Goal: Task Accomplishment & Management: Manage account settings

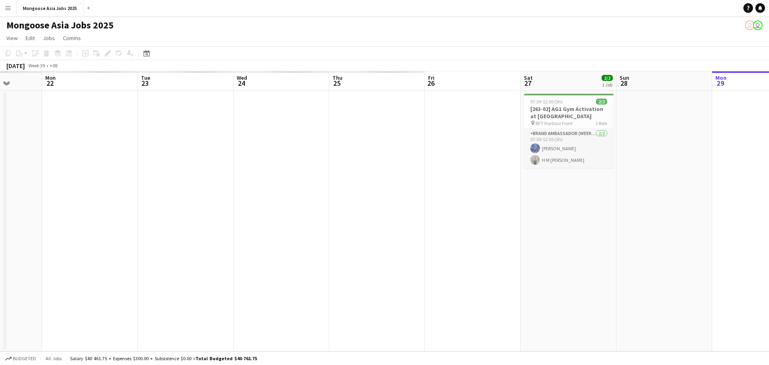
scroll to position [0, 217]
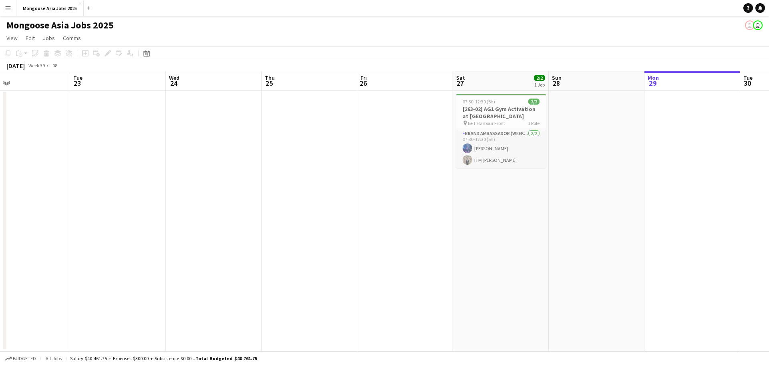
drag, startPoint x: 133, startPoint y: 158, endPoint x: 658, endPoint y: 158, distance: 525.3
click at [608, 158] on app-calendar-viewport "Sat 20 Sun 21 Mon 22 Tue 23 Wed 24 Thu 25 Fri 26 Sat 27 2/2 1 Job Sun 28 Mon 29…" at bounding box center [384, 211] width 769 height 280
drag, startPoint x: 527, startPoint y: 157, endPoint x: 523, endPoint y: 151, distance: 6.9
click at [527, 157] on app-card-role "Brand Ambassador (weekend) [DATE] 07:30-12:30 (5h) [PERSON_NAME] [PERSON_NAME] …" at bounding box center [501, 148] width 90 height 39
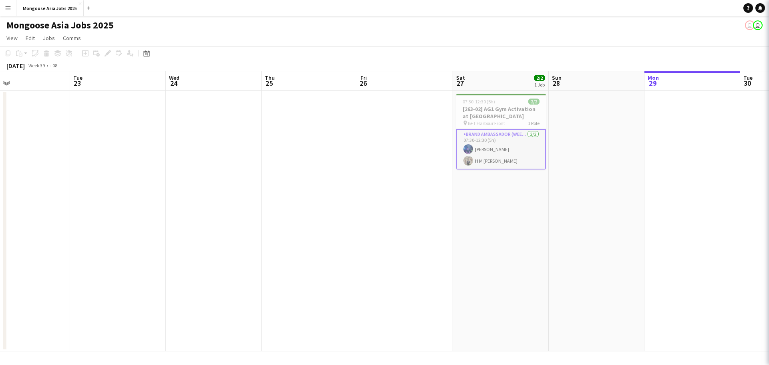
scroll to position [0, 217]
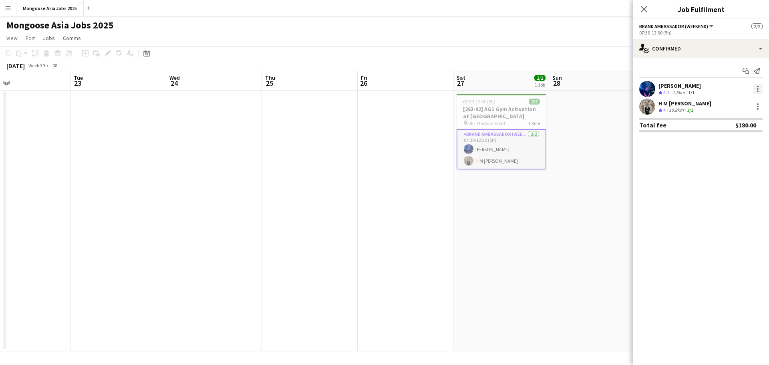
click at [608, 90] on div at bounding box center [758, 89] width 10 height 10
click at [608, 89] on div at bounding box center [384, 182] width 769 height 365
click at [608, 86] on div "[PERSON_NAME]" at bounding box center [679, 85] width 42 height 7
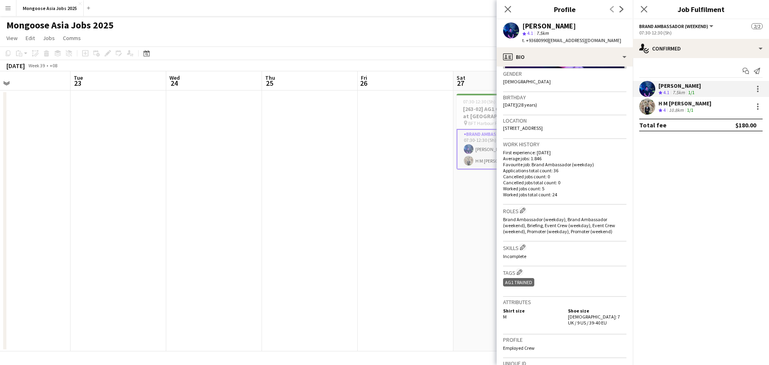
scroll to position [0, 0]
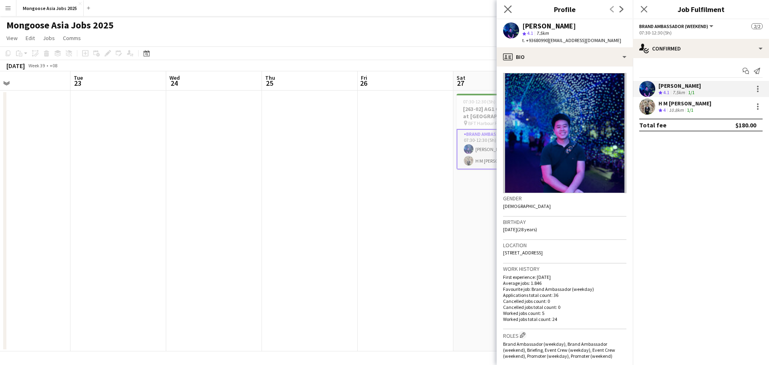
click at [503, 9] on app-icon "Close pop-in" at bounding box center [508, 10] width 12 height 12
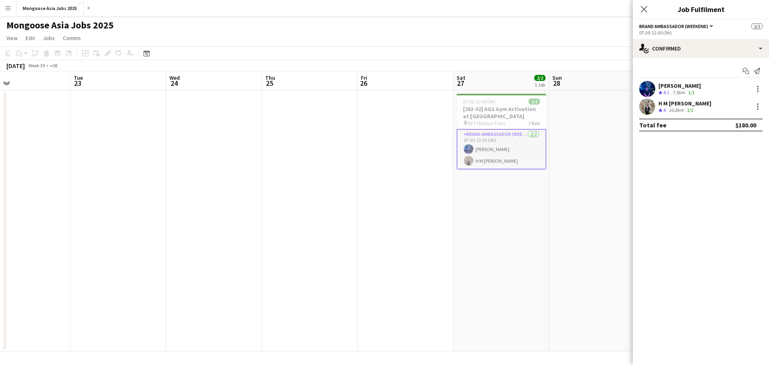
click at [512, 155] on app-card-role "Brand Ambassador (weekend) [DATE] 07:30-12:30 (5h) [PERSON_NAME] [PERSON_NAME] …" at bounding box center [501, 149] width 90 height 40
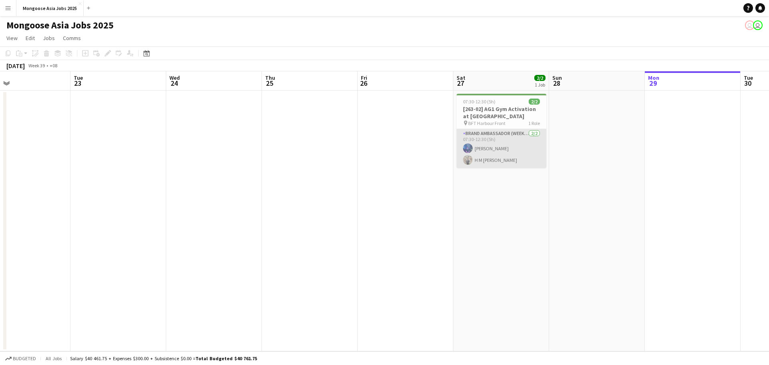
click at [509, 155] on app-card-role "Brand Ambassador (weekend) [DATE] 07:30-12:30 (5h) [PERSON_NAME] [PERSON_NAME] …" at bounding box center [501, 148] width 90 height 39
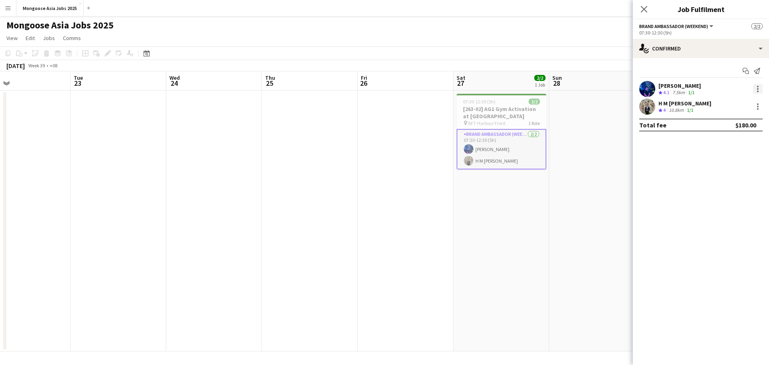
click at [608, 90] on div at bounding box center [758, 89] width 2 height 2
click at [492, 149] on div at bounding box center [384, 182] width 769 height 365
click at [608, 108] on div at bounding box center [758, 107] width 10 height 10
click at [608, 103] on div at bounding box center [384, 182] width 769 height 365
click at [608, 103] on div "H M [PERSON_NAME]" at bounding box center [684, 103] width 53 height 7
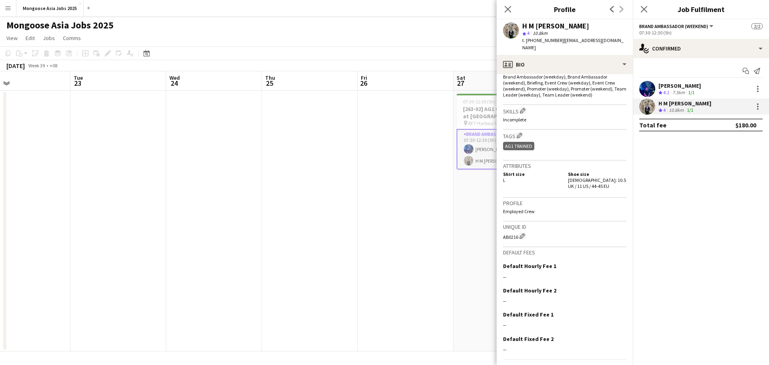
scroll to position [290, 0]
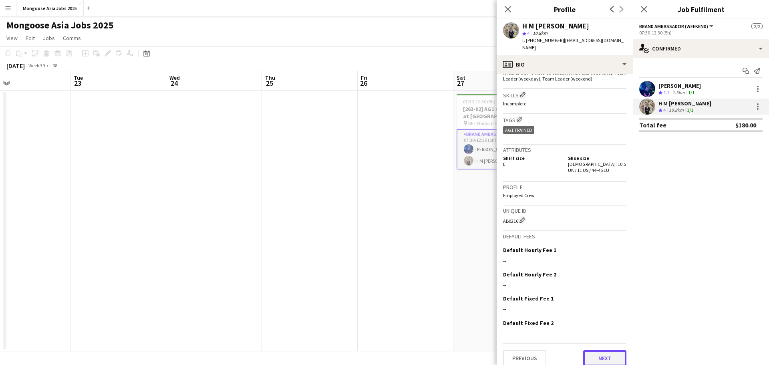
click at [604, 275] on button "Next" at bounding box center [604, 358] width 43 height 16
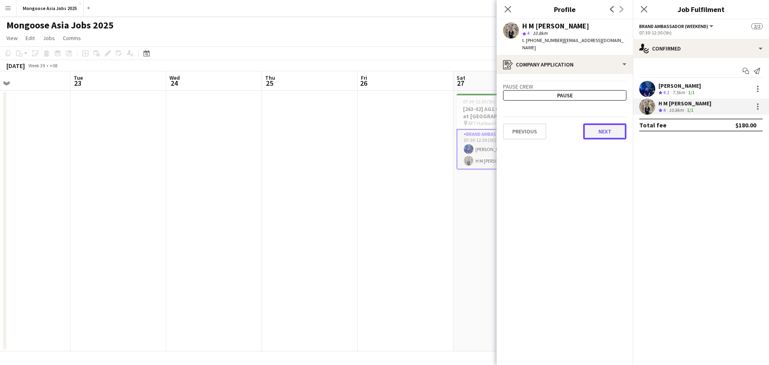
click at [608, 123] on button "Next" at bounding box center [604, 131] width 43 height 16
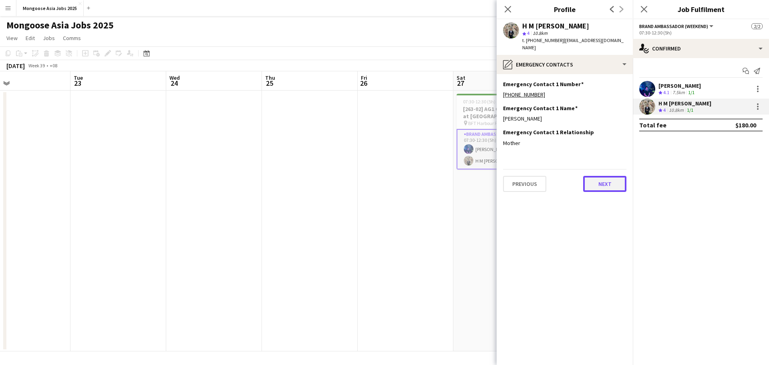
click at [608, 176] on button "Next" at bounding box center [604, 184] width 43 height 16
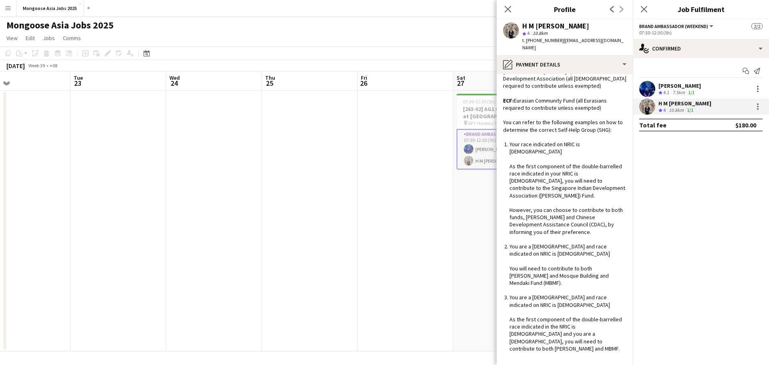
scroll to position [187, 0]
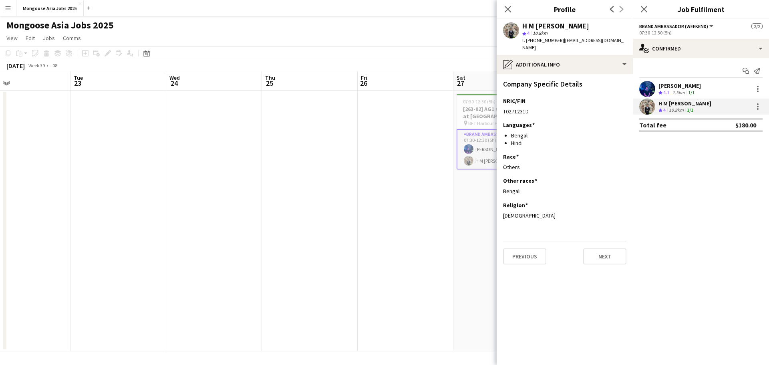
scroll to position [0, 0]
click at [602, 248] on button "Next" at bounding box center [604, 256] width 43 height 16
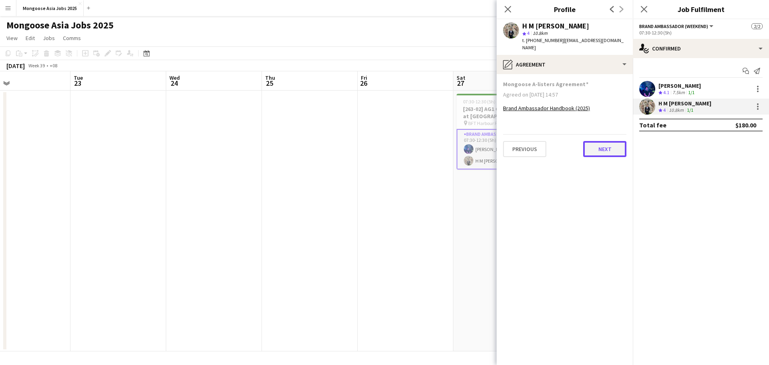
click at [608, 141] on button "Next" at bounding box center [604, 149] width 43 height 16
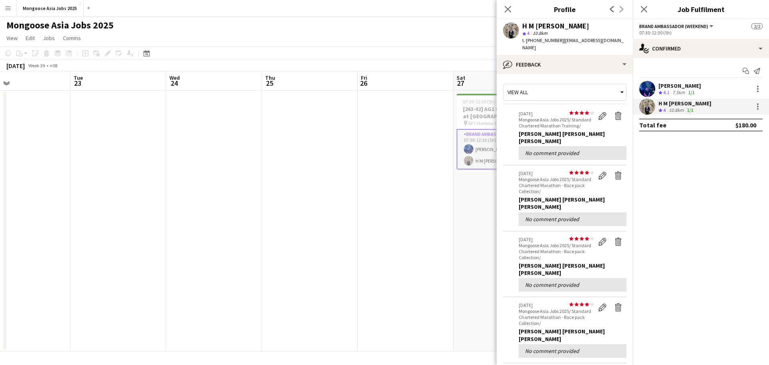
scroll to position [187, 0]
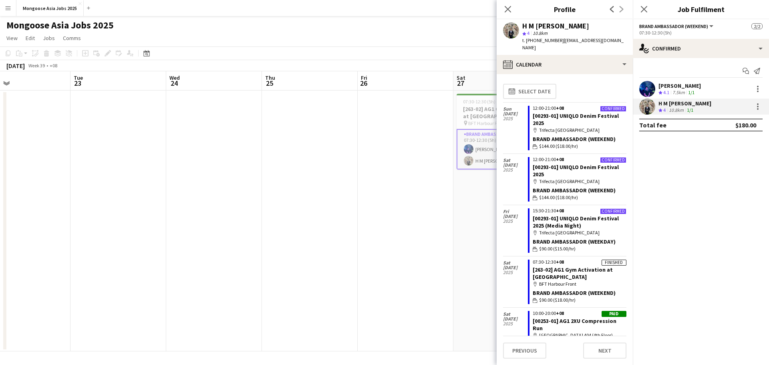
click at [606, 275] on div "Brand Ambassador (weekend)" at bounding box center [580, 292] width 94 height 7
click at [601, 259] on div "Finished" at bounding box center [613, 262] width 25 height 6
click at [598, 266] on link "[263-02] AG1 Gym Activation at [GEOGRAPHIC_DATA]" at bounding box center [573, 273] width 80 height 14
click at [608, 8] on icon "Close pop-in" at bounding box center [644, 9] width 8 height 8
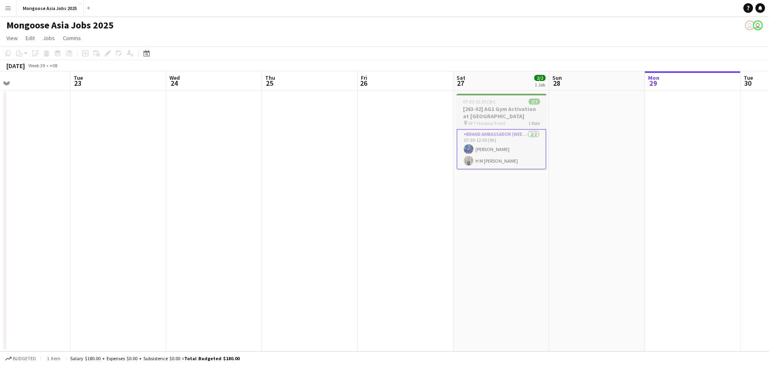
click at [504, 115] on h3 "[263-02] AG1 Gym Activation at [GEOGRAPHIC_DATA]" at bounding box center [501, 112] width 90 height 14
click at [499, 111] on h3 "[263-02] AG1 Gym Activation at [GEOGRAPHIC_DATA]" at bounding box center [501, 113] width 88 height 14
click at [107, 54] on div "Add job Add linked Job Edit Edit linked Job Applicants" at bounding box center [104, 53] width 61 height 10
click at [505, 107] on h3 "[263-02] AG1 Gym Activation at [GEOGRAPHIC_DATA]" at bounding box center [501, 112] width 90 height 14
click at [110, 53] on icon "Edit" at bounding box center [108, 53] width 6 height 6
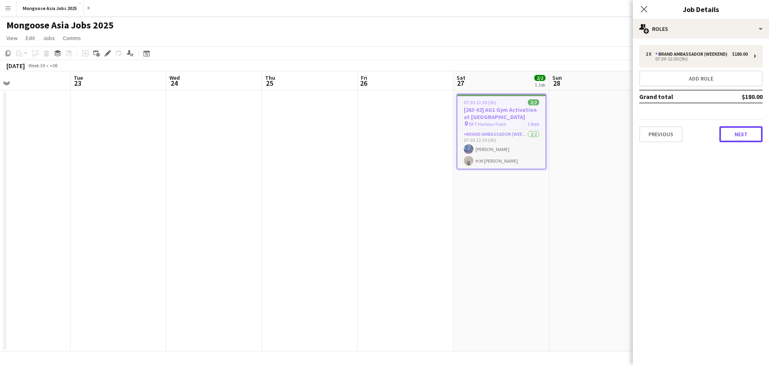
click at [608, 132] on button "Next" at bounding box center [740, 134] width 43 height 16
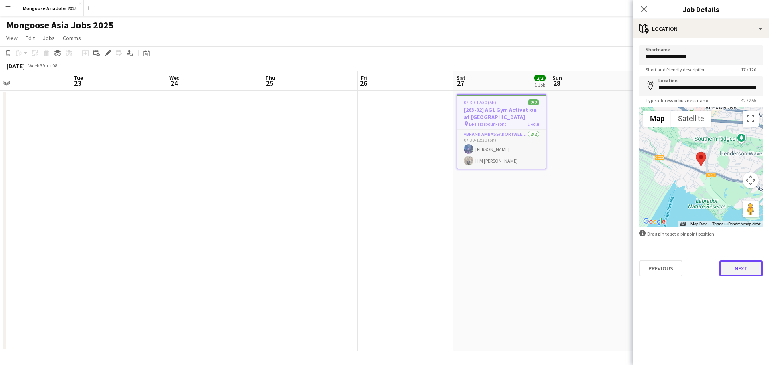
click at [608, 265] on button "Next" at bounding box center [740, 268] width 43 height 16
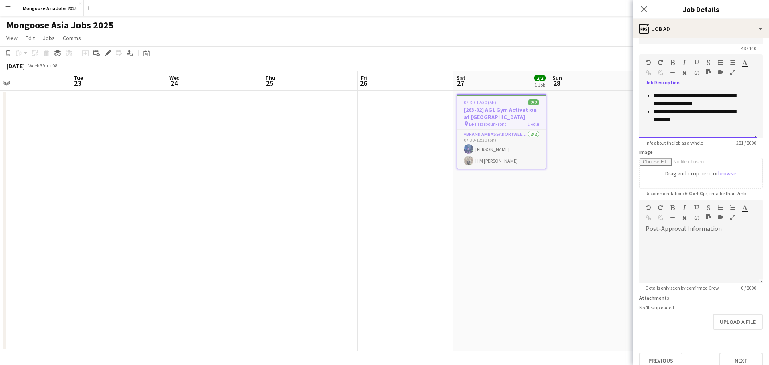
scroll to position [31, 0]
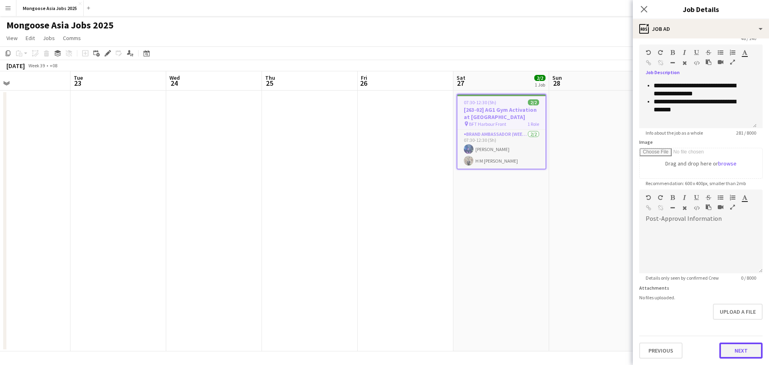
click at [608, 275] on button "Next" at bounding box center [740, 350] width 43 height 16
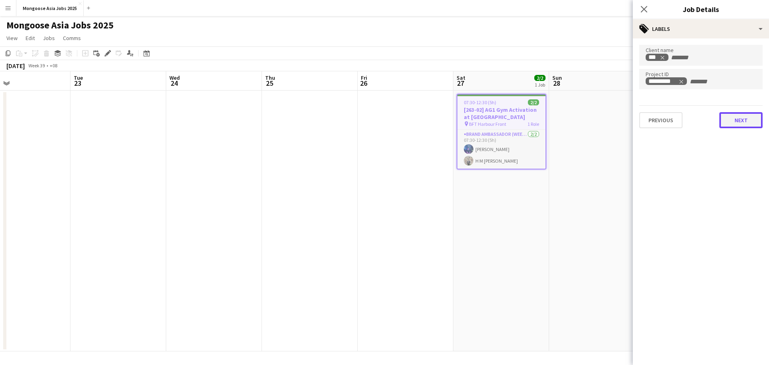
click at [608, 121] on button "Next" at bounding box center [740, 120] width 43 height 16
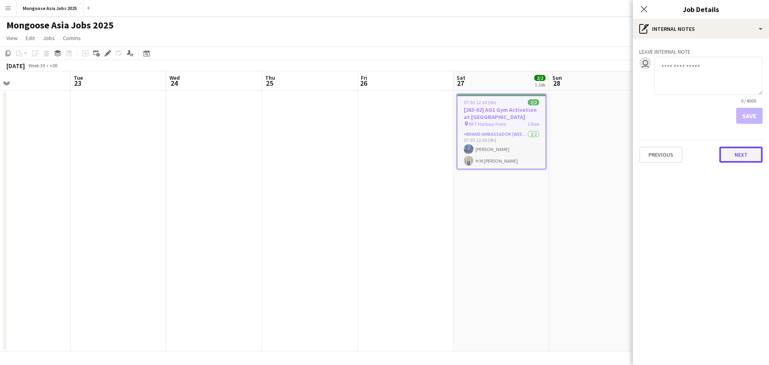
click at [608, 161] on button "Next" at bounding box center [740, 155] width 43 height 16
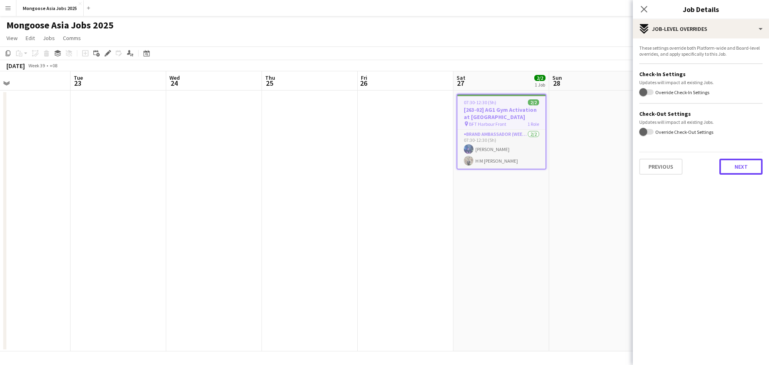
click at [608, 166] on button "Next" at bounding box center [740, 167] width 43 height 16
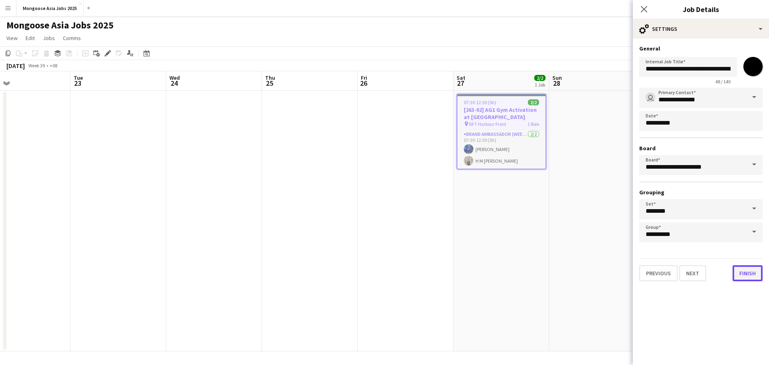
click at [608, 272] on button "Finish" at bounding box center [747, 273] width 30 height 16
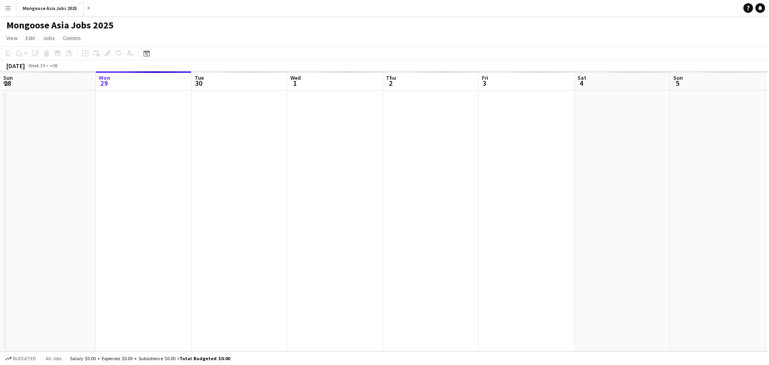
scroll to position [0, 275]
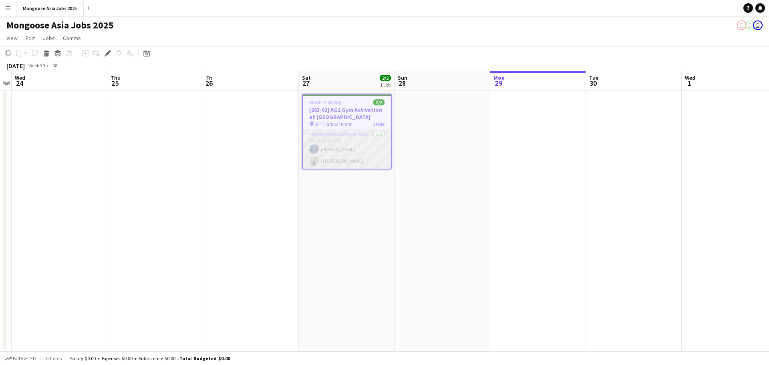
click at [381, 151] on app-card-role "Brand Ambassador (weekend) [DATE] 07:30-12:30 (5h) [PERSON_NAME] [PERSON_NAME] …" at bounding box center [347, 149] width 88 height 39
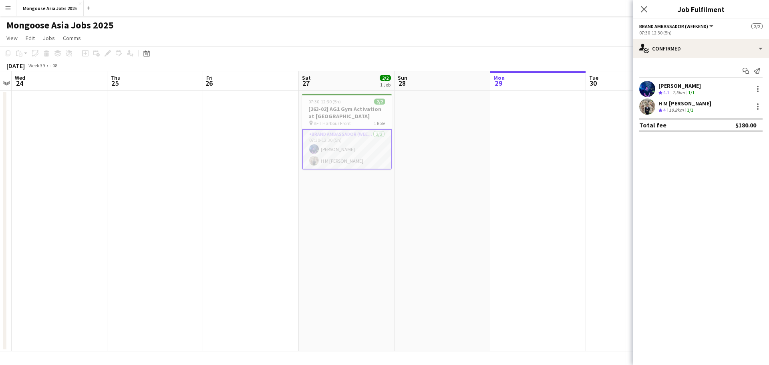
click at [6, 6] on app-icon "Menu" at bounding box center [8, 8] width 6 height 6
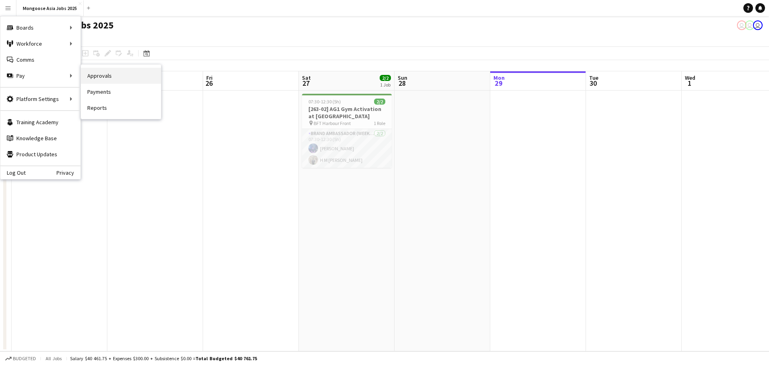
click at [136, 75] on link "Approvals" at bounding box center [121, 76] width 80 height 16
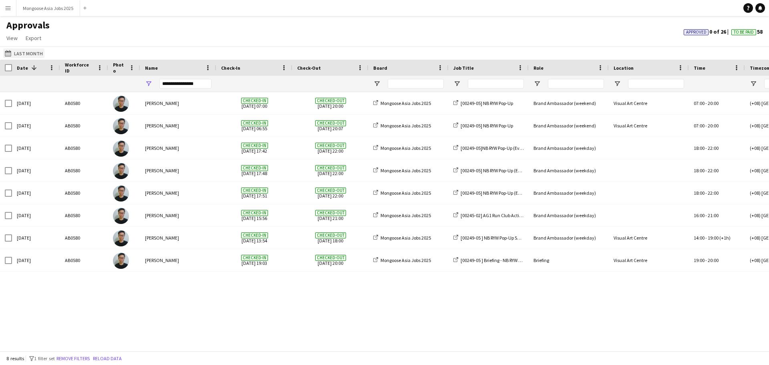
click at [10, 56] on app-icon "Last Month" at bounding box center [9, 53] width 9 height 6
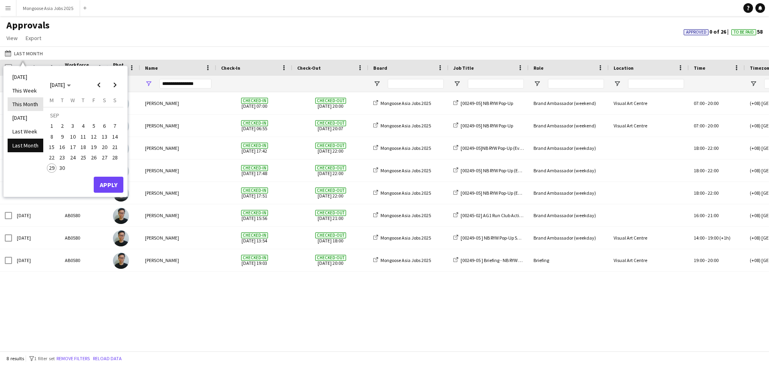
click at [34, 104] on li "This Month" at bounding box center [26, 104] width 36 height 14
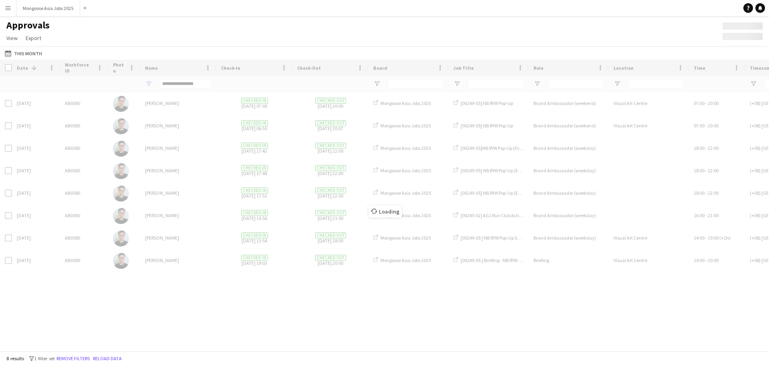
type input "***"
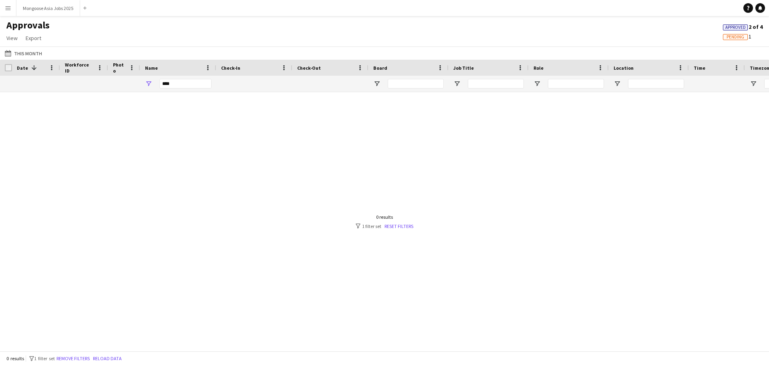
click at [738, 36] on span "Pending" at bounding box center [735, 36] width 18 height 5
click at [739, 26] on span "Approved" at bounding box center [735, 27] width 20 height 5
click at [403, 228] on link "Reset filters" at bounding box center [398, 226] width 29 height 6
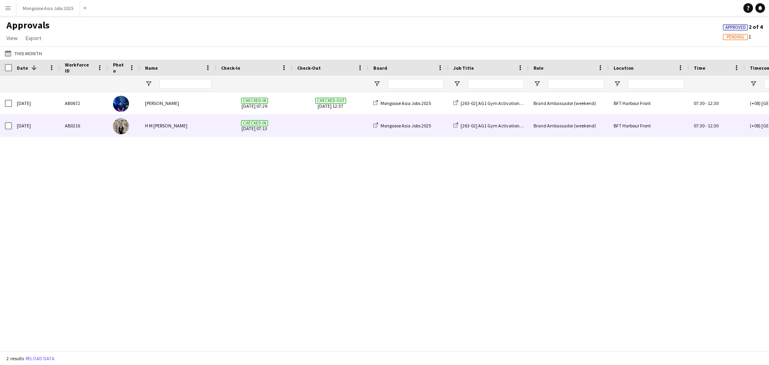
click at [323, 128] on span at bounding box center [330, 126] width 66 height 22
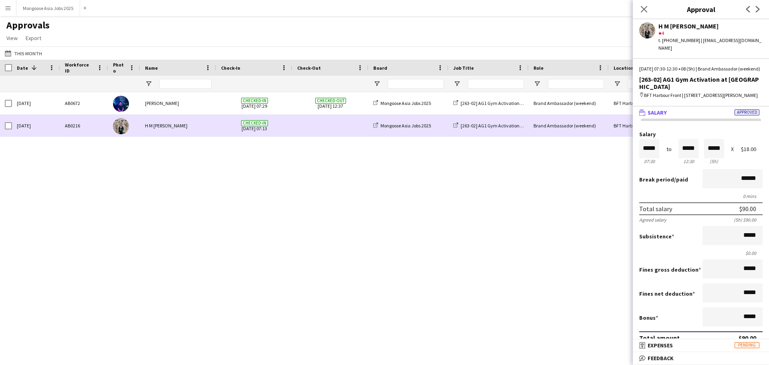
click at [335, 119] on span at bounding box center [330, 126] width 66 height 22
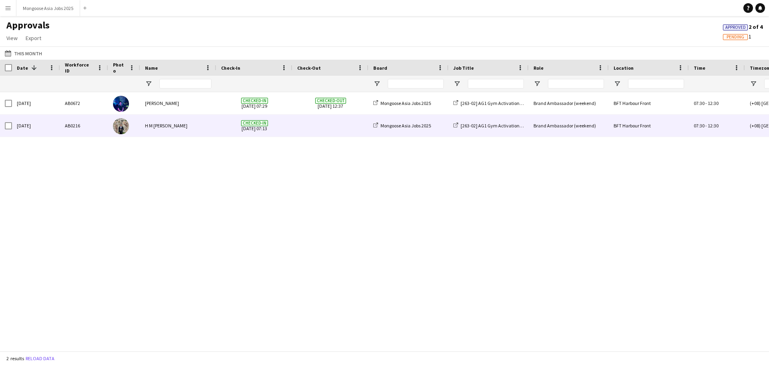
click at [335, 129] on span at bounding box center [330, 126] width 66 height 22
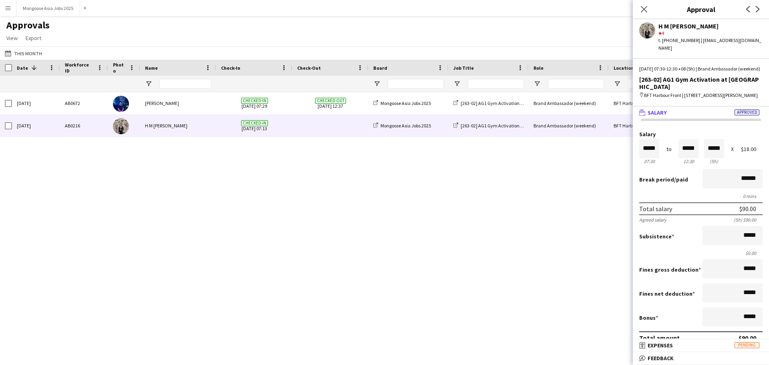
scroll to position [142, 0]
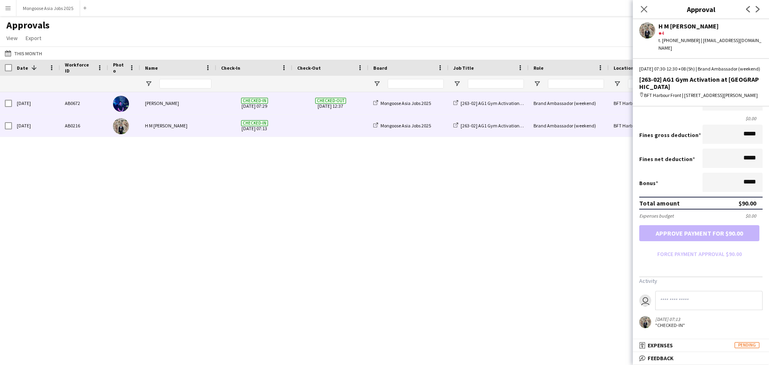
click at [300, 97] on span "Checked-out [DATE] 12:37" at bounding box center [330, 103] width 66 height 22
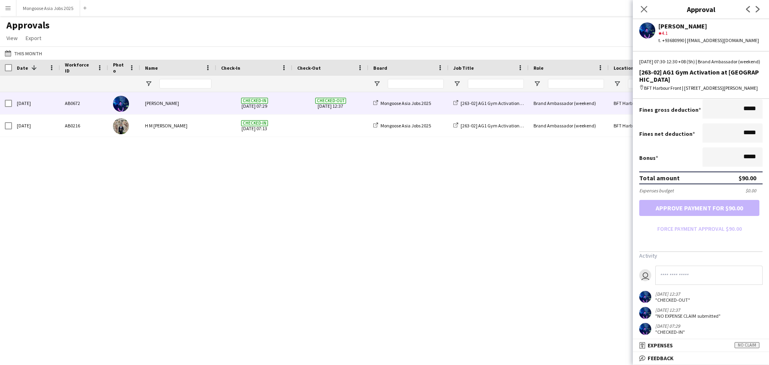
scroll to position [174, 0]
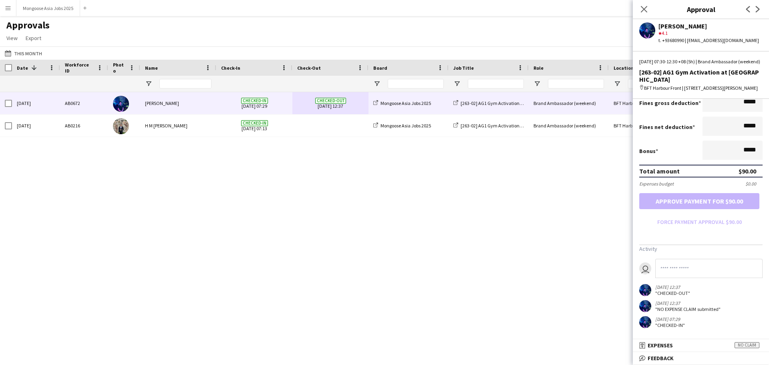
click at [388, 197] on div "[DATE] AB0672 [PERSON_NAME] Checked-in [DATE] 07:29 Checked-out [DATE] 12:37 Mo…" at bounding box center [384, 218] width 769 height 253
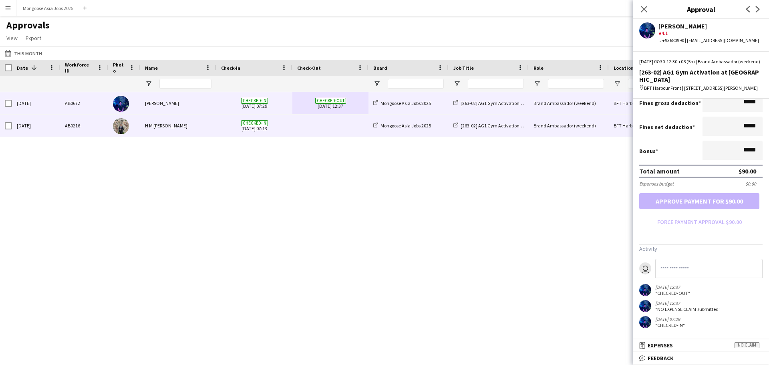
click at [341, 131] on span at bounding box center [330, 126] width 66 height 22
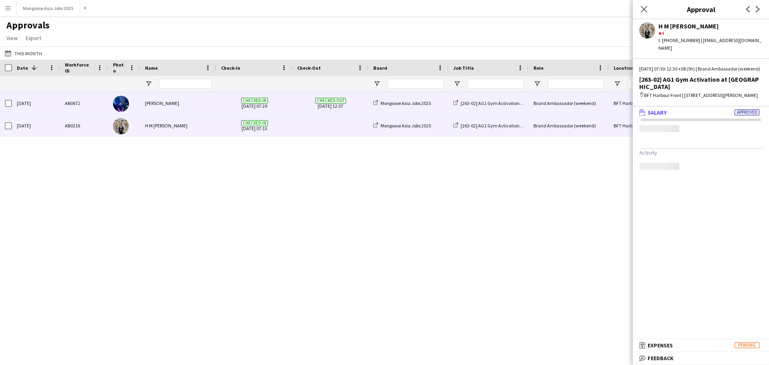
click at [304, 101] on span "Checked-out [DATE] 12:37" at bounding box center [330, 103] width 66 height 22
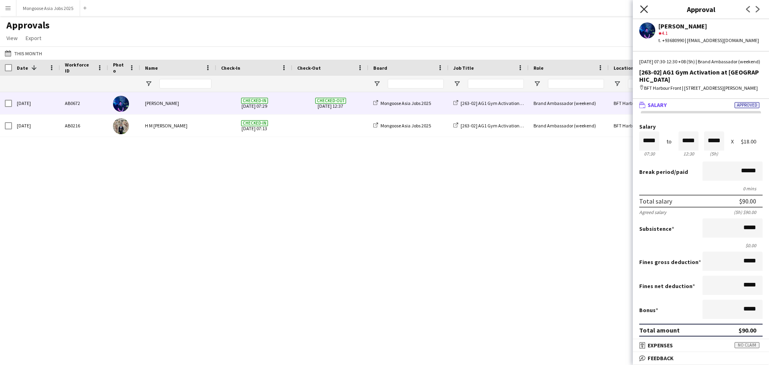
click at [642, 10] on icon "Close pop-in" at bounding box center [644, 9] width 8 height 8
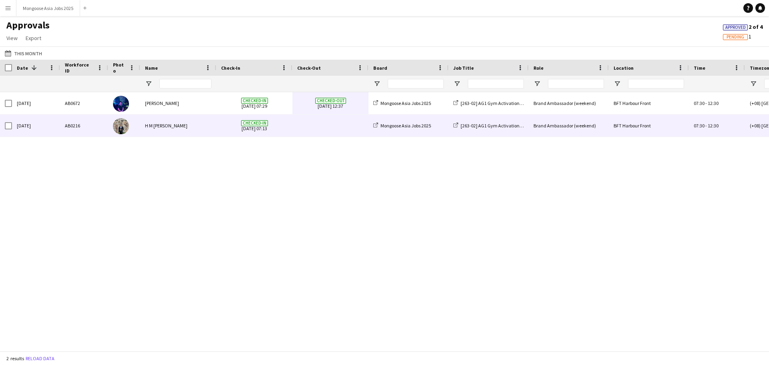
click at [319, 123] on span at bounding box center [330, 126] width 66 height 22
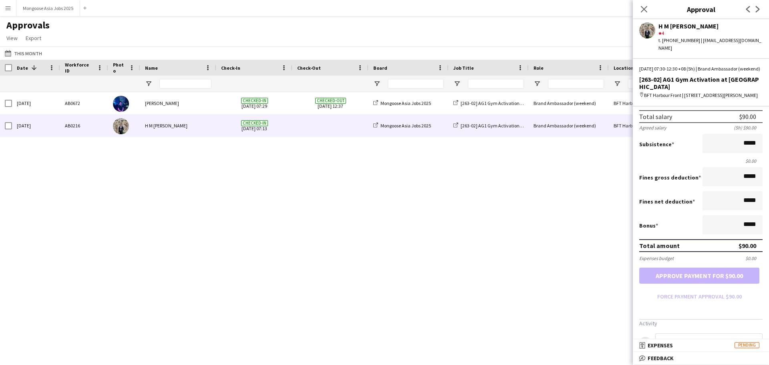
scroll to position [142, 0]
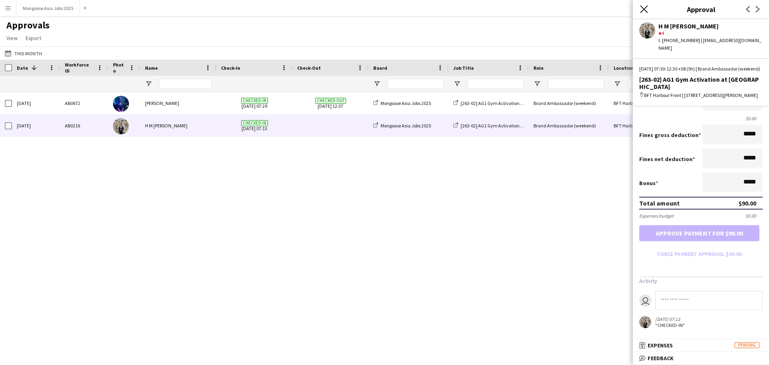
click at [644, 8] on icon "Close pop-in" at bounding box center [644, 9] width 8 height 8
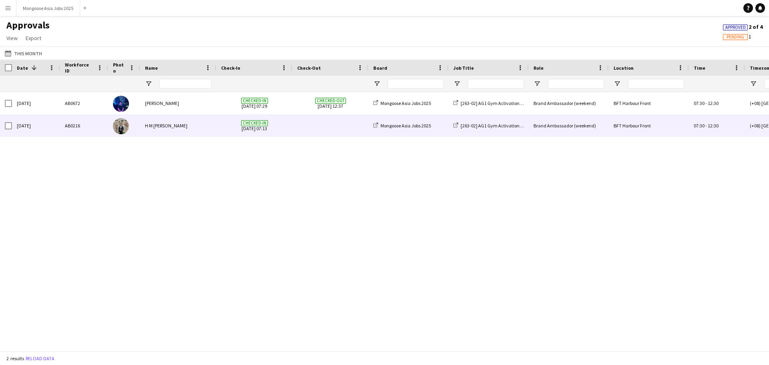
click at [314, 126] on span at bounding box center [330, 126] width 66 height 22
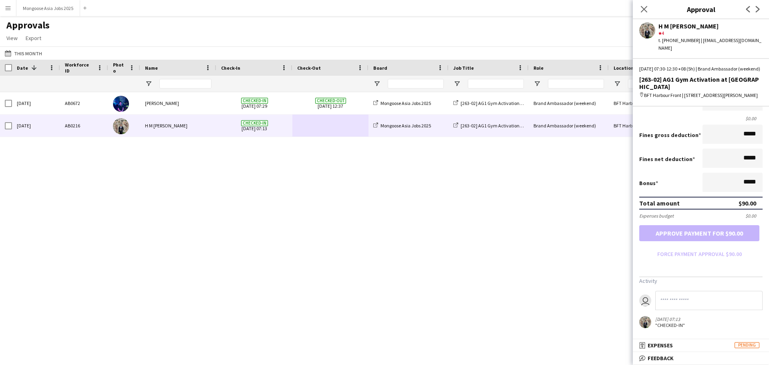
click at [11, 8] on button "Menu" at bounding box center [8, 8] width 16 height 16
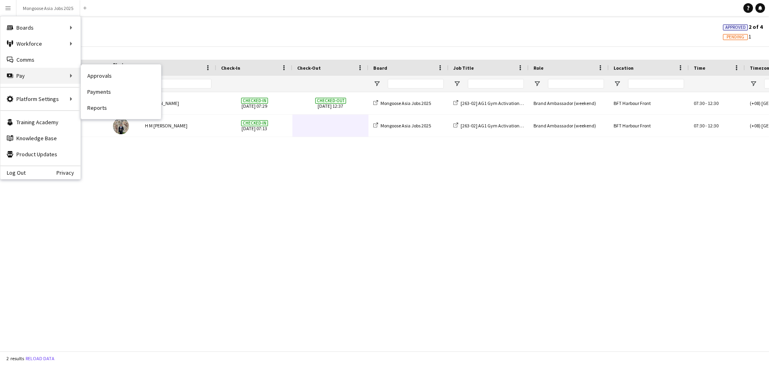
click at [32, 78] on div "Pay Pay" at bounding box center [40, 76] width 80 height 16
click at [73, 76] on div "Pay Pay" at bounding box center [40, 76] width 80 height 16
click at [66, 72] on div "Pay Pay" at bounding box center [40, 76] width 80 height 16
click at [14, 73] on div "Pay Pay" at bounding box center [40, 76] width 80 height 16
click at [24, 72] on div "Pay Pay" at bounding box center [40, 76] width 80 height 16
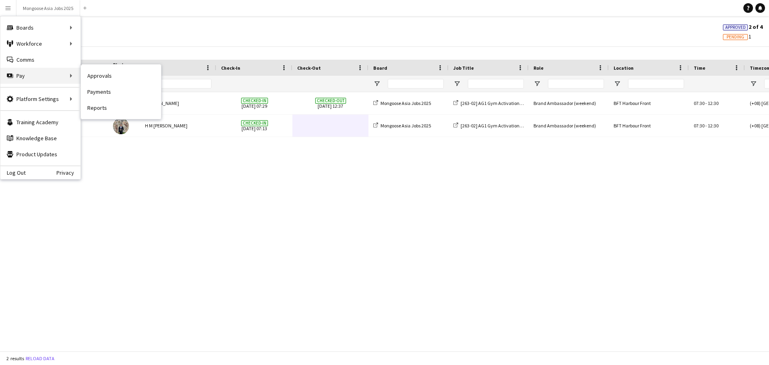
click at [46, 74] on div "Pay Pay" at bounding box center [40, 76] width 80 height 16
click at [112, 92] on link "Payments" at bounding box center [121, 92] width 80 height 16
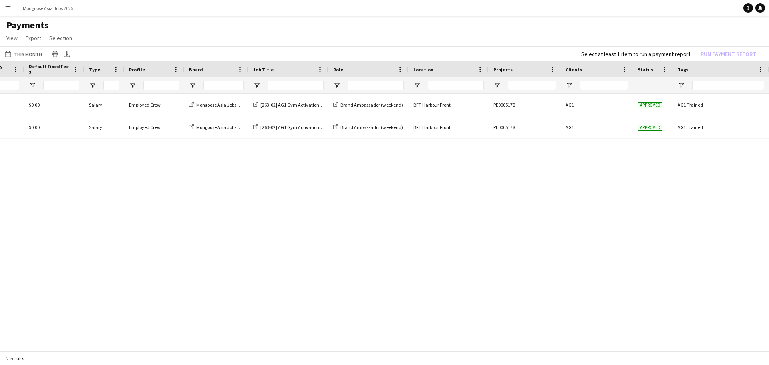
click at [573, 342] on div "$0.00 $0.00 $0.00 Salary Employed Crew Mongoose Asia Jobs 2025 [263-02] AG1 Gym…" at bounding box center [384, 220] width 769 height 253
click at [546, 342] on div "$0.00 $0.00 $0.00 Salary Employed Crew Mongoose Asia Jobs 2025 [263-02] AG1 Gym…" at bounding box center [384, 220] width 769 height 253
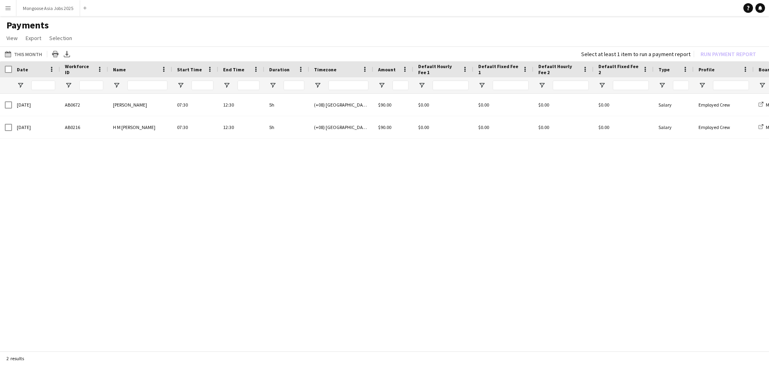
click at [7, 11] on button "Menu" at bounding box center [8, 8] width 16 height 16
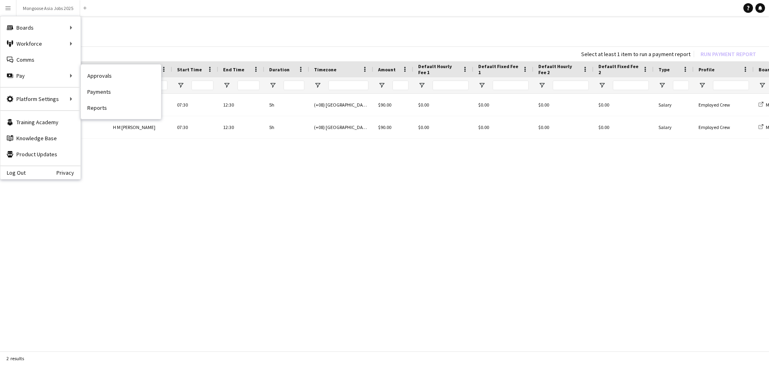
drag, startPoint x: 125, startPoint y: 78, endPoint x: 117, endPoint y: 77, distance: 7.6
click at [125, 78] on link "Approvals" at bounding box center [121, 76] width 80 height 16
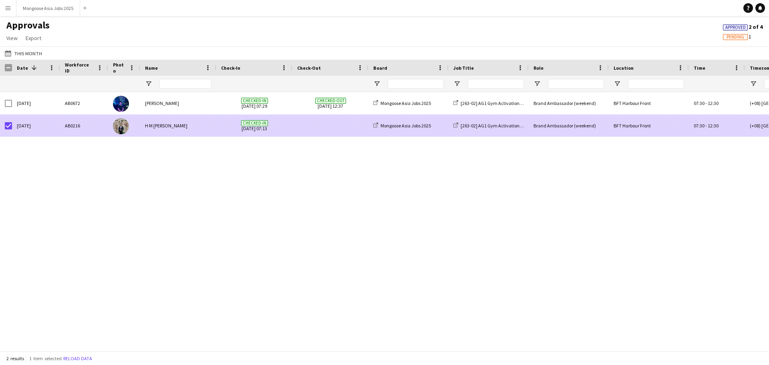
click at [314, 122] on span at bounding box center [330, 126] width 66 height 22
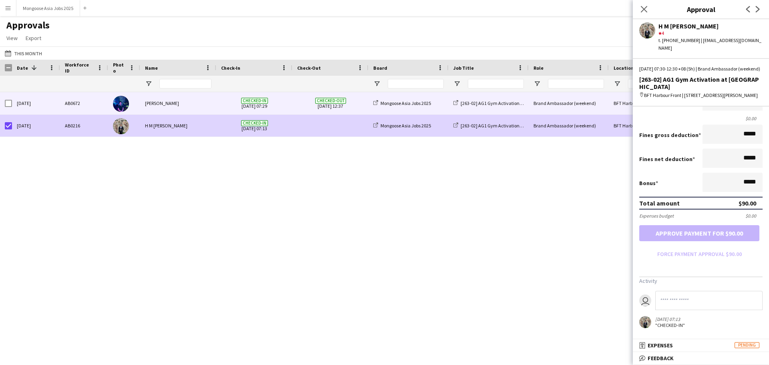
click at [314, 107] on span "Checked-out [DATE] 12:37" at bounding box center [330, 103] width 66 height 22
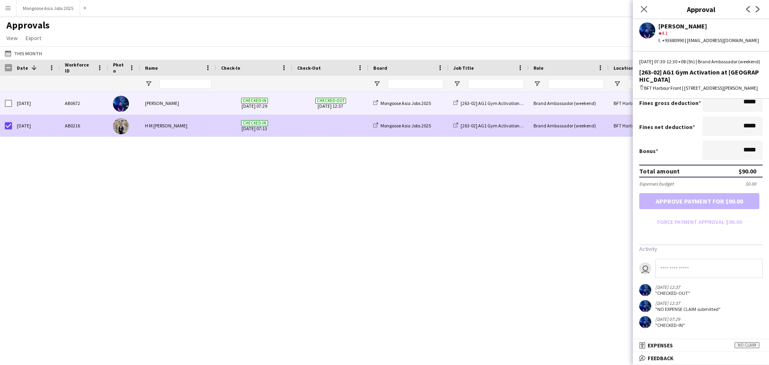
click at [330, 125] on span at bounding box center [330, 126] width 66 height 22
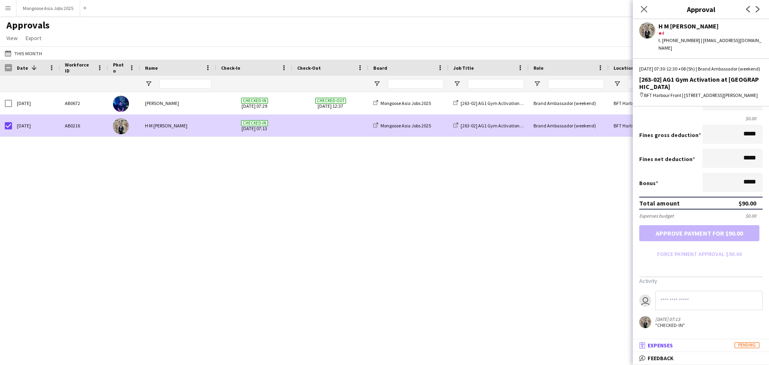
click at [672, 346] on span "Expenses" at bounding box center [659, 345] width 25 height 7
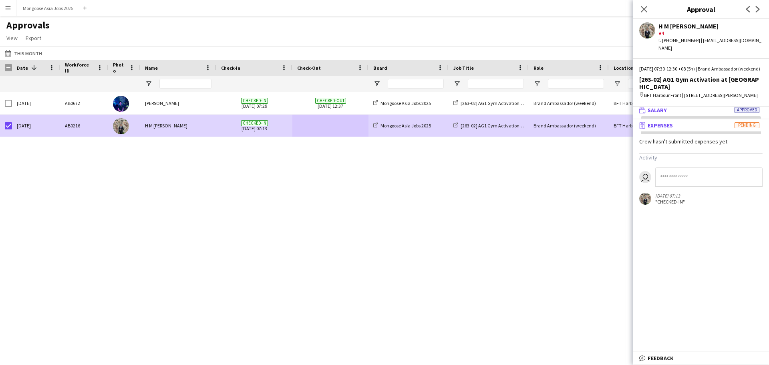
click at [687, 116] on mat-expansion-panel-header "wallet Salary Approved" at bounding box center [701, 110] width 136 height 12
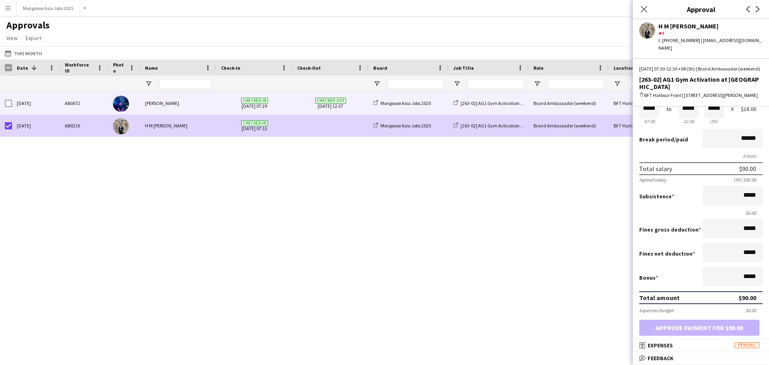
click at [302, 103] on span "Checked-out [DATE] 12:37" at bounding box center [330, 103] width 66 height 22
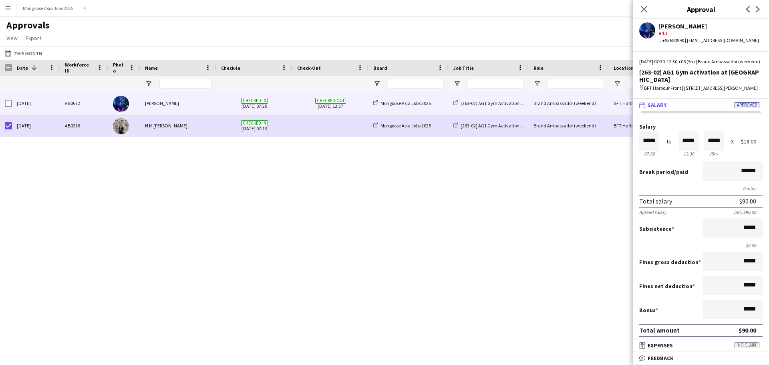
click at [677, 83] on div "[263-02] AG1 Gym Activation at [GEOGRAPHIC_DATA]" at bounding box center [700, 75] width 123 height 14
click at [691, 65] on div "[DATE] 07:30-12:30 +08 (5h) | Brand Ambassador (weekend)" at bounding box center [700, 61] width 123 height 7
click at [694, 54] on div "[PERSON_NAME] Tan star 4.1 t. +93680990 | [EMAIL_ADDRESS][DOMAIN_NAME] [DATE] 0…" at bounding box center [701, 192] width 136 height 346
click at [686, 207] on div "Total salary $90.00" at bounding box center [700, 201] width 123 height 13
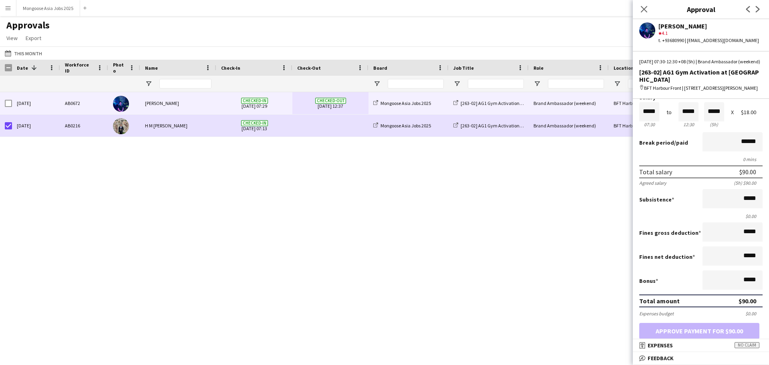
scroll to position [80, 0]
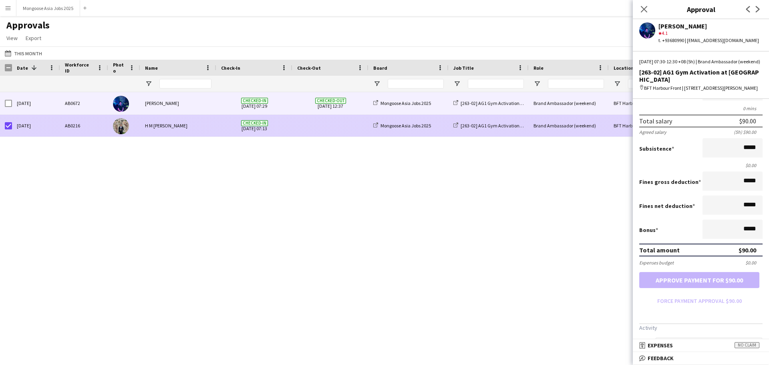
click at [338, 121] on span at bounding box center [330, 126] width 66 height 22
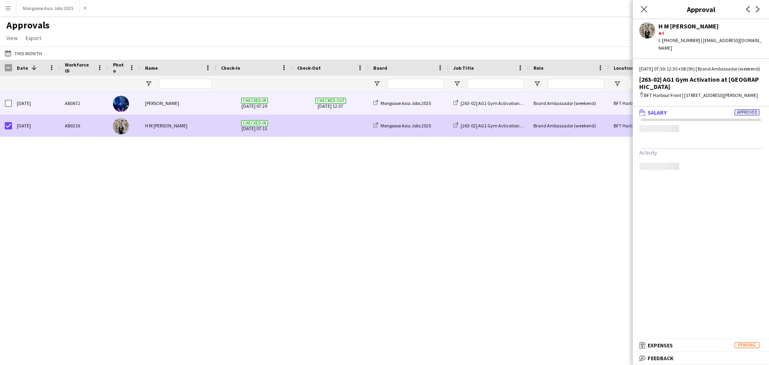
click at [329, 97] on span "Checked-out [DATE] 12:37" at bounding box center [330, 103] width 66 height 22
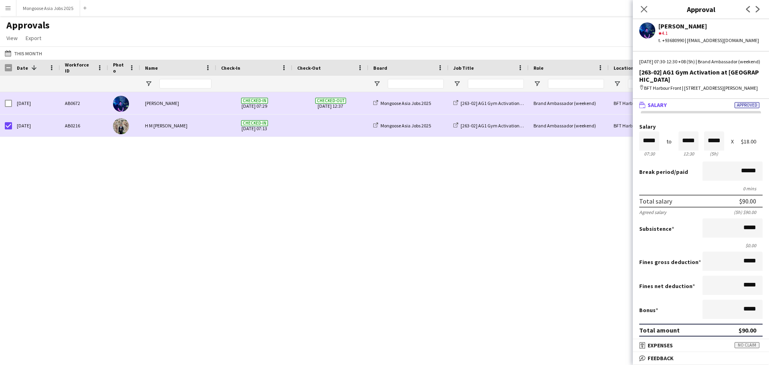
click at [327, 99] on span "Checked-out" at bounding box center [330, 101] width 31 height 6
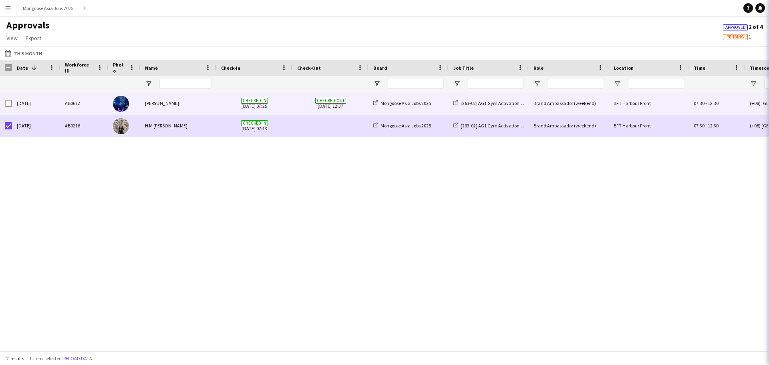
click at [327, 99] on span "Checked-out" at bounding box center [330, 101] width 31 height 6
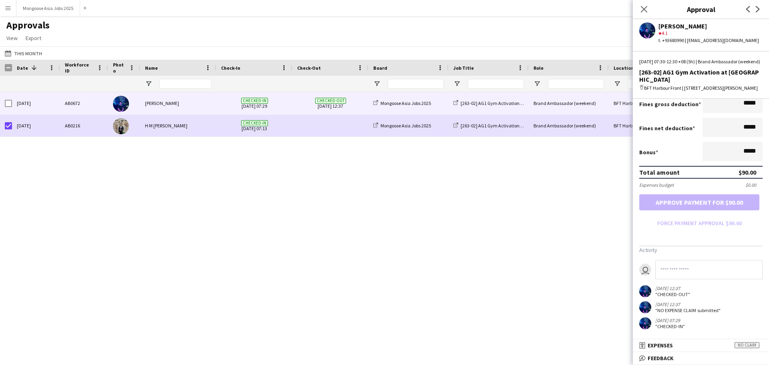
scroll to position [160, 0]
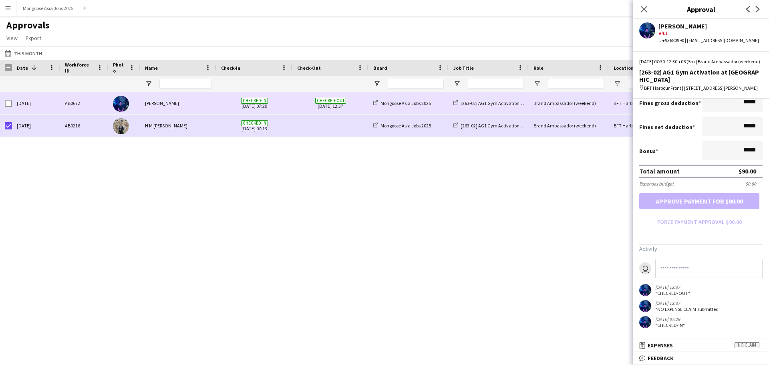
click at [334, 100] on span "Checked-out" at bounding box center [330, 101] width 31 height 6
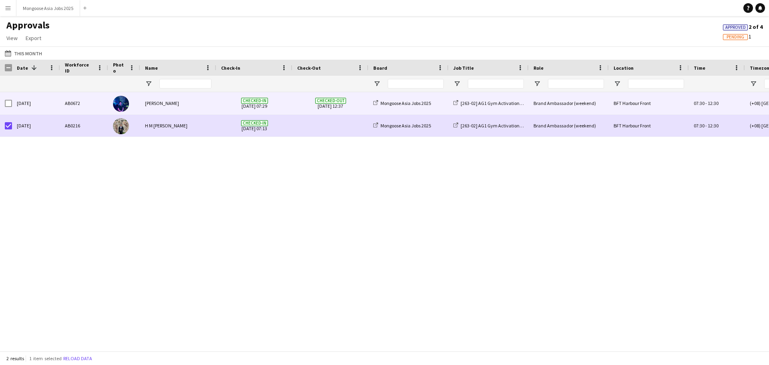
click at [14, 106] on div "[DATE]" at bounding box center [36, 103] width 48 height 22
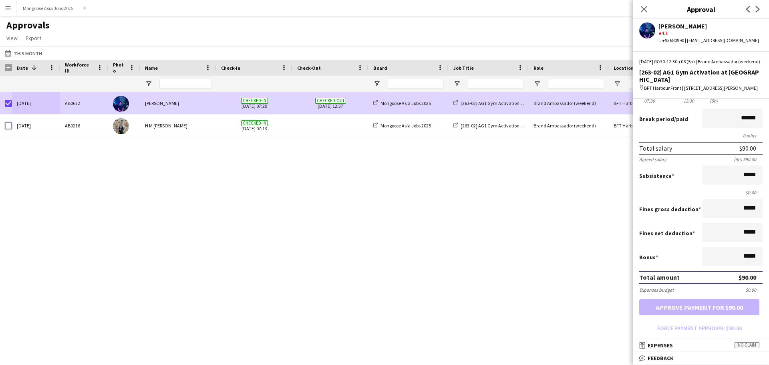
scroll to position [80, 0]
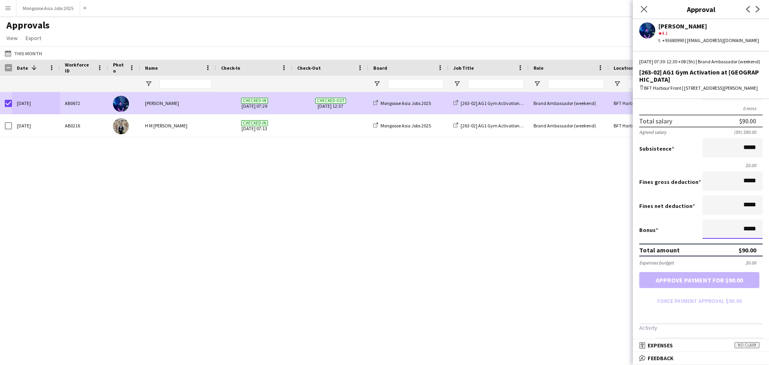
click at [740, 239] on input "*****" at bounding box center [732, 228] width 60 height 19
type input "**"
type input "******"
click at [692, 237] on div "Bonus ******" at bounding box center [700, 229] width 123 height 21
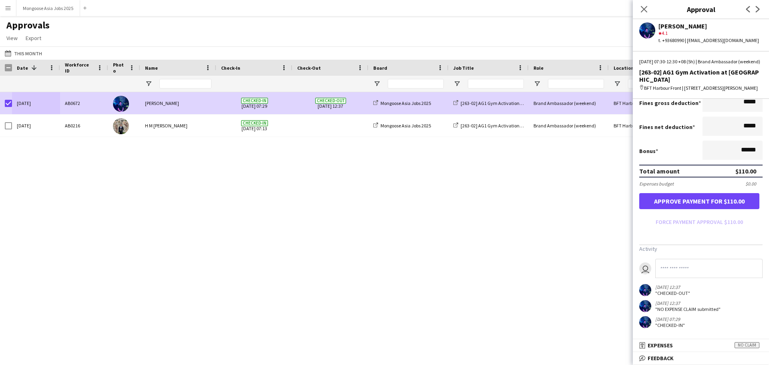
scroll to position [164, 0]
click at [700, 278] on input at bounding box center [708, 268] width 107 height 19
type input "**********"
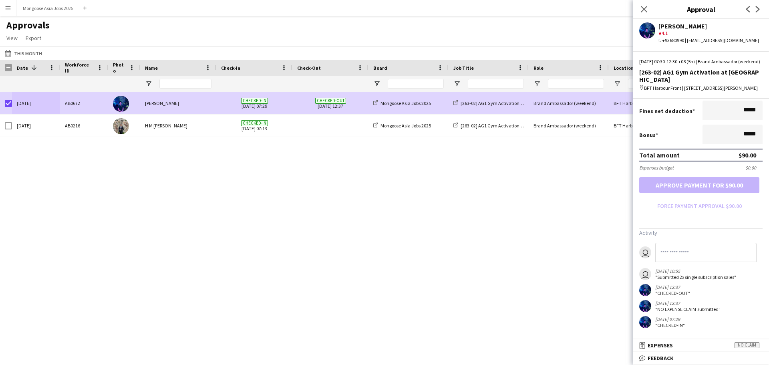
scroll to position [196, 0]
click at [740, 132] on input "*****" at bounding box center [732, 134] width 60 height 19
type input "******"
click at [721, 179] on button "Approve payment for $110.00" at bounding box center [699, 185] width 120 height 16
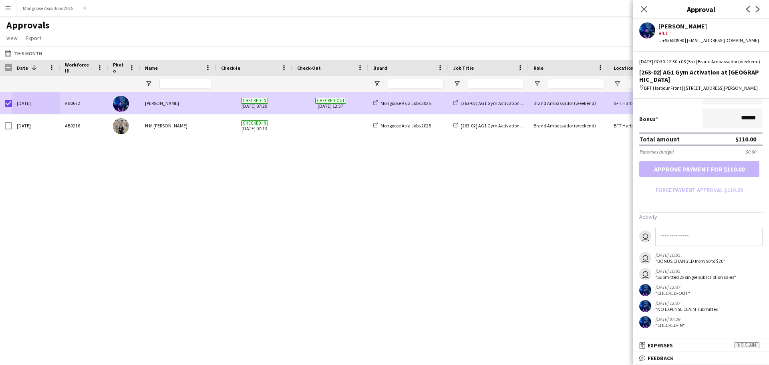
scroll to position [0, 0]
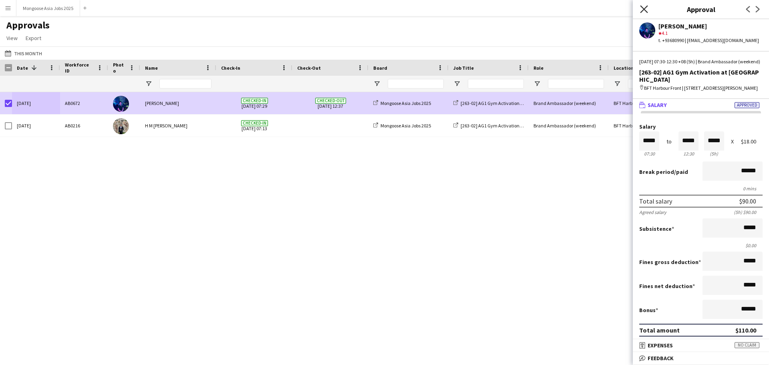
click at [644, 6] on icon "Close pop-in" at bounding box center [644, 9] width 8 height 8
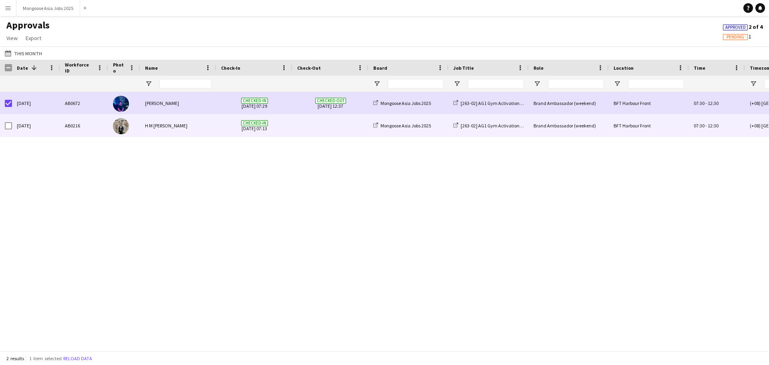
click at [347, 124] on span at bounding box center [330, 126] width 66 height 22
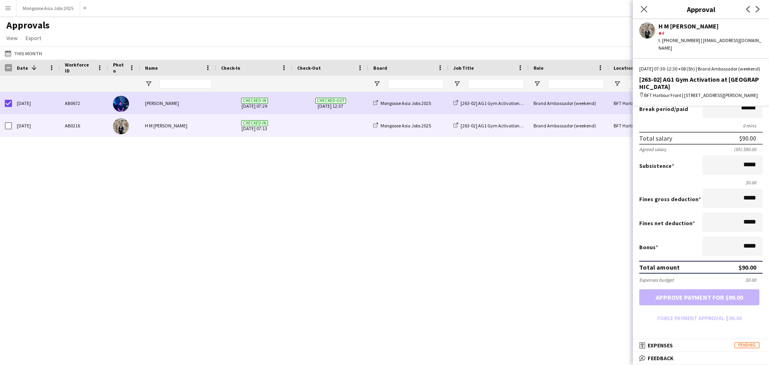
scroll to position [86, 0]
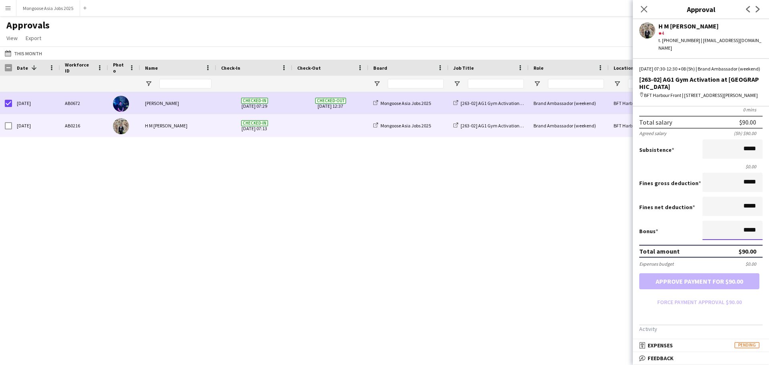
click at [732, 237] on input "*****" at bounding box center [732, 230] width 60 height 19
click at [746, 215] on input "*****" at bounding box center [732, 206] width 60 height 19
click at [742, 186] on input "*****" at bounding box center [732, 182] width 60 height 19
click at [738, 155] on input "*****" at bounding box center [732, 148] width 60 height 19
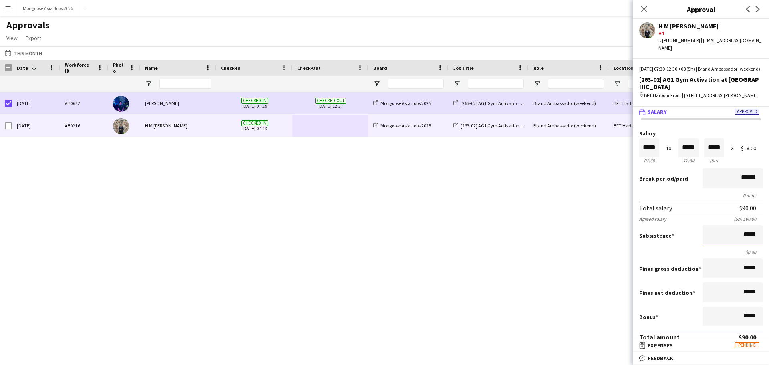
scroll to position [0, 0]
click at [735, 188] on input "******" at bounding box center [732, 178] width 60 height 19
click at [688, 151] on input "*****" at bounding box center [688, 148] width 20 height 19
click at [707, 158] on input "*****" at bounding box center [714, 148] width 20 height 19
click at [746, 115] on span "Approved" at bounding box center [746, 112] width 25 height 6
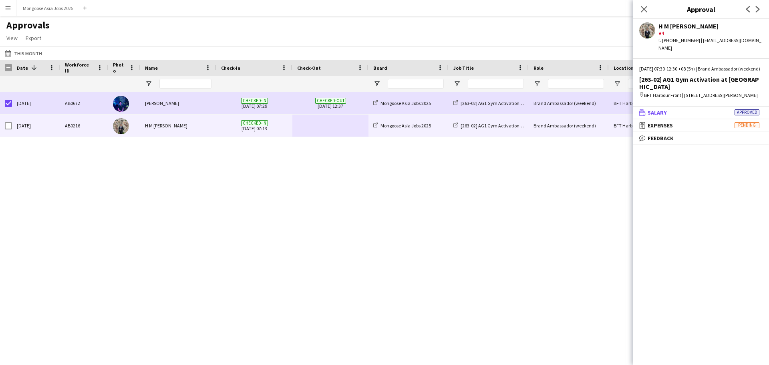
click at [746, 115] on span "Approved" at bounding box center [746, 112] width 25 height 6
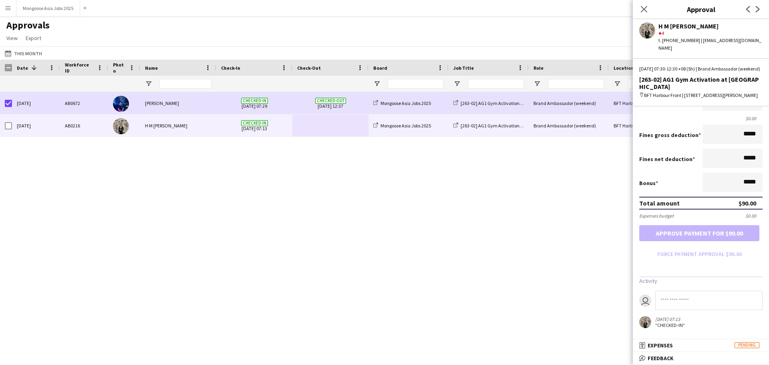
scroll to position [142, 0]
click at [715, 248] on form "Salary ***** 07:30 to ***** 12:30 ***** (5h) X $18.00 Break period /paid ******…" at bounding box center [701, 128] width 136 height 263
click at [711, 256] on form "Salary ***** 07:30 to ***** 12:30 ***** (5h) X $18.00 Break period /paid ******…" at bounding box center [701, 128] width 136 height 263
click at [696, 344] on mat-panel-title "receipt Expenses Pending" at bounding box center [699, 345] width 133 height 7
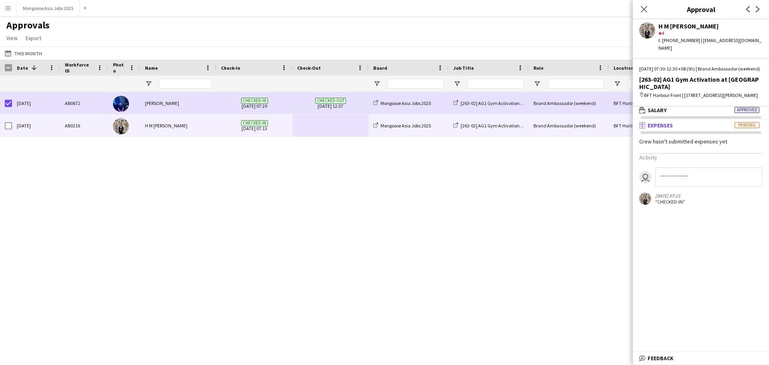
click at [754, 128] on span "Pending" at bounding box center [746, 125] width 25 height 6
click at [704, 142] on mat-panel-title "bubble-pencil Feedback" at bounding box center [699, 138] width 133 height 7
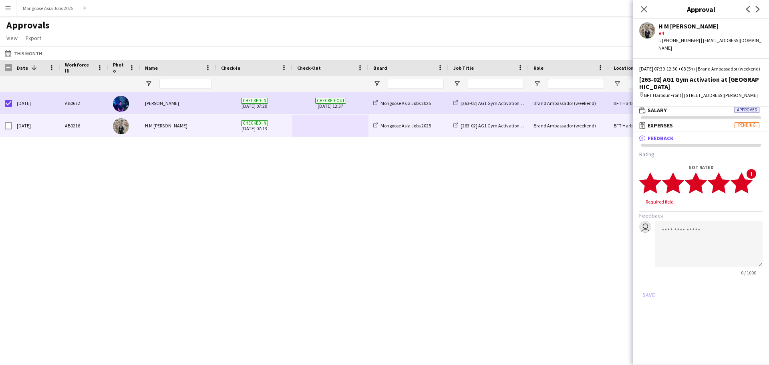
click at [745, 191] on polygon at bounding box center [741, 182] width 22 height 21
click at [750, 190] on icon "star" at bounding box center [741, 183] width 22 height 22
click at [649, 294] on button "Save" at bounding box center [648, 287] width 19 height 13
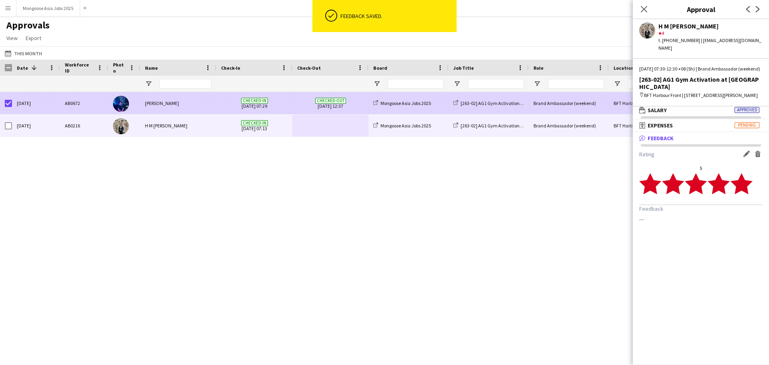
click at [353, 105] on span "Checked-out [DATE] 12:37" at bounding box center [330, 103] width 66 height 22
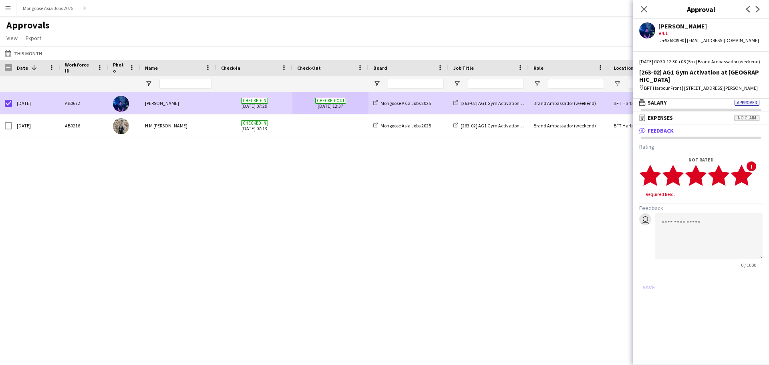
click at [745, 186] on polygon at bounding box center [741, 175] width 22 height 21
click at [648, 286] on button "Save" at bounding box center [648, 279] width 19 height 13
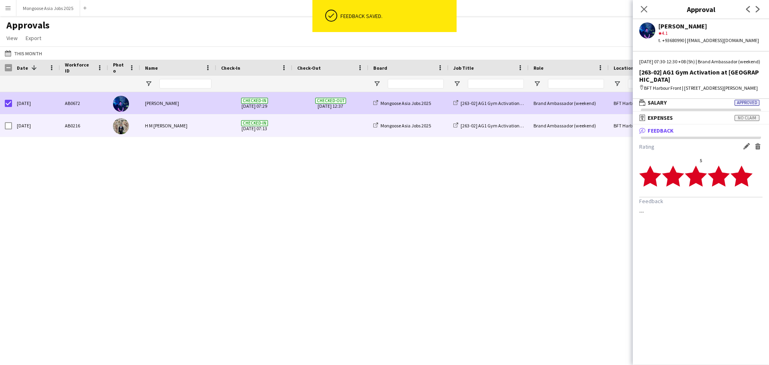
click at [338, 131] on span at bounding box center [330, 126] width 66 height 22
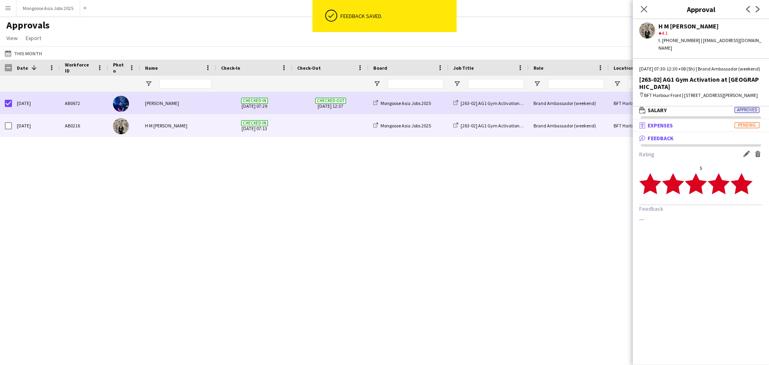
click at [696, 129] on mat-panel-title "receipt Expenses Pending" at bounding box center [699, 125] width 133 height 7
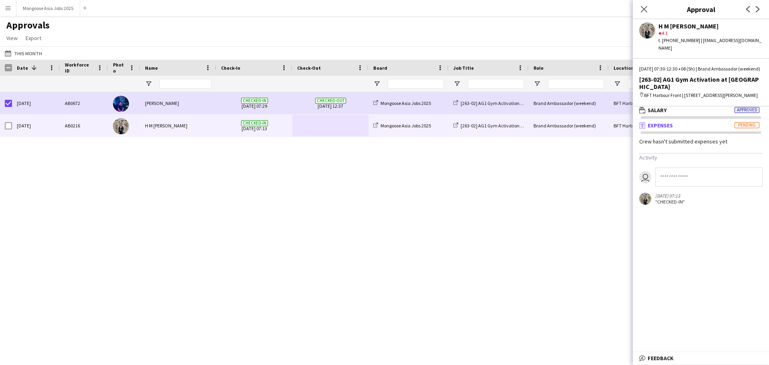
click at [644, 183] on app-user-avatar "user" at bounding box center [645, 177] width 12 height 12
click at [671, 114] on mat-panel-title "wallet Salary Approved" at bounding box center [699, 110] width 133 height 7
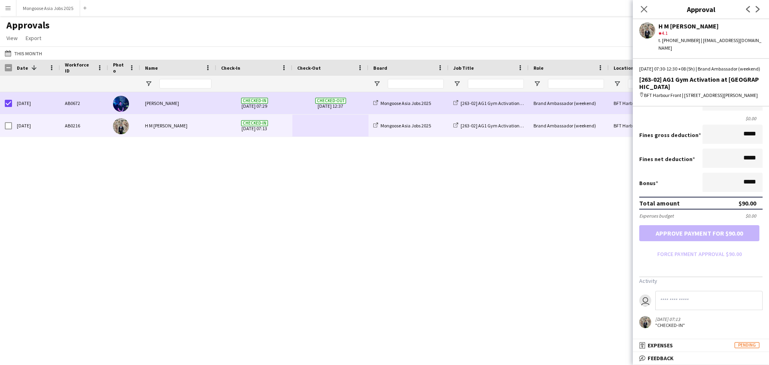
scroll to position [142, 0]
click at [681, 236] on form "Salary ***** 07:30 to ***** 12:30 ***** (5h) X $18.00 Break period /paid ******…" at bounding box center [701, 128] width 136 height 263
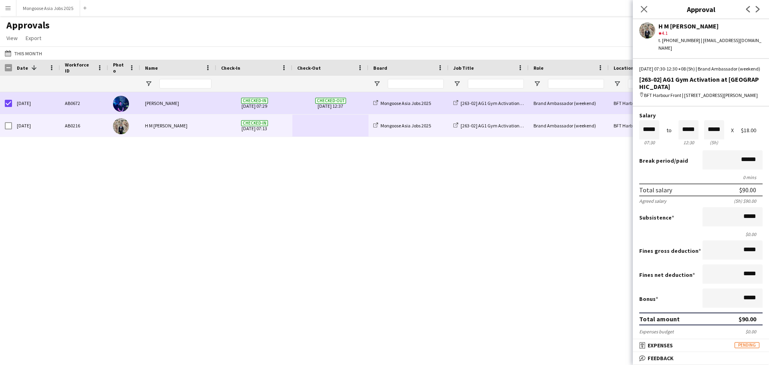
scroll to position [0, 0]
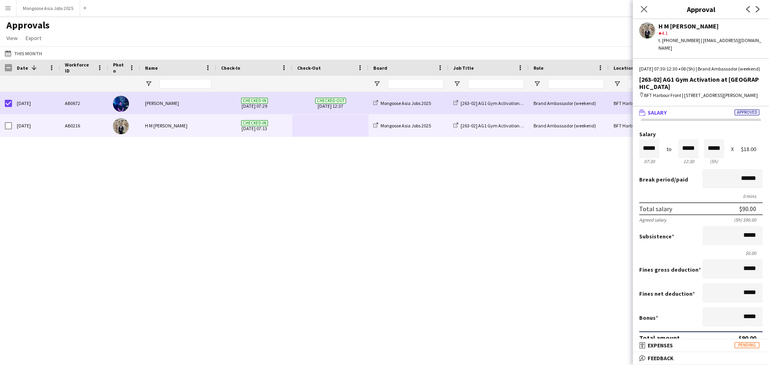
click at [750, 115] on span "Approved" at bounding box center [746, 112] width 25 height 6
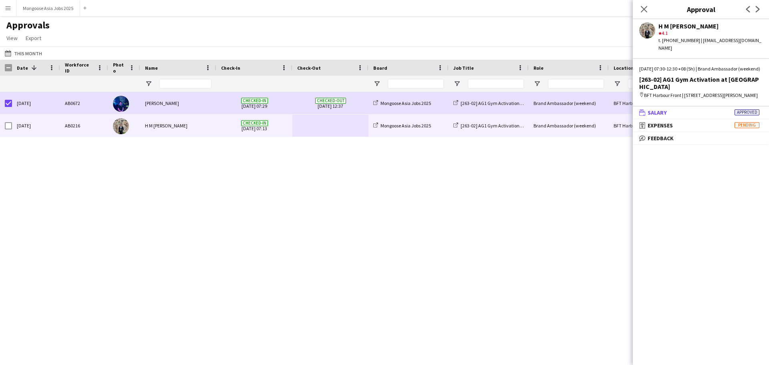
click at [749, 115] on span "Approved" at bounding box center [746, 112] width 25 height 6
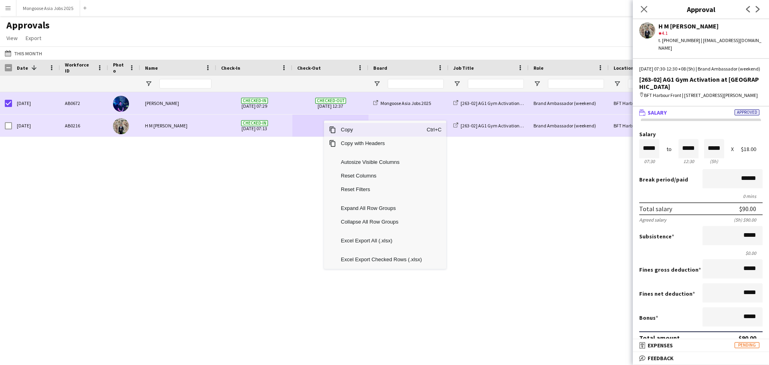
click at [316, 123] on span at bounding box center [330, 126] width 66 height 22
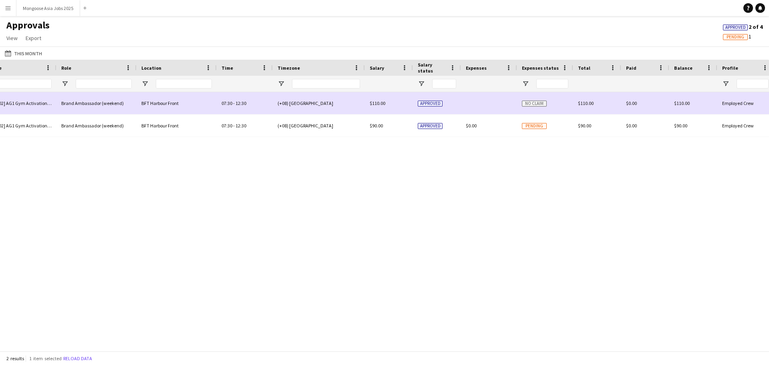
scroll to position [0, 472]
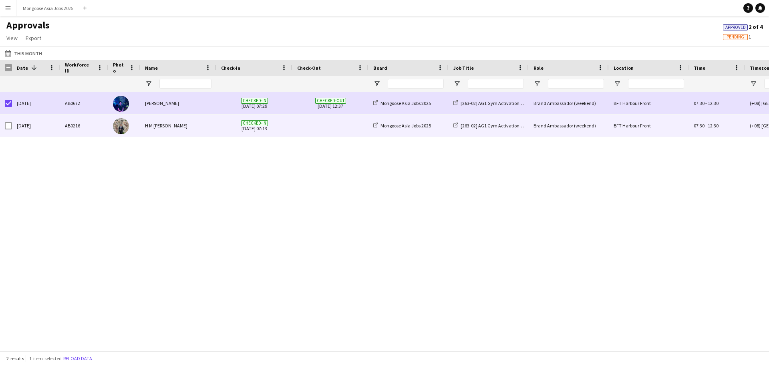
click at [306, 132] on span at bounding box center [330, 126] width 66 height 22
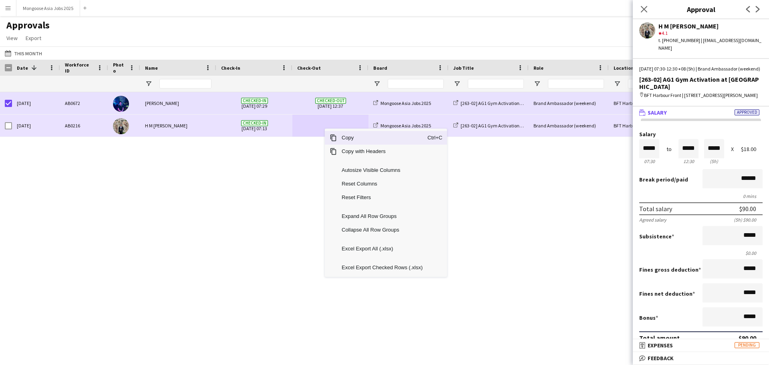
click at [300, 123] on span at bounding box center [330, 126] width 66 height 22
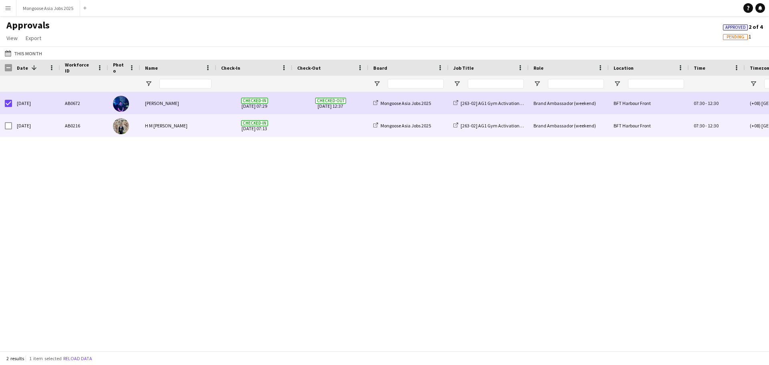
click at [332, 121] on span at bounding box center [330, 126] width 66 height 22
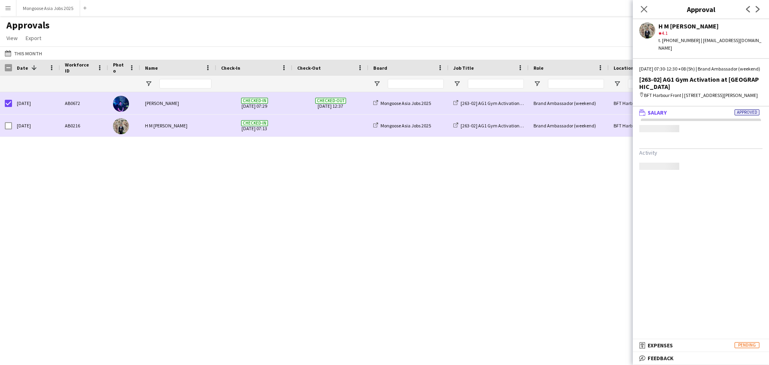
click at [332, 121] on span at bounding box center [330, 126] width 66 height 22
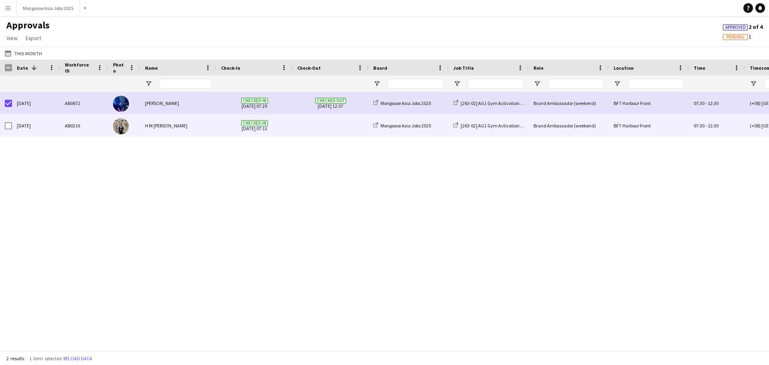
drag, startPoint x: 326, startPoint y: 123, endPoint x: 324, endPoint y: 129, distance: 7.1
click at [326, 123] on span at bounding box center [330, 126] width 66 height 22
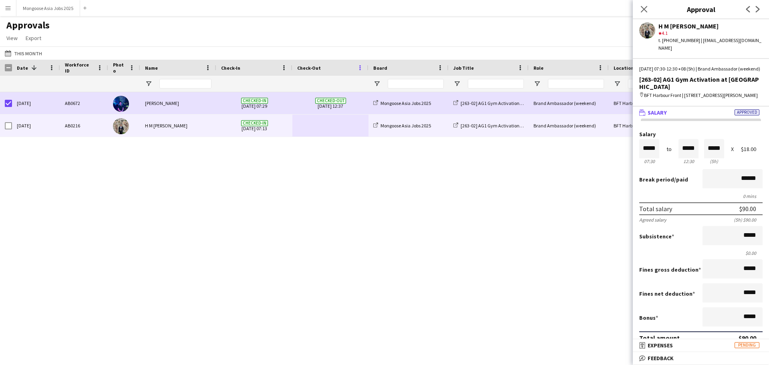
click at [360, 69] on span at bounding box center [359, 67] width 7 height 7
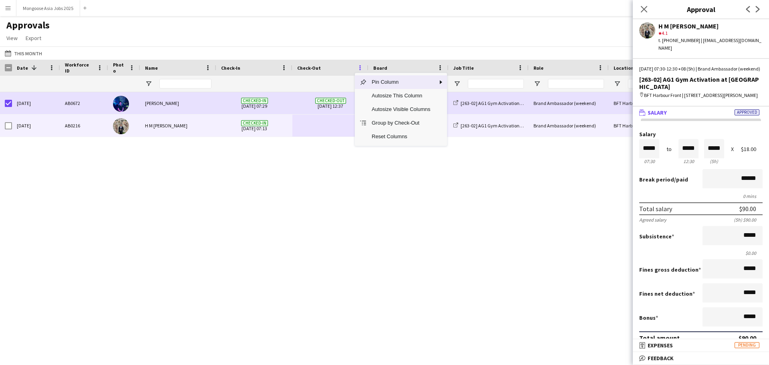
click at [358, 68] on span at bounding box center [359, 67] width 7 height 7
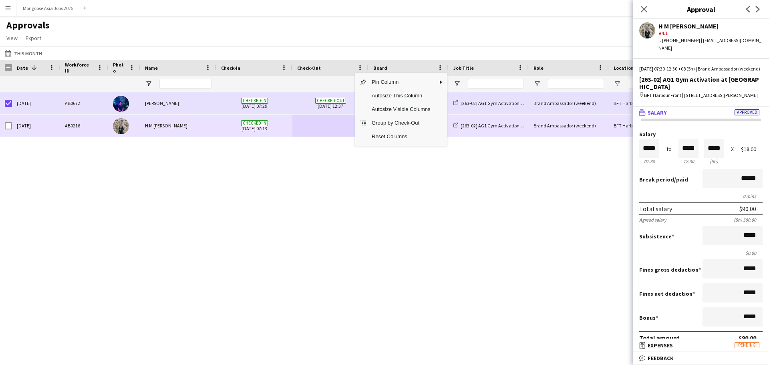
click at [323, 128] on span at bounding box center [330, 126] width 66 height 22
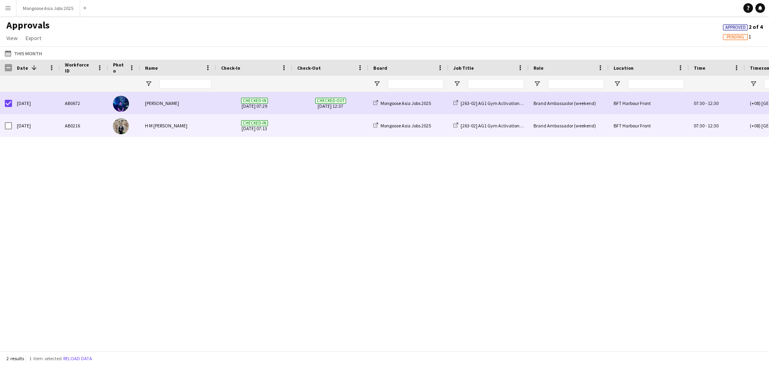
click at [335, 133] on span at bounding box center [330, 126] width 66 height 22
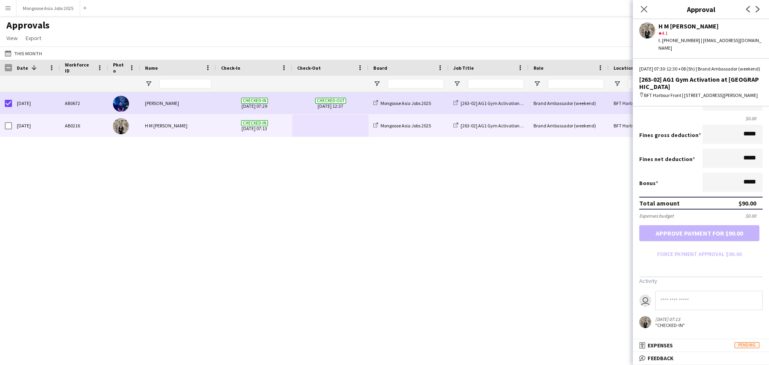
click at [719, 231] on form "Salary ***** 07:30 to ***** 12:30 ***** (5h) X $18.00 Break period /paid ******…" at bounding box center [701, 128] width 136 height 263
click at [719, 230] on form "Salary ***** 07:30 to ***** 12:30 ***** (5h) X $18.00 Break period /paid ******…" at bounding box center [701, 128] width 136 height 263
click at [742, 183] on input "*****" at bounding box center [732, 182] width 60 height 19
drag, startPoint x: 750, startPoint y: 183, endPoint x: 741, endPoint y: 187, distance: 10.2
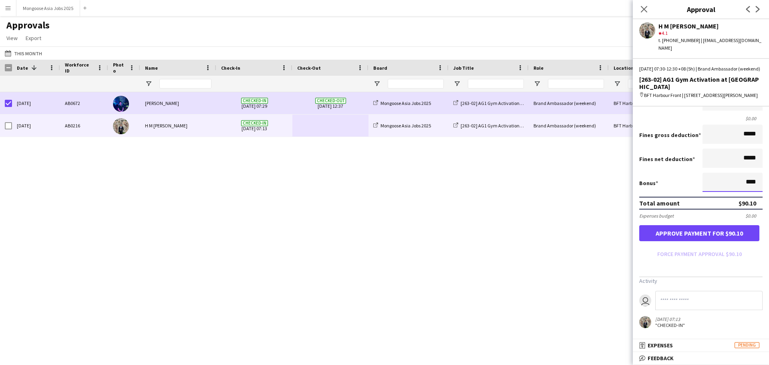
click at [741, 187] on input "****" at bounding box center [732, 182] width 60 height 19
click at [728, 180] on input "**" at bounding box center [732, 182] width 60 height 19
type input "*****"
click at [743, 283] on h3 "Activity" at bounding box center [700, 280] width 123 height 7
click at [643, 11] on icon "Close pop-in" at bounding box center [644, 9] width 8 height 8
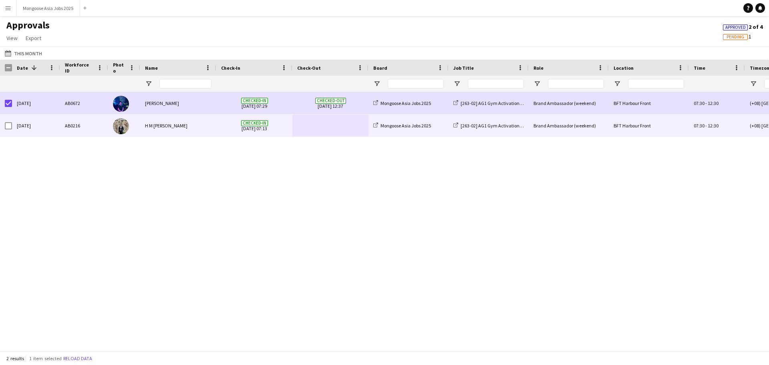
click at [356, 120] on span at bounding box center [330, 126] width 66 height 22
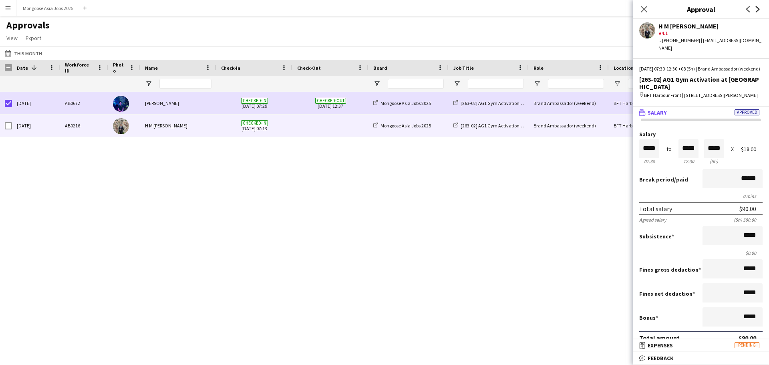
click at [757, 8] on icon "Next" at bounding box center [757, 9] width 6 height 6
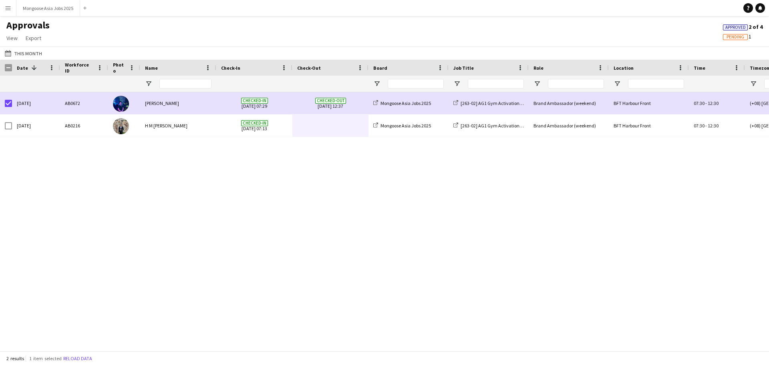
click at [737, 27] on span "Approved" at bounding box center [735, 27] width 20 height 5
click at [730, 35] on span "Pending" at bounding box center [735, 36] width 18 height 5
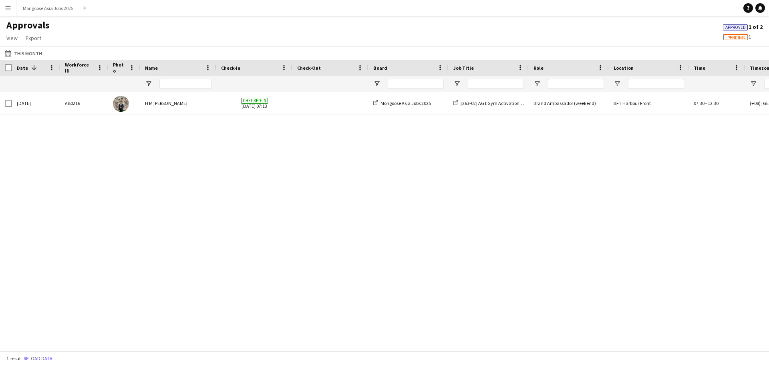
click at [731, 27] on span "Approved" at bounding box center [735, 27] width 20 height 5
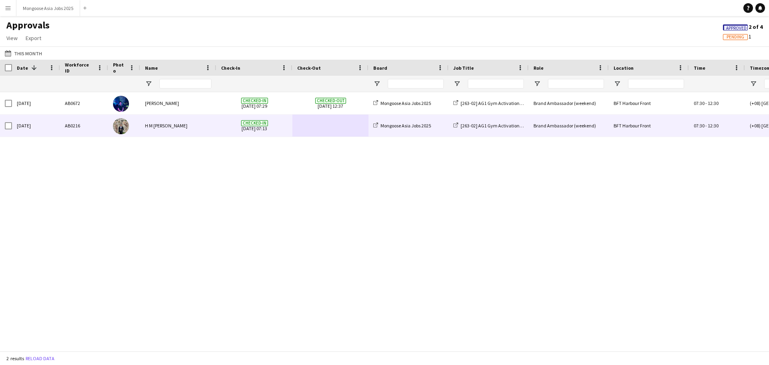
click at [298, 129] on span at bounding box center [330, 126] width 66 height 22
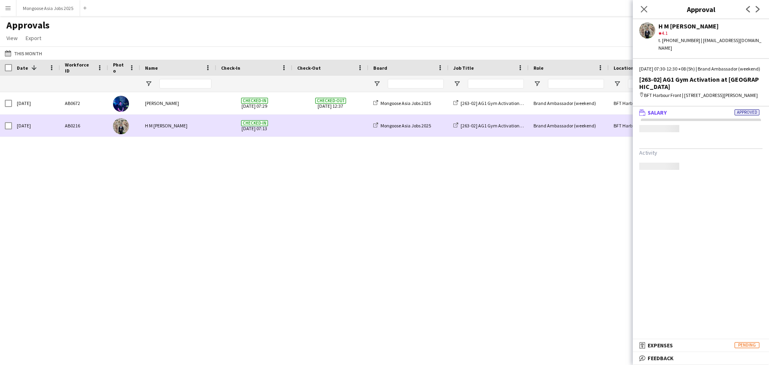
click at [298, 129] on span at bounding box center [330, 126] width 66 height 22
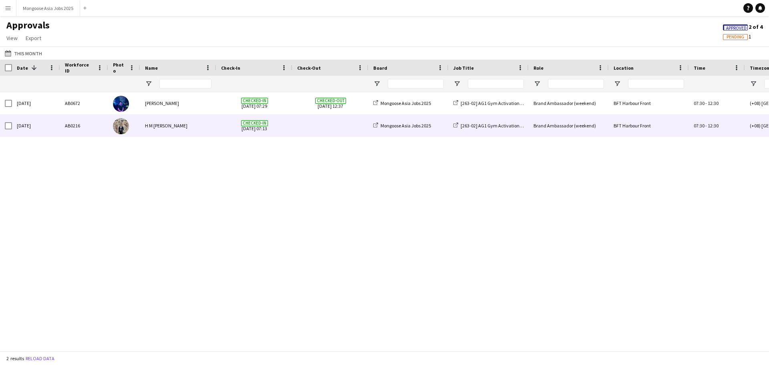
click at [302, 124] on span at bounding box center [330, 126] width 66 height 22
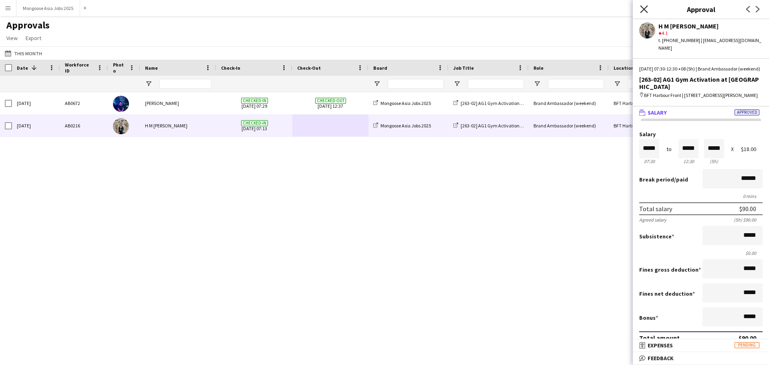
click at [643, 9] on icon "Close pop-in" at bounding box center [644, 9] width 8 height 8
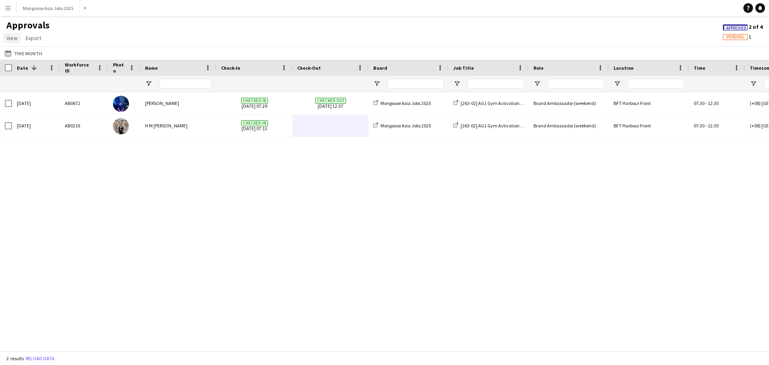
click at [16, 38] on span "View" at bounding box center [11, 37] width 11 height 7
click at [33, 96] on span "Reset Filters" at bounding box center [25, 95] width 31 height 7
click at [7, 6] on app-icon "Menu" at bounding box center [8, 8] width 6 height 6
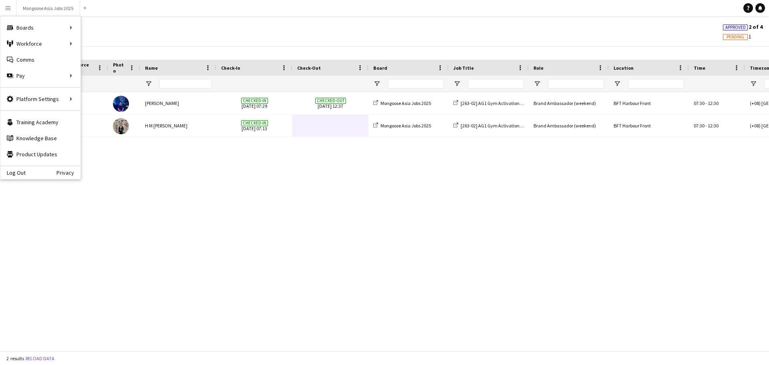
click at [139, 40] on div "Approvals View Customise view Customise filters Reset Filters Reset View Reset …" at bounding box center [384, 32] width 769 height 27
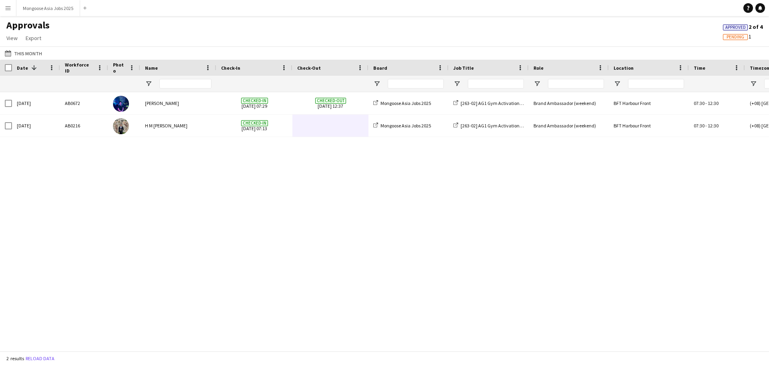
click at [9, 5] on app-icon "Menu" at bounding box center [8, 8] width 6 height 6
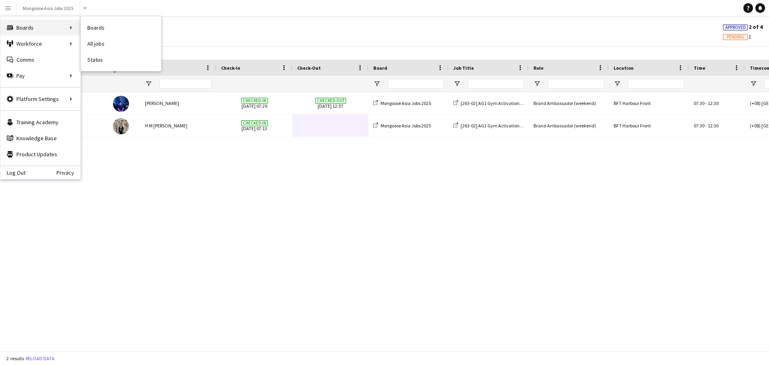
click at [40, 30] on div "Boards Boards" at bounding box center [40, 28] width 80 height 16
click at [44, 26] on div "Boards Boards" at bounding box center [40, 28] width 80 height 16
click at [66, 12] on button "Mongoose Asia Jobs 2025 Close" at bounding box center [48, 8] width 64 height 16
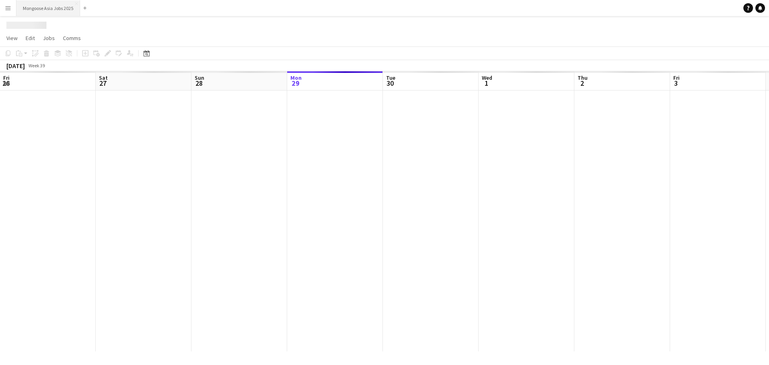
scroll to position [0, 191]
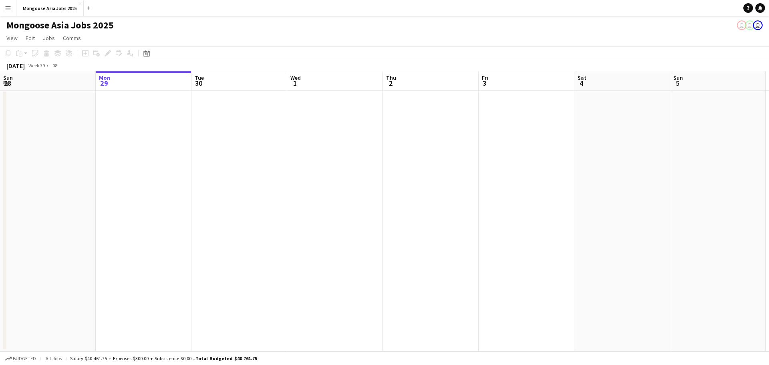
click at [149, 106] on app-date-cell at bounding box center [144, 220] width 96 height 261
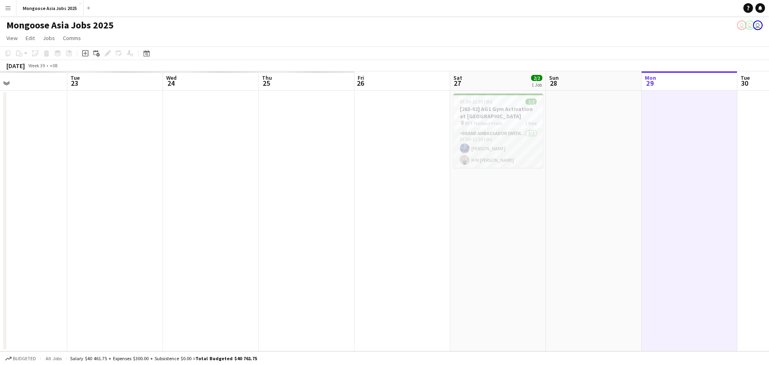
drag, startPoint x: 106, startPoint y: 141, endPoint x: 557, endPoint y: 143, distance: 450.9
click at [651, 125] on app-calendar-viewport "Sat 20 Sun 21 Mon 22 Tue 23 Wed 24 Thu 25 Fri 26 Sat 27 2/2 1 Job Sun 28 Mon 29…" at bounding box center [384, 211] width 769 height 280
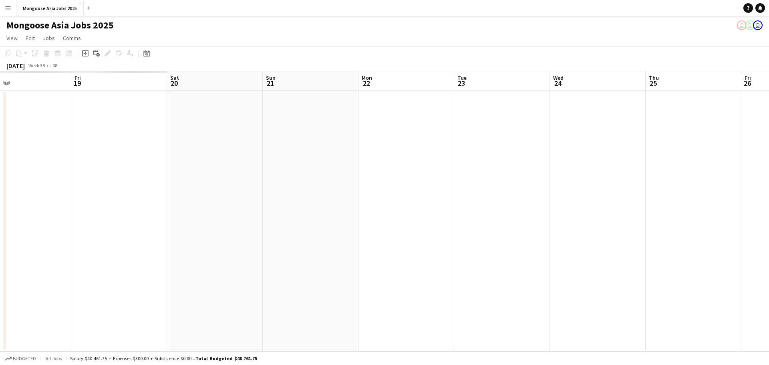
drag, startPoint x: 343, startPoint y: 191, endPoint x: 566, endPoint y: 176, distance: 223.1
click at [768, 166] on app-calendar-viewport "Tue 16 Wed 17 Thu 18 Fri 19 Sat 20 Sun 21 Mon 22 Tue 23 Wed 24 Thu 25 Fri 26 Sa…" at bounding box center [384, 211] width 769 height 280
drag, startPoint x: 277, startPoint y: 174, endPoint x: 763, endPoint y: 134, distance: 487.7
click at [768, 133] on app-calendar-viewport "Sun 14 Mon 15 Tue 16 Wed 17 Thu 18 Fri 19 Sat 20 Sun 21 Mon 22 Tue 23 Wed 24 Th…" at bounding box center [384, 211] width 769 height 280
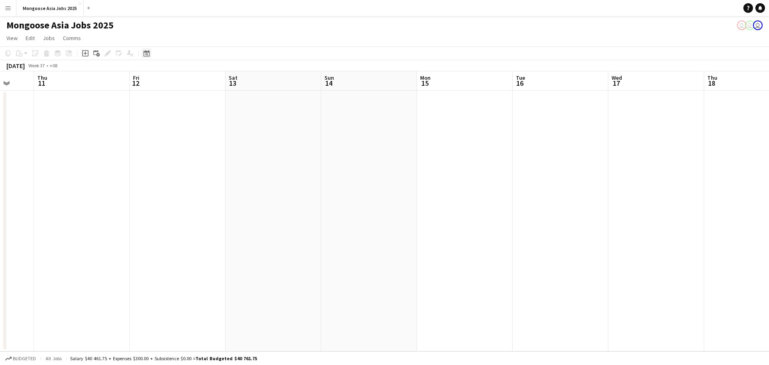
click at [146, 54] on icon at bounding box center [146, 54] width 3 height 3
click at [167, 79] on span "[DATE]" at bounding box center [157, 80] width 21 height 7
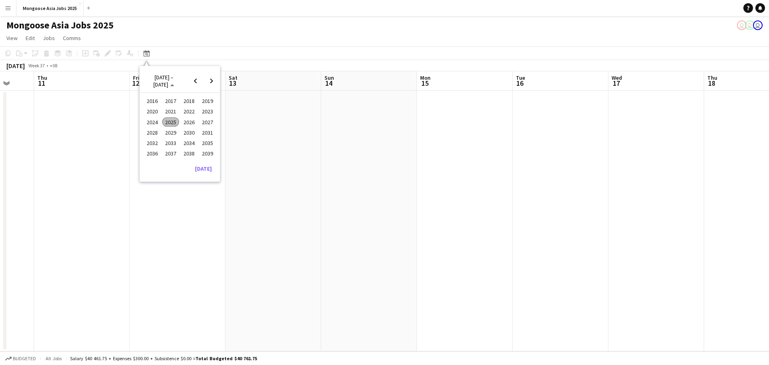
click at [172, 123] on span "2025" at bounding box center [170, 122] width 16 height 10
click at [209, 123] on span "AUG" at bounding box center [207, 122] width 16 height 10
click at [153, 83] on span "[DATE]" at bounding box center [154, 80] width 15 height 7
click at [174, 120] on span "2025" at bounding box center [170, 122] width 16 height 10
click at [207, 124] on span "AUG" at bounding box center [207, 122] width 16 height 10
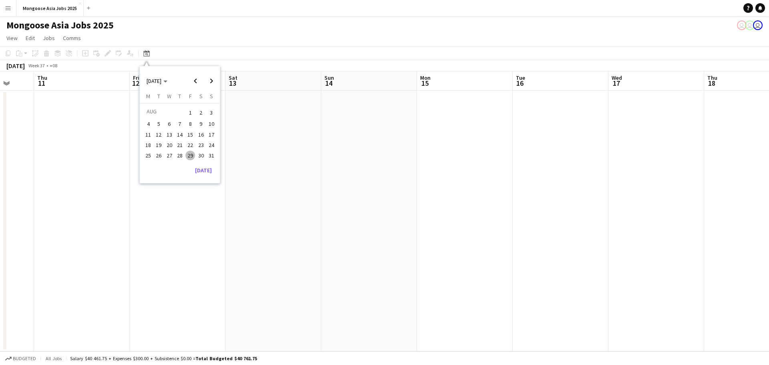
click at [191, 113] on span "1" at bounding box center [190, 112] width 10 height 11
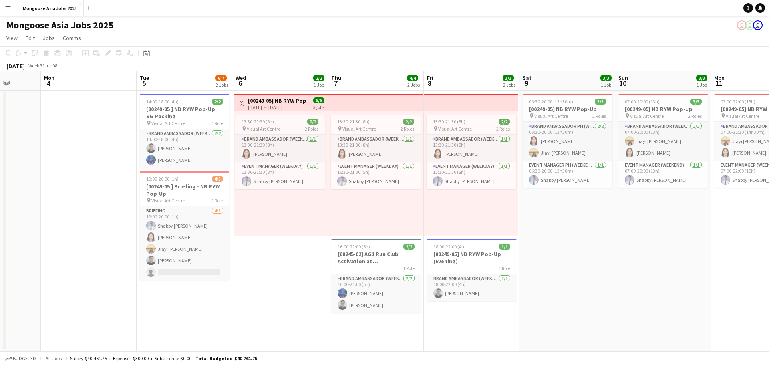
scroll to position [0, 272]
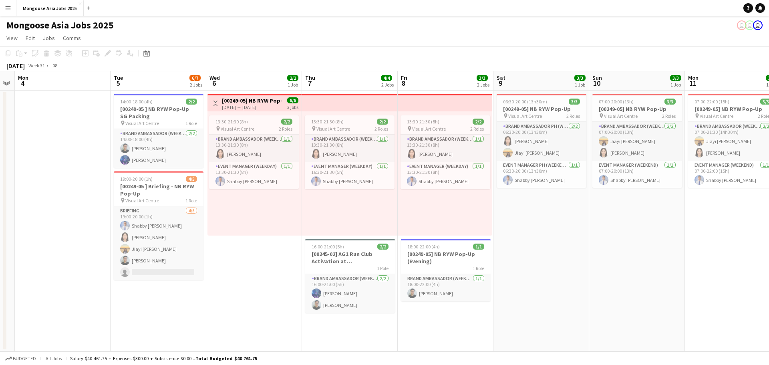
drag, startPoint x: 699, startPoint y: 254, endPoint x: 223, endPoint y: 248, distance: 475.3
click at [223, 248] on app-calendar-viewport "Fri 1 Sat 2 Sun 3 Mon 4 Tue 5 6/7 2 Jobs Wed 6 2/2 1 Job Thu 7 4/4 2 Jobs Fri 8…" at bounding box center [384, 211] width 769 height 280
click at [257, 99] on h3 "[00249-05] NB RYW Pop-Up" at bounding box center [252, 100] width 60 height 7
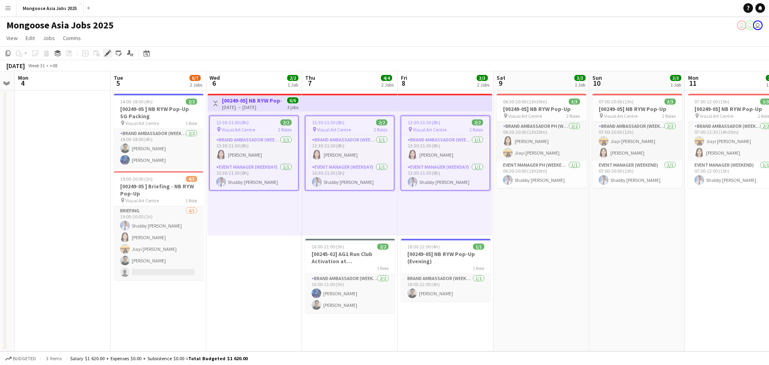
click at [109, 51] on icon at bounding box center [110, 51] width 2 height 2
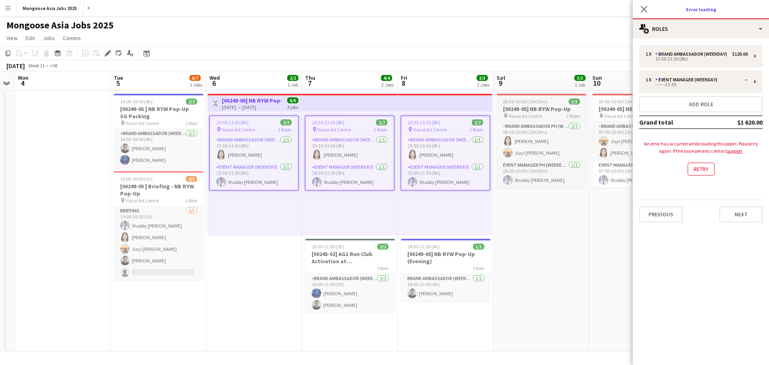
click at [538, 113] on span "Visual Art Centre" at bounding box center [525, 116] width 34 height 6
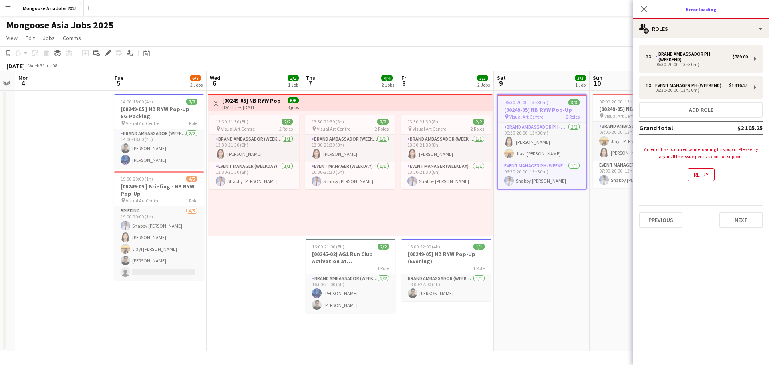
click at [705, 6] on h3 "Error loading" at bounding box center [701, 9] width 136 height 10
click at [705, 178] on button "Retry" at bounding box center [701, 174] width 27 height 13
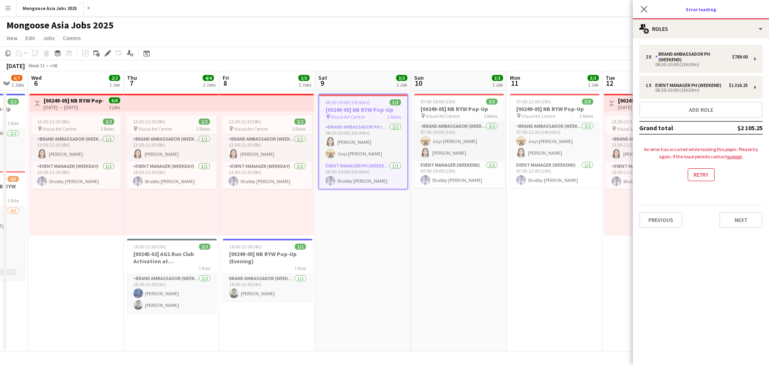
scroll to position [0, 293]
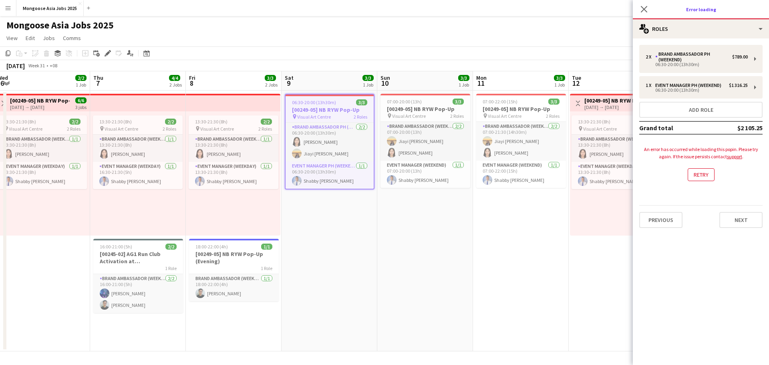
drag, startPoint x: 485, startPoint y: 264, endPoint x: 374, endPoint y: 266, distance: 110.9
click at [374, 266] on app-calendar-viewport "Sun 3 Mon 4 Tue 5 6/7 2 Jobs Wed 6 2/2 1 Job Thu 7 4/4 2 Jobs Fri 8 3/3 2 Jobs …" at bounding box center [384, 211] width 769 height 280
click at [560, 139] on app-card-role "Brand Ambassador (weekday) [DATE] 07:00-21:30 (14h30m) [PERSON_NAME] [PERSON_NA…" at bounding box center [521, 141] width 90 height 39
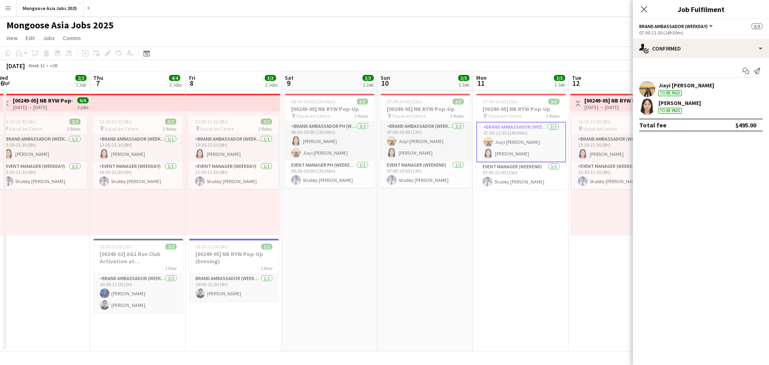
click at [599, 100] on h3 "[00249-05] NB RYW Pop-Up" at bounding box center [614, 100] width 60 height 7
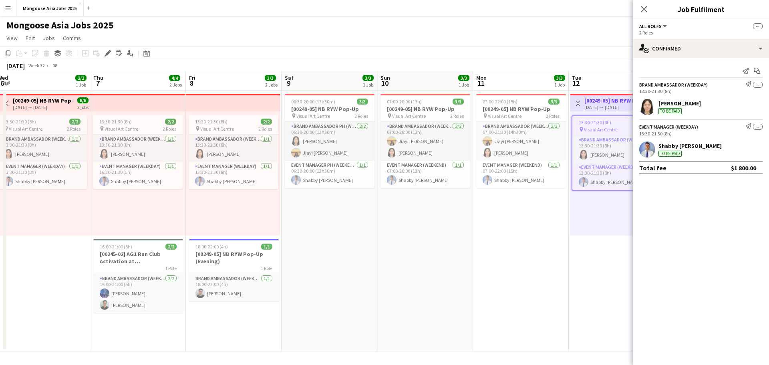
click at [601, 104] on div "[DATE] → [DATE]" at bounding box center [614, 107] width 60 height 6
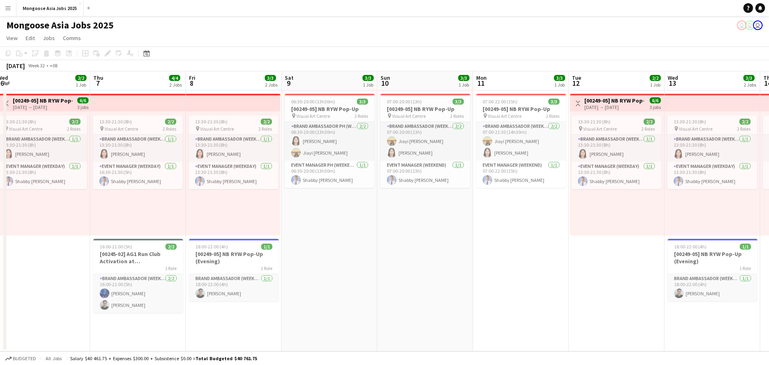
click at [575, 105] on app-icon "Toggle View" at bounding box center [578, 104] width 6 height 6
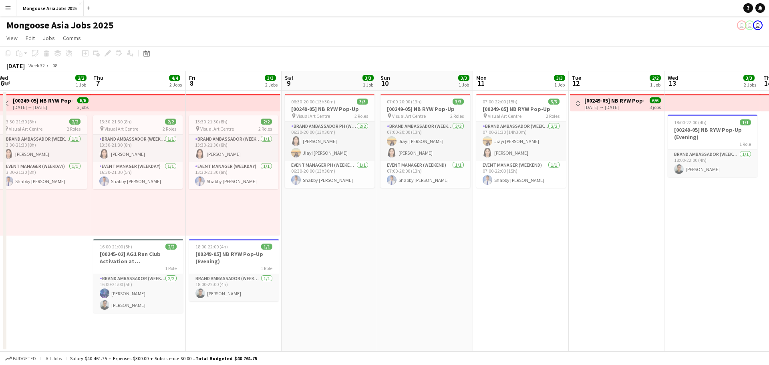
click at [577, 103] on app-icon "Toggle View" at bounding box center [578, 104] width 6 height 6
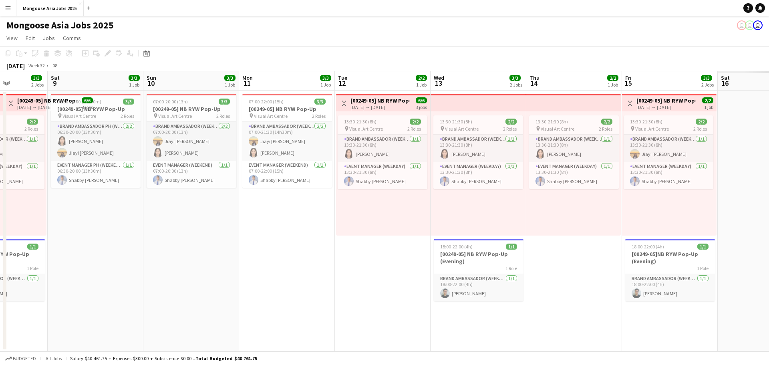
scroll to position [0, 249]
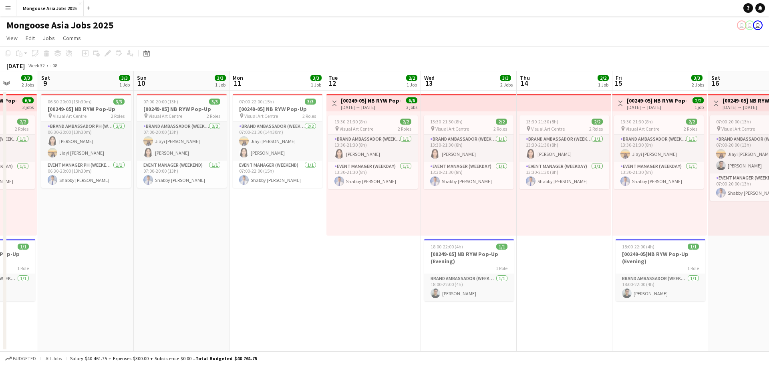
drag, startPoint x: 638, startPoint y: 97, endPoint x: 394, endPoint y: 100, distance: 243.9
click at [394, 100] on app-calendar-viewport "Wed 6 2/2 1 Job Thu 7 4/4 2 Jobs Fri 8 3/3 2 Jobs Sat 9 3/3 1 Job Sun 10 3/3 1 …" at bounding box center [384, 211] width 769 height 280
click at [394, 100] on h3 "[00249-05] NB RYW Pop-Up" at bounding box center [371, 100] width 60 height 7
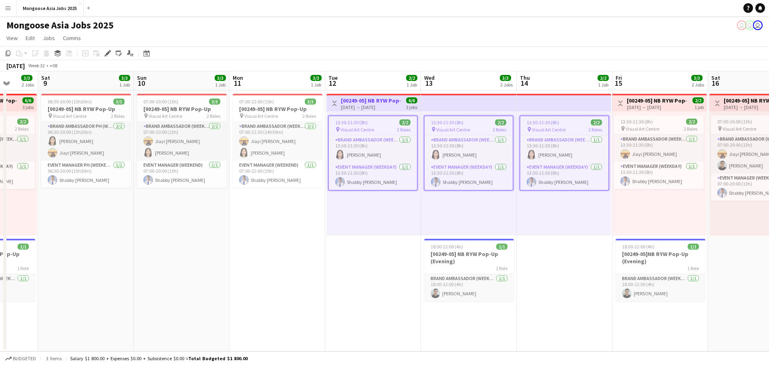
click at [663, 101] on h3 "[00249-05] NB RYW Pop-Up" at bounding box center [657, 100] width 60 height 7
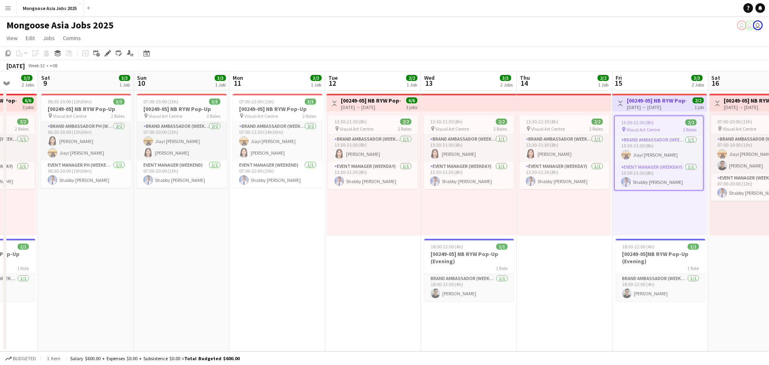
scroll to position [0, 249]
click at [350, 104] on div "[DATE] → [DATE]" at bounding box center [371, 107] width 60 height 6
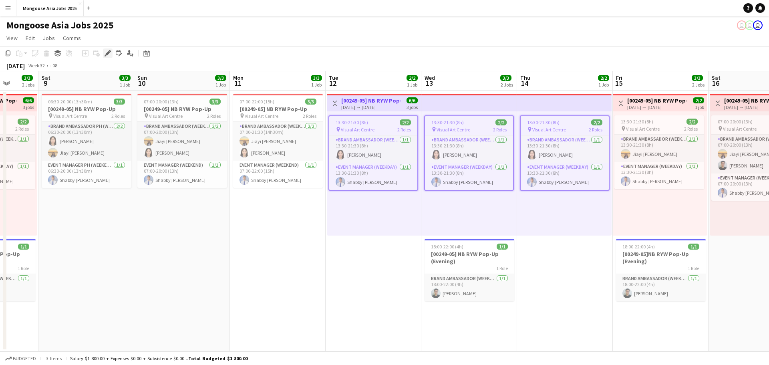
click at [112, 53] on div "Edit" at bounding box center [108, 53] width 10 height 10
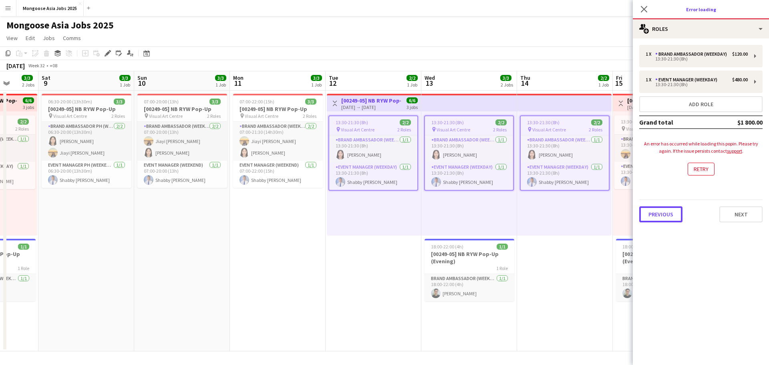
click at [667, 213] on button "Previous" at bounding box center [660, 214] width 43 height 16
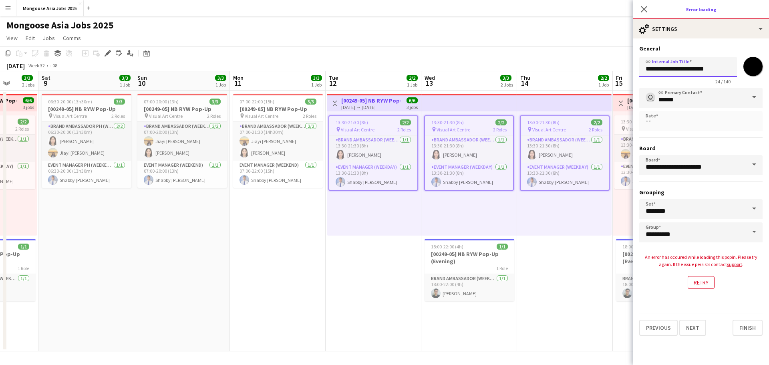
drag, startPoint x: 647, startPoint y: 69, endPoint x: 723, endPoint y: 60, distance: 76.9
click at [723, 60] on input "**********" at bounding box center [688, 67] width 98 height 20
click at [724, 72] on input "**********" at bounding box center [688, 67] width 98 height 20
drag, startPoint x: 724, startPoint y: 68, endPoint x: 606, endPoint y: 66, distance: 117.7
click at [606, 67] on body "Menu Boards Boards Boards All jobs Status Workforce Workforce My Workforce Recr…" at bounding box center [384, 182] width 769 height 365
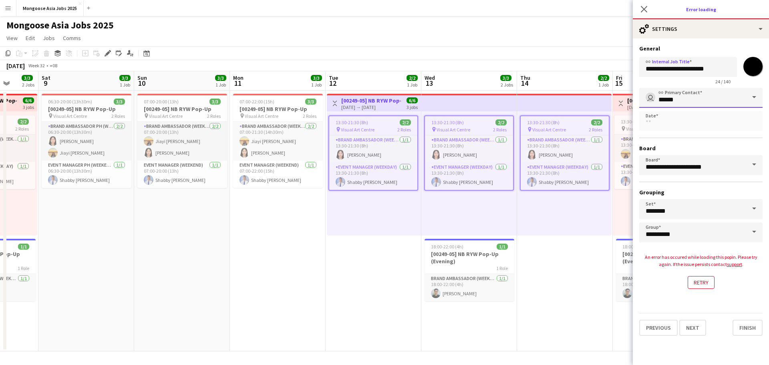
click at [738, 96] on input "******" at bounding box center [700, 98] width 123 height 20
click at [756, 100] on span at bounding box center [754, 97] width 17 height 19
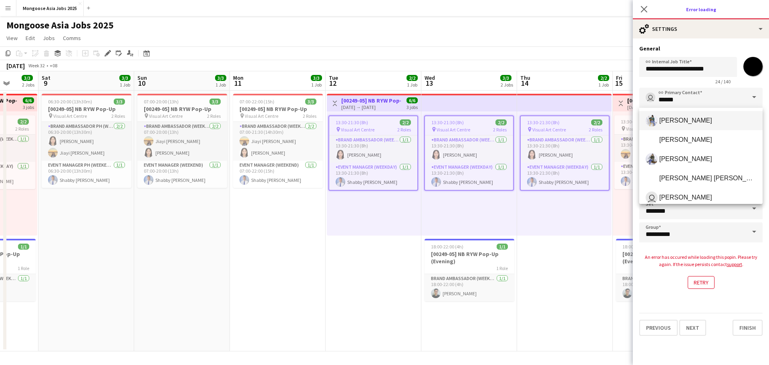
click at [755, 99] on span at bounding box center [754, 97] width 17 height 19
click at [533, 45] on app-page-menu "View Day view expanded Day view collapsed Month view Date picker Jump to [DATE]…" at bounding box center [384, 38] width 769 height 15
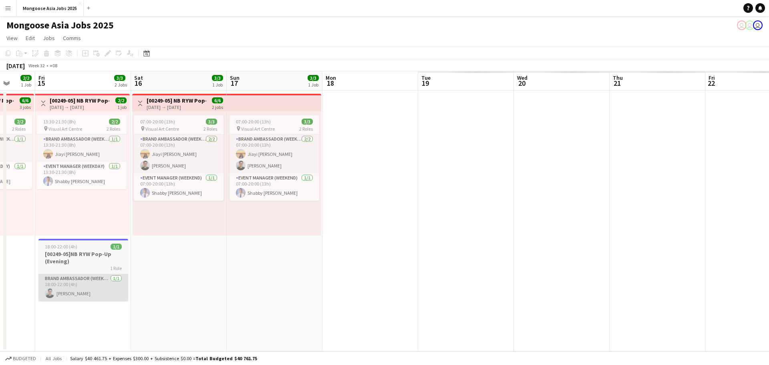
drag, startPoint x: 618, startPoint y: 268, endPoint x: 34, endPoint y: 286, distance: 584.9
click at [35, 286] on app-calendar-viewport "Tue 12 2/2 1 Job Wed 13 3/3 2 Jobs Thu 14 2/2 1 Job Fri 15 3/3 2 Jobs Sat 16 3/…" at bounding box center [384, 211] width 769 height 280
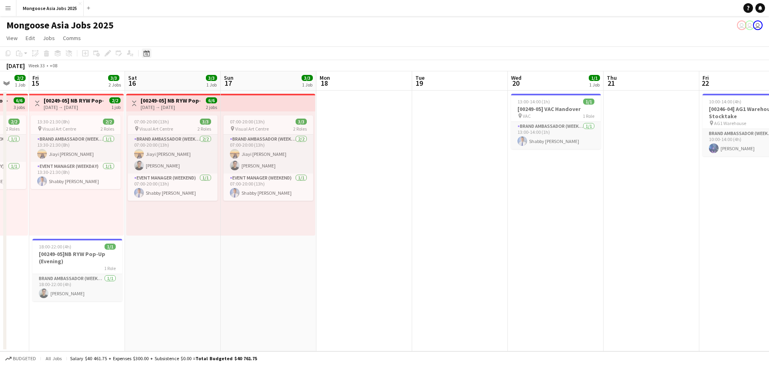
click at [147, 54] on icon "Date picker" at bounding box center [146, 53] width 6 height 6
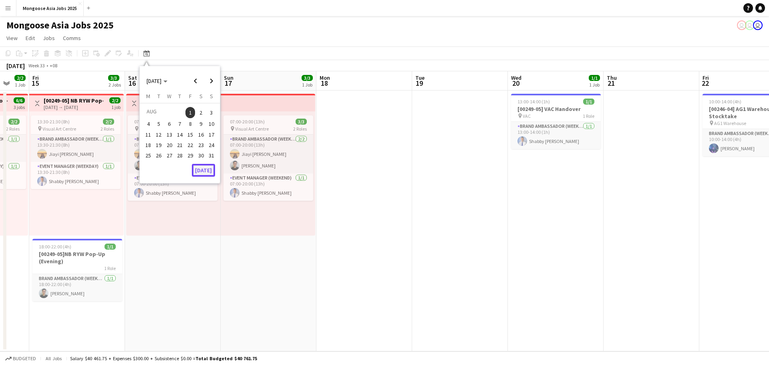
click at [205, 171] on button "[DATE]" at bounding box center [203, 170] width 23 height 13
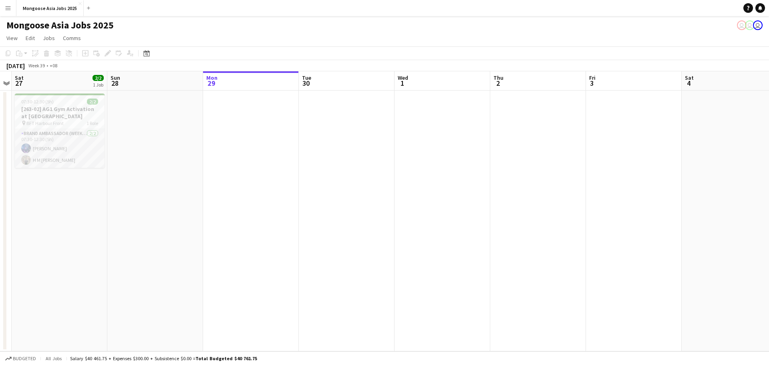
click at [253, 109] on app-date-cell at bounding box center [251, 220] width 96 height 261
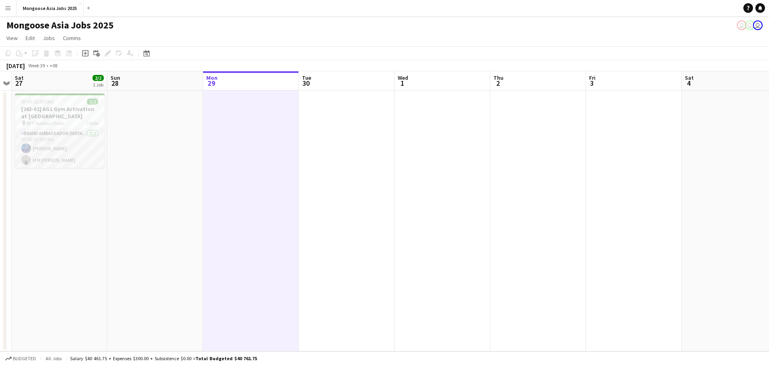
click at [239, 116] on app-date-cell at bounding box center [251, 220] width 96 height 261
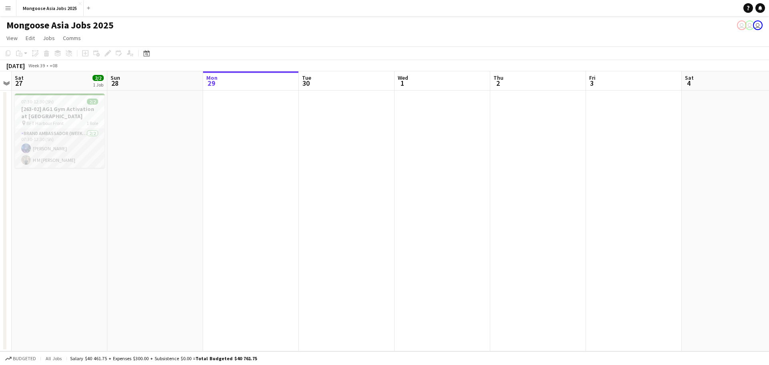
click at [233, 127] on app-date-cell at bounding box center [251, 220] width 96 height 261
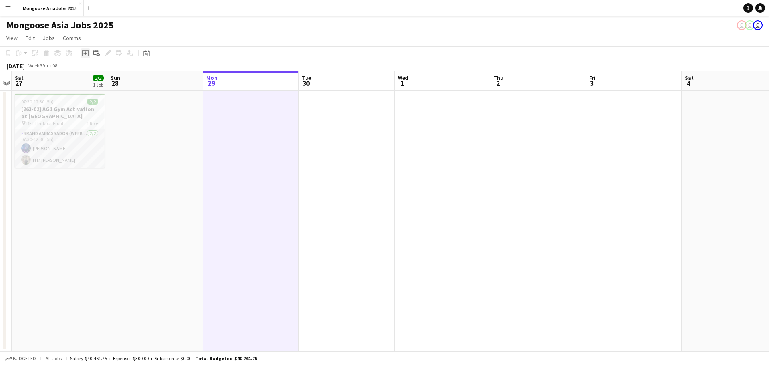
click at [88, 51] on div "Add job" at bounding box center [85, 53] width 10 height 10
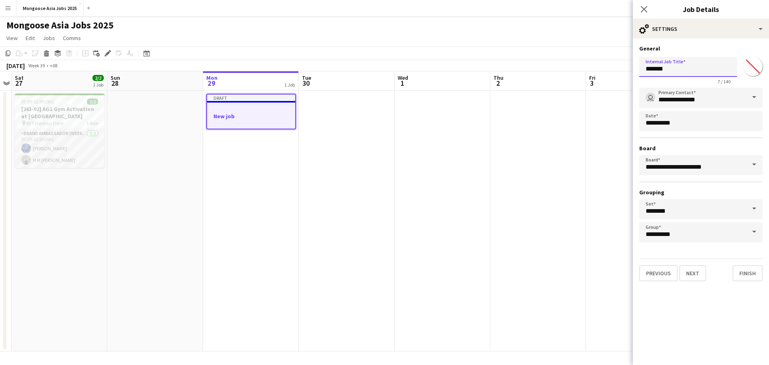
drag, startPoint x: 670, startPoint y: 70, endPoint x: 627, endPoint y: 68, distance: 43.7
click at [627, 68] on body "Menu Boards Boards Boards All jobs Status Workforce Workforce My Workforce Recr…" at bounding box center [384, 182] width 769 height 365
paste input "**********"
type input "**********"
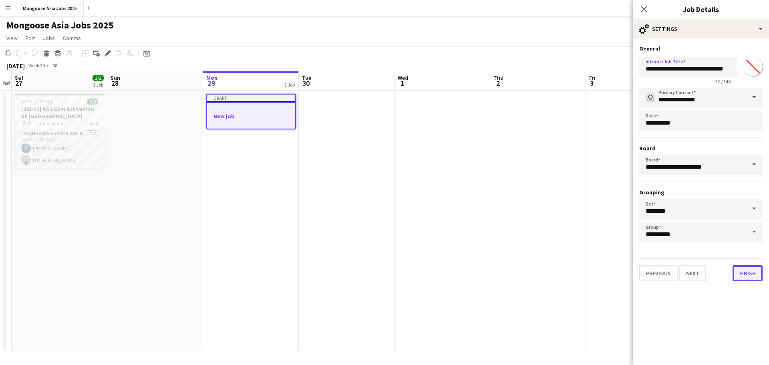
click at [753, 271] on button "Finish" at bounding box center [747, 273] width 30 height 16
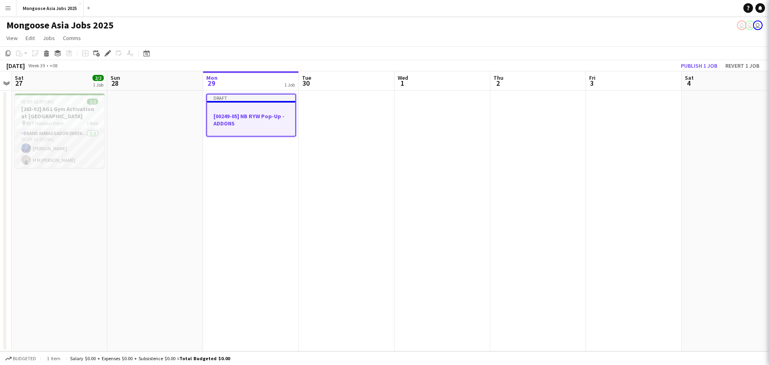
scroll to position [0, 0]
click at [266, 113] on h3 "[00249-05] NB RYW Pop-Up -ADDONS" at bounding box center [251, 120] width 88 height 14
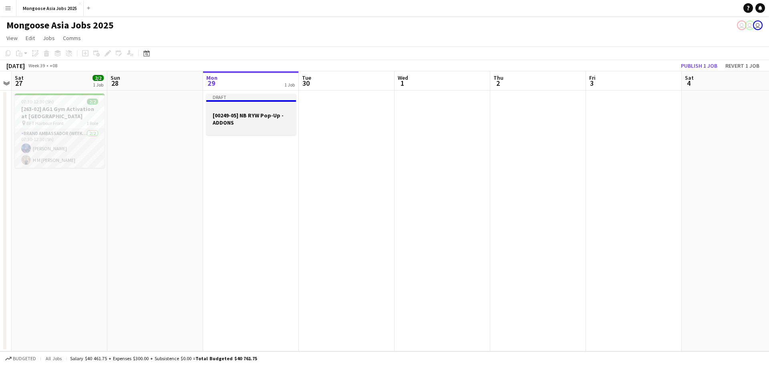
drag, startPoint x: 240, startPoint y: 106, endPoint x: 236, endPoint y: 103, distance: 4.7
click at [239, 105] on div at bounding box center [251, 108] width 90 height 6
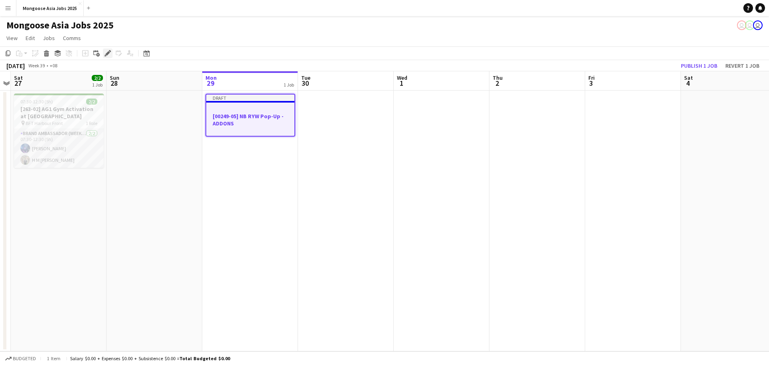
click at [107, 54] on icon at bounding box center [107, 53] width 4 height 4
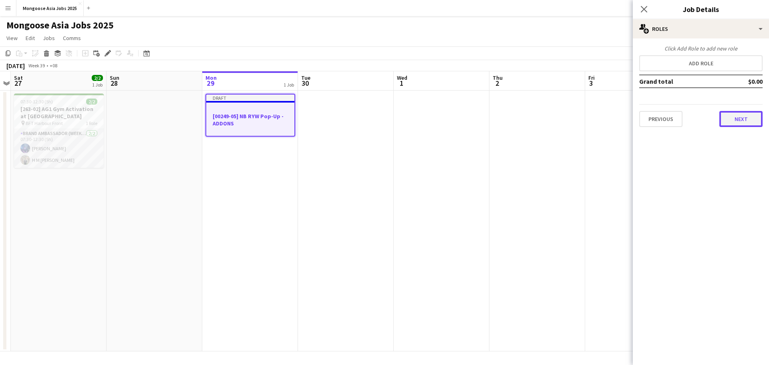
click at [750, 119] on button "Next" at bounding box center [740, 119] width 43 height 16
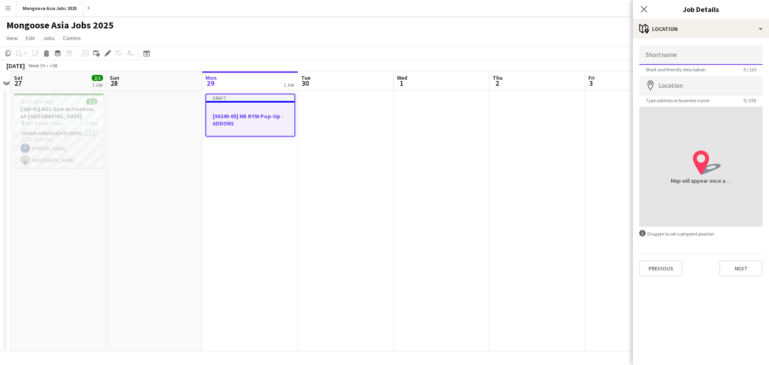
click at [696, 52] on input "Shortname" at bounding box center [700, 55] width 123 height 20
type input "**********"
drag, startPoint x: 704, startPoint y: 58, endPoint x: 615, endPoint y: 48, distance: 89.9
click at [615, 48] on body "Menu Boards Boards Boards All jobs Status Workforce Workforce My Workforce Recr…" at bounding box center [384, 182] width 769 height 365
click at [661, 56] on input "Shortname" at bounding box center [700, 55] width 123 height 20
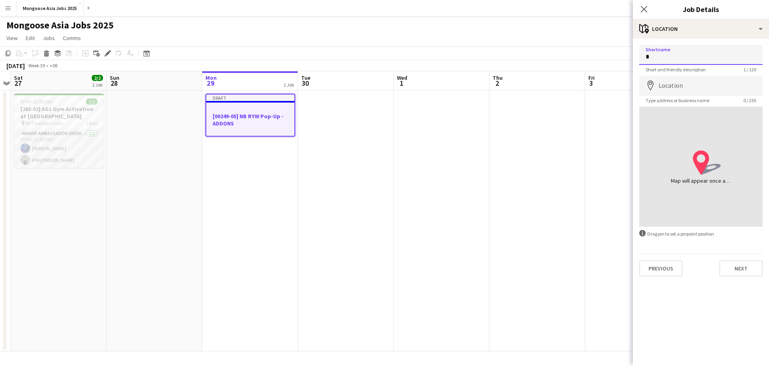
type input "***"
click at [686, 86] on input "Location" at bounding box center [700, 86] width 123 height 20
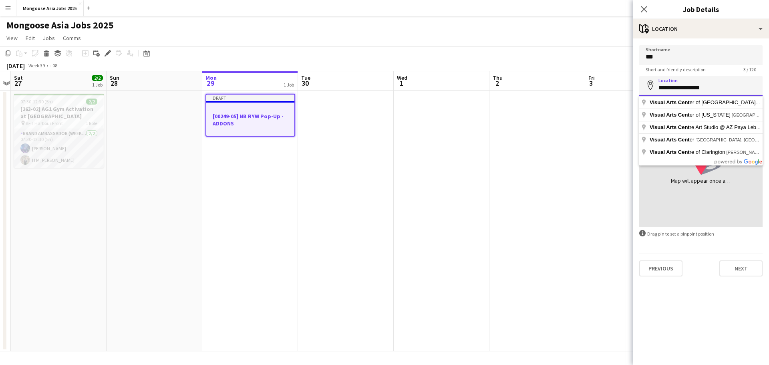
type input "**********"
drag, startPoint x: 718, startPoint y: 84, endPoint x: 606, endPoint y: 84, distance: 112.5
click at [606, 84] on body "Menu Boards Boards Boards All jobs Status Workforce Workforce My Workforce Recr…" at bounding box center [384, 182] width 769 height 365
type input "*****"
drag, startPoint x: 675, startPoint y: 90, endPoint x: 634, endPoint y: 84, distance: 41.3
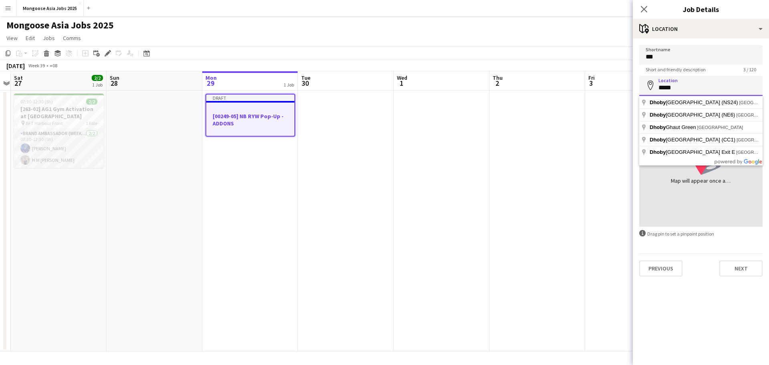
click at [633, 85] on form "Shortname *** Short and friendly description 3 / 120 Location map-marker ***** …" at bounding box center [701, 160] width 136 height 231
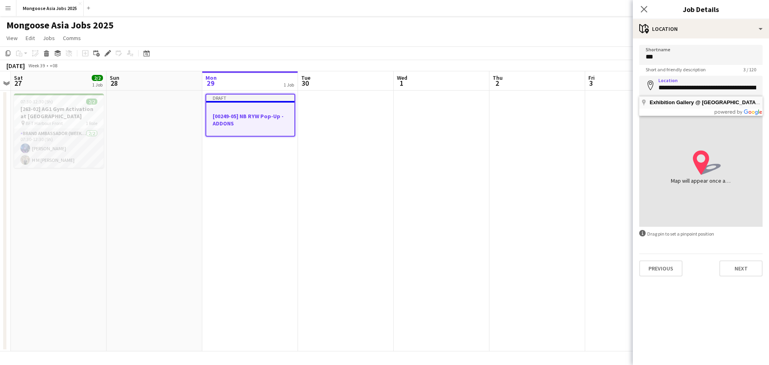
type input "**********"
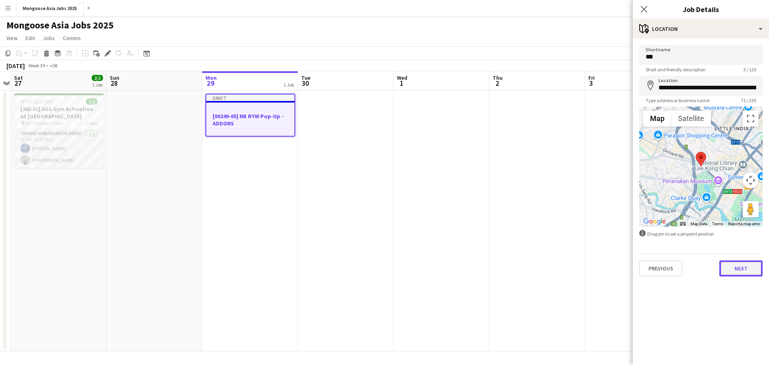
click at [736, 267] on button "Next" at bounding box center [740, 268] width 43 height 16
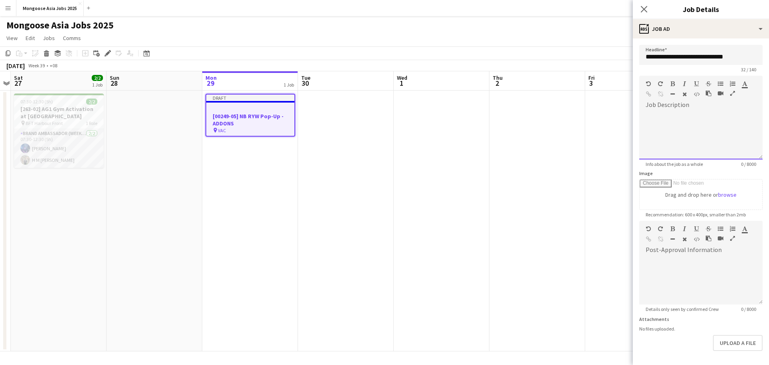
click at [670, 125] on div at bounding box center [700, 135] width 123 height 48
click at [684, 117] on div "**********" at bounding box center [697, 135] width 117 height 48
drag, startPoint x: 739, startPoint y: 124, endPoint x: 632, endPoint y: 110, distance: 107.4
click at [632, 110] on body "Menu Boards Boards Boards All jobs Status Workforce Workforce My Workforce Recr…" at bounding box center [384, 182] width 769 height 365
click at [724, 127] on div "**********" at bounding box center [697, 135] width 117 height 48
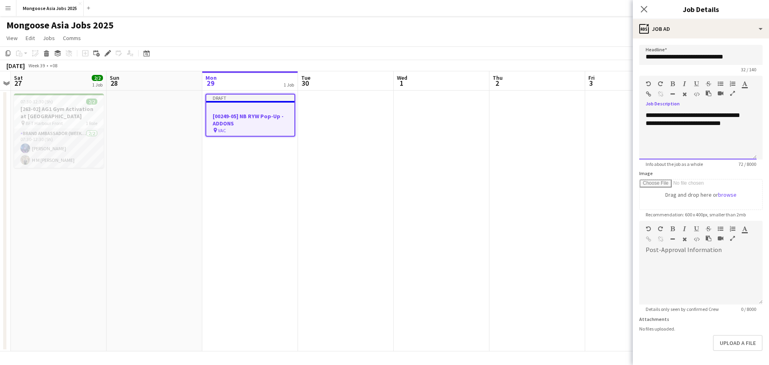
drag, startPoint x: 737, startPoint y: 123, endPoint x: 616, endPoint y: 110, distance: 121.3
click at [616, 110] on body "Menu Boards Boards Boards All jobs Status Workforce Workforce My Workforce Recr…" at bounding box center [384, 182] width 769 height 365
click at [735, 134] on div "**********" at bounding box center [697, 135] width 117 height 48
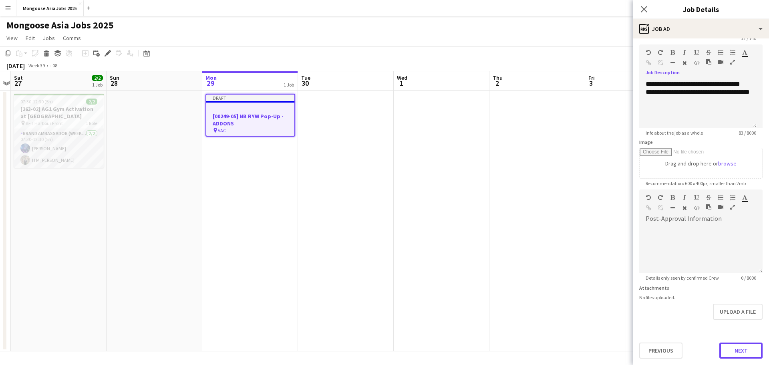
click at [728, 351] on button "Next" at bounding box center [740, 350] width 43 height 16
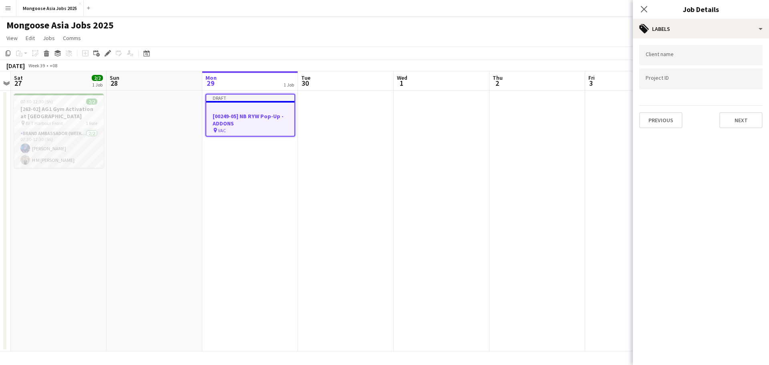
click at [674, 56] on input "Type to search client labels..." at bounding box center [700, 55] width 111 height 7
type input "*"
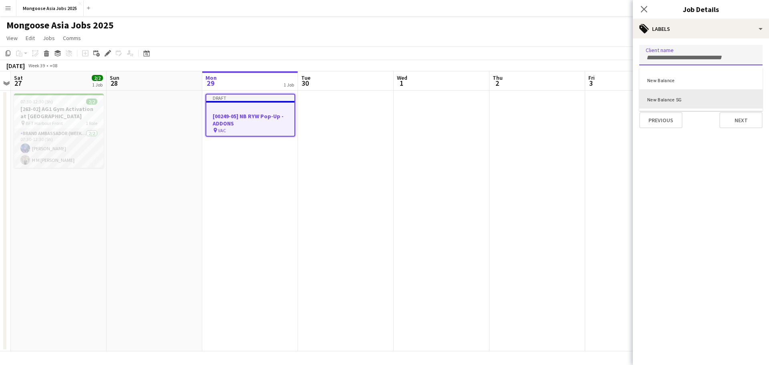
click at [702, 99] on div "New Balance SG" at bounding box center [700, 98] width 123 height 19
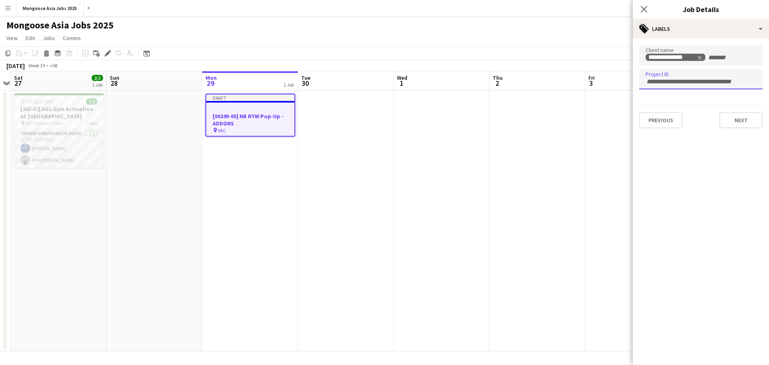
click at [677, 80] on input "Type to search project ID labels..." at bounding box center [700, 81] width 111 height 7
click at [683, 78] on input "Type to search project ID labels..." at bounding box center [700, 81] width 111 height 7
paste input "*********"
drag, startPoint x: 657, startPoint y: 82, endPoint x: 618, endPoint y: 82, distance: 38.4
click at [618, 82] on body "Menu Boards Boards Boards All jobs Status Workforce Workforce My Workforce Recr…" at bounding box center [384, 182] width 769 height 365
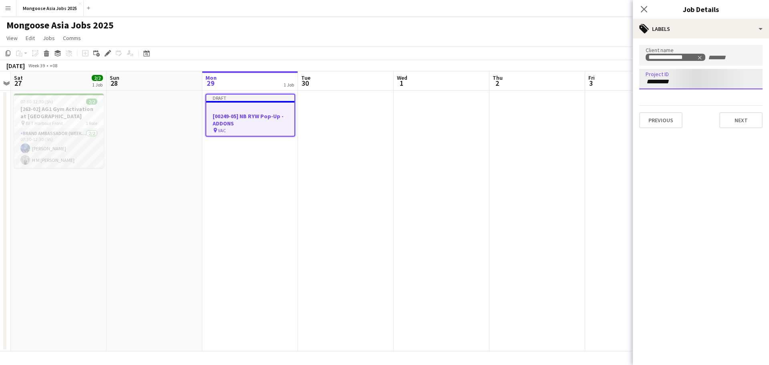
type input "*********"
click at [685, 88] on tag-input "*********" at bounding box center [700, 79] width 123 height 20
click at [686, 82] on input "*********" at bounding box center [700, 81] width 111 height 7
click at [685, 82] on input "*********" at bounding box center [700, 81] width 111 height 7
click at [750, 118] on button "Next" at bounding box center [740, 120] width 43 height 16
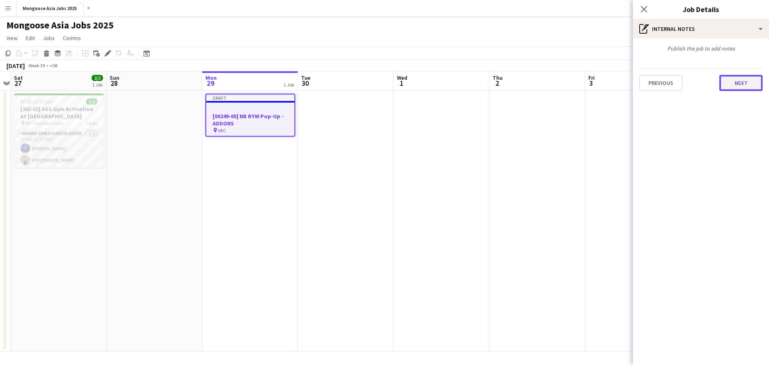
click at [745, 84] on button "Next" at bounding box center [740, 83] width 43 height 16
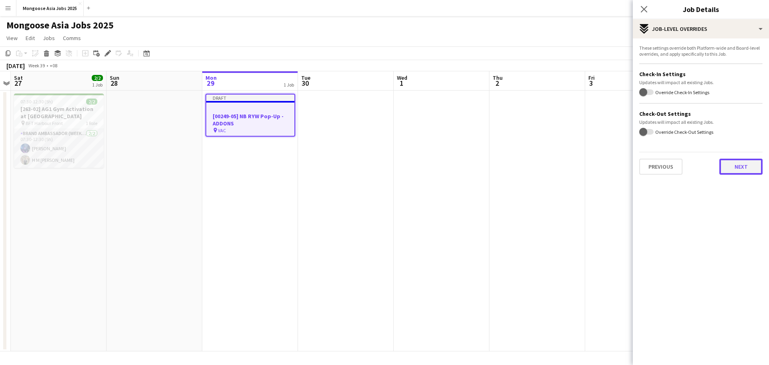
click at [753, 171] on button "Next" at bounding box center [740, 167] width 43 height 16
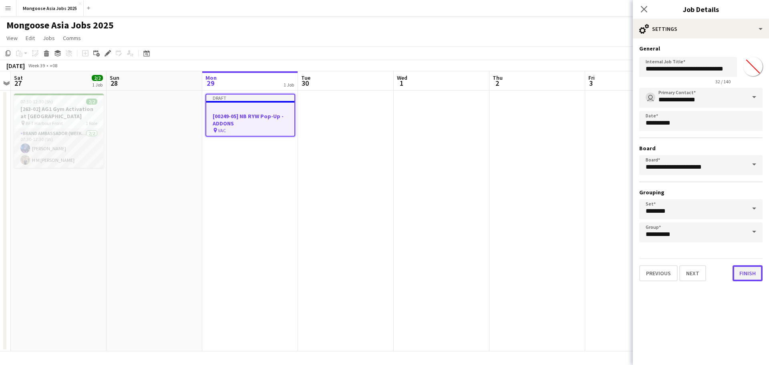
click at [752, 277] on button "Finish" at bounding box center [747, 273] width 30 height 16
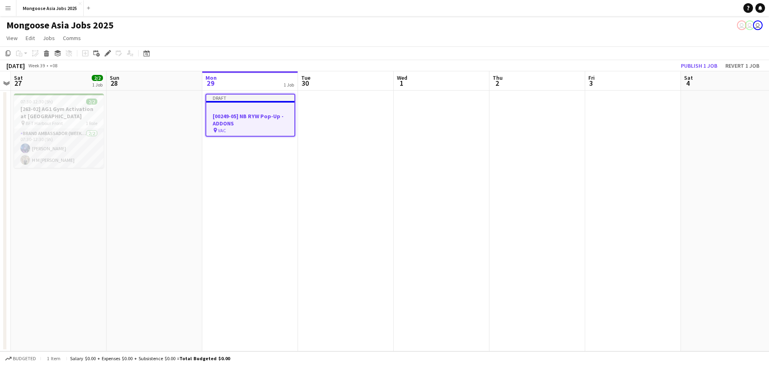
click at [269, 123] on h3 "[00249-05] NB RYW Pop-Up -ADDONS" at bounding box center [250, 120] width 88 height 14
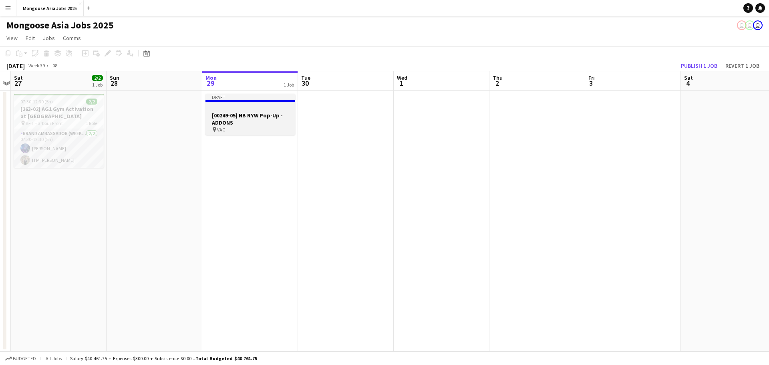
click at [245, 129] on div "pin VAC" at bounding box center [250, 129] width 90 height 6
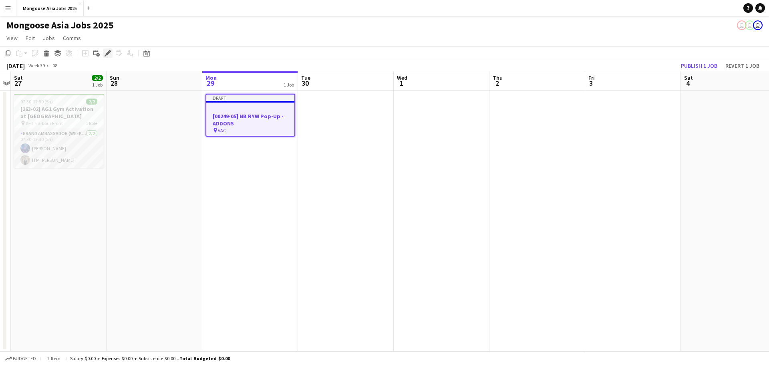
click at [110, 56] on icon "Edit" at bounding box center [108, 53] width 6 height 6
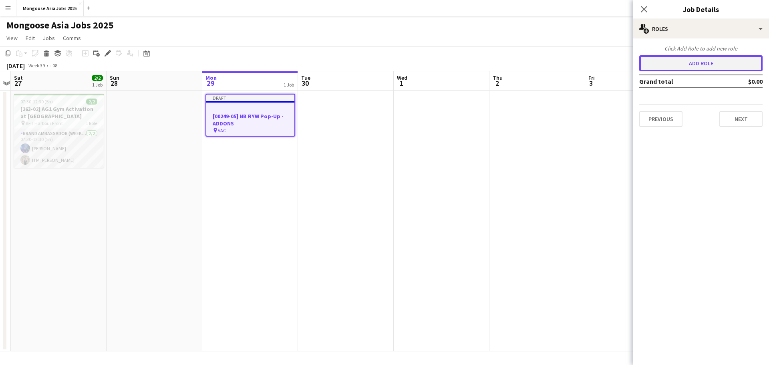
click at [713, 68] on button "Add role" at bounding box center [700, 63] width 123 height 16
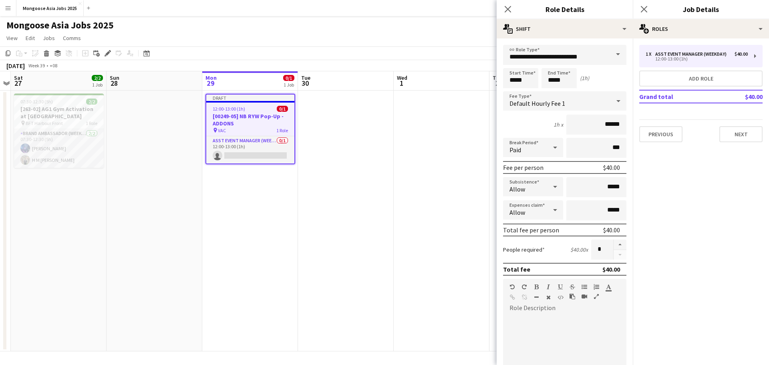
click at [609, 57] on span at bounding box center [617, 54] width 17 height 19
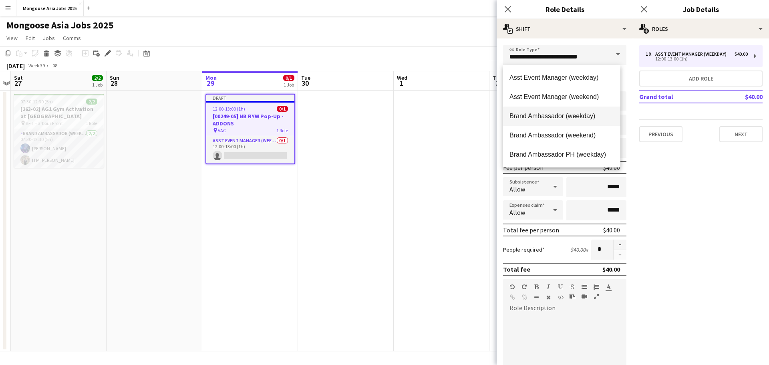
click at [585, 115] on span "Brand Ambassador (weekday)" at bounding box center [561, 116] width 105 height 8
type input "**********"
type input "******"
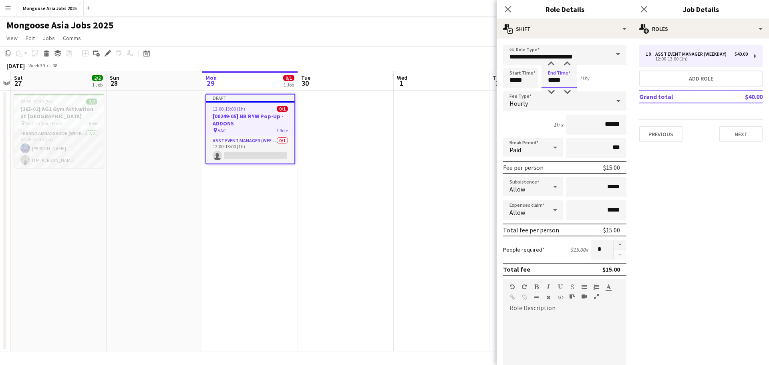
click at [565, 81] on input "*****" at bounding box center [558, 78] width 35 height 20
click at [569, 91] on div at bounding box center [567, 92] width 16 height 8
click at [569, 89] on div at bounding box center [567, 92] width 16 height 8
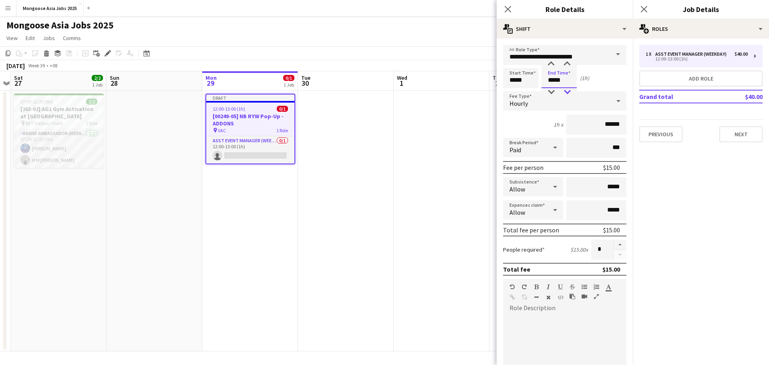
click at [569, 89] on div at bounding box center [567, 92] width 16 height 8
click at [569, 88] on div at bounding box center [567, 92] width 16 height 8
click at [569, 88] on input "*****" at bounding box center [558, 78] width 35 height 20
click at [563, 90] on div at bounding box center [567, 92] width 16 height 8
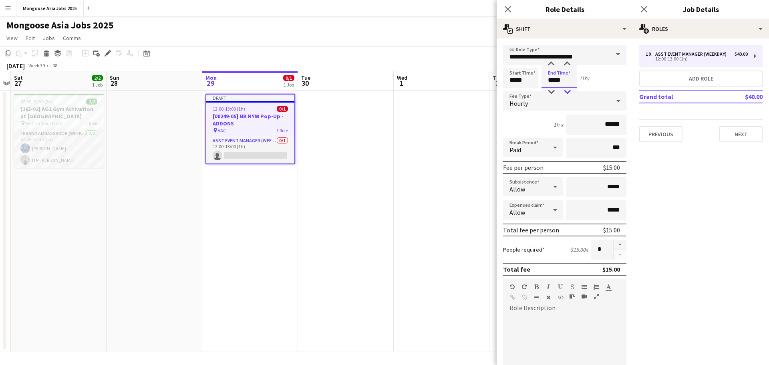
click at [565, 90] on div at bounding box center [567, 92] width 16 height 8
click at [566, 90] on div at bounding box center [567, 92] width 16 height 8
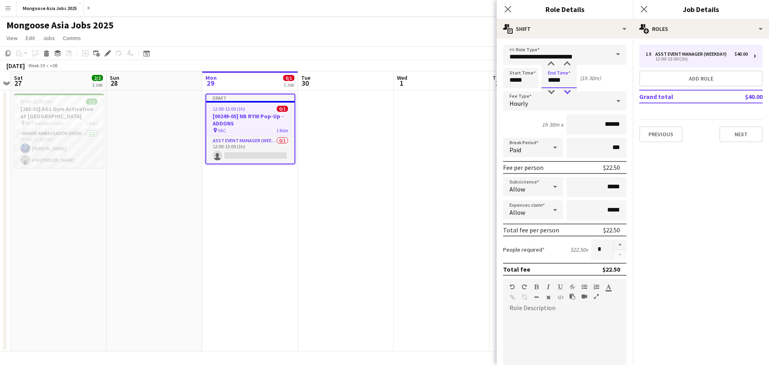
click at [566, 90] on div at bounding box center [567, 92] width 16 height 8
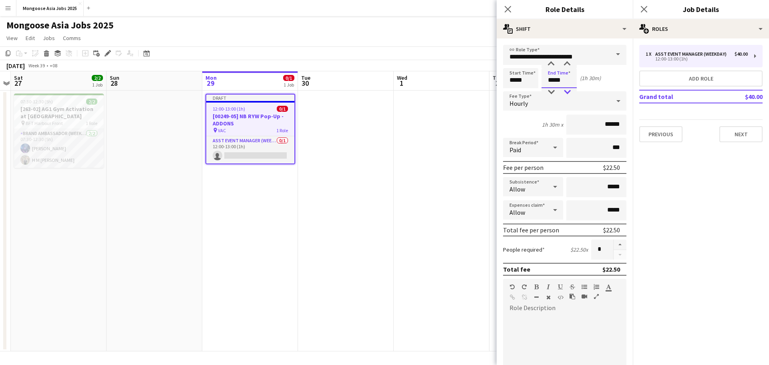
click at [566, 90] on div at bounding box center [567, 92] width 16 height 8
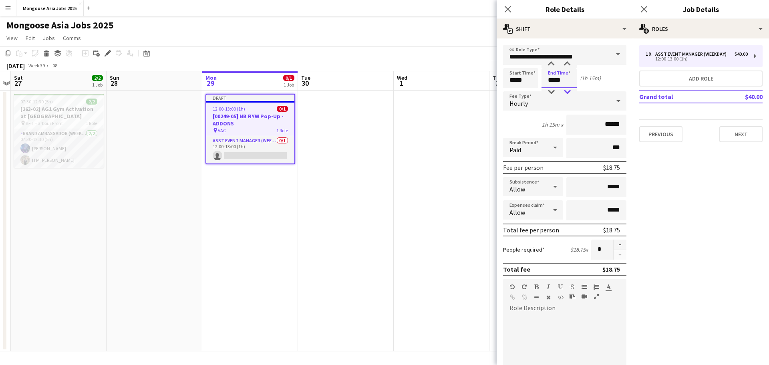
click at [566, 90] on div at bounding box center [567, 92] width 16 height 8
click at [566, 89] on div at bounding box center [567, 92] width 16 height 8
click at [567, 89] on div at bounding box center [567, 92] width 16 height 8
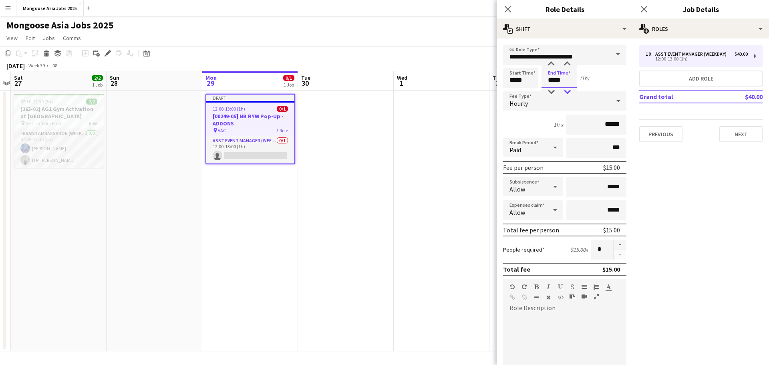
click at [567, 89] on div at bounding box center [567, 92] width 16 height 8
click at [553, 79] on input "*****" at bounding box center [558, 78] width 35 height 20
type input "*****"
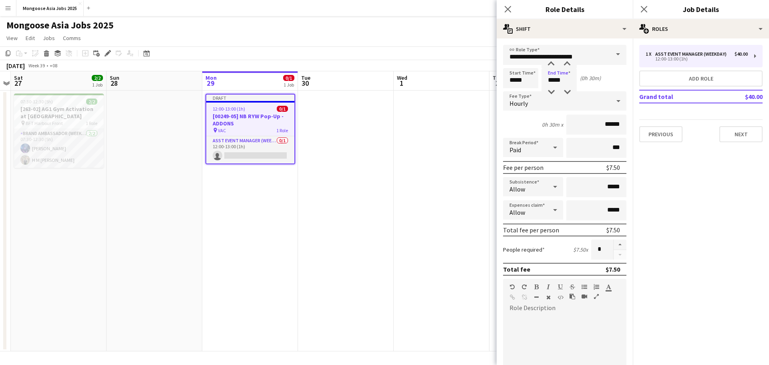
click at [618, 75] on div "Start Time ***** End Time ***** (0h 30m)" at bounding box center [564, 78] width 123 height 20
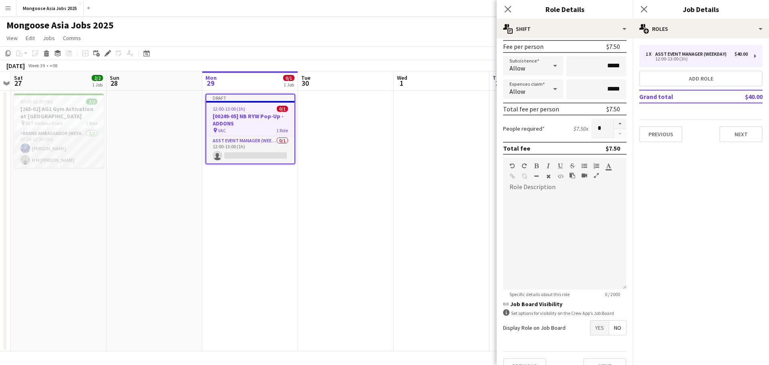
scroll to position [137, 0]
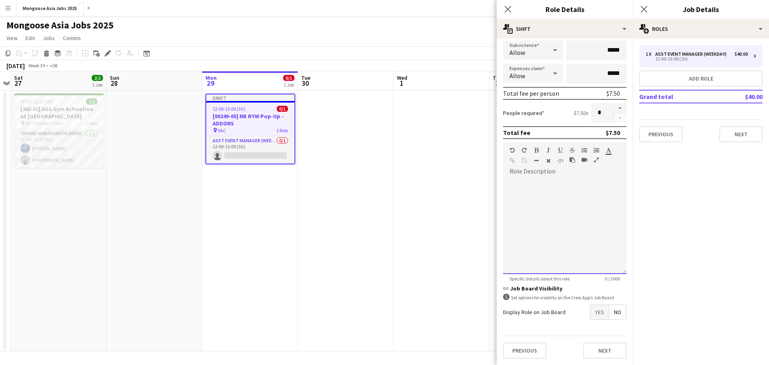
click at [527, 174] on div at bounding box center [564, 223] width 123 height 102
paste div
click at [597, 223] on div "**********" at bounding box center [561, 222] width 105 height 8
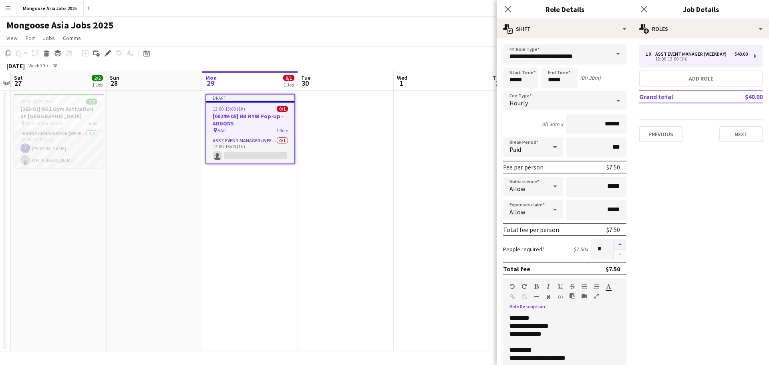
scroll to position [0, 0]
click at [615, 246] on button "button" at bounding box center [619, 244] width 13 height 10
click at [614, 246] on button "button" at bounding box center [619, 244] width 13 height 10
type input "*"
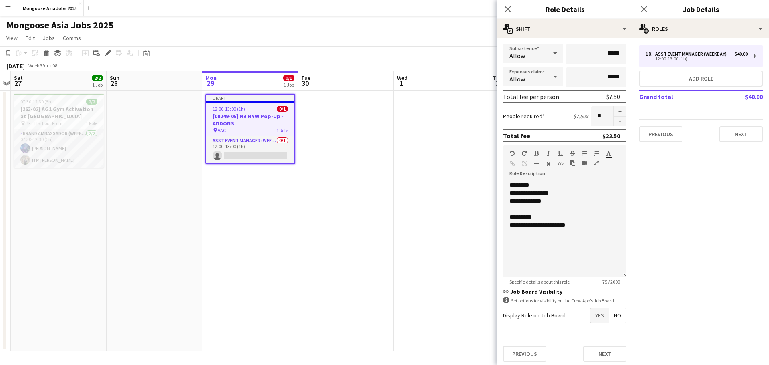
scroll to position [134, 0]
click at [602, 352] on button "Next" at bounding box center [604, 353] width 43 height 16
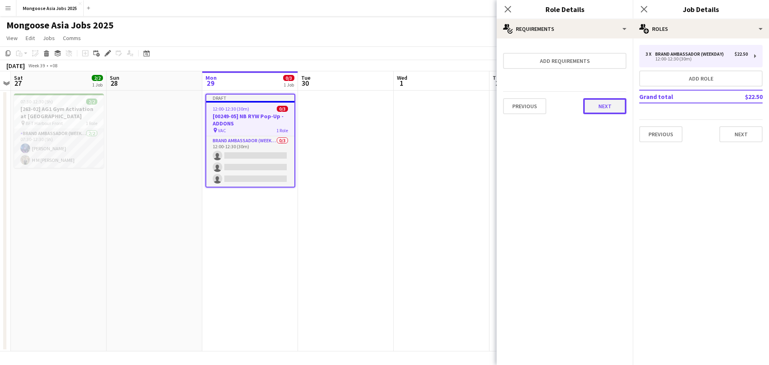
click at [609, 110] on button "Next" at bounding box center [604, 106] width 43 height 16
click at [617, 109] on button "Finish" at bounding box center [611, 107] width 30 height 16
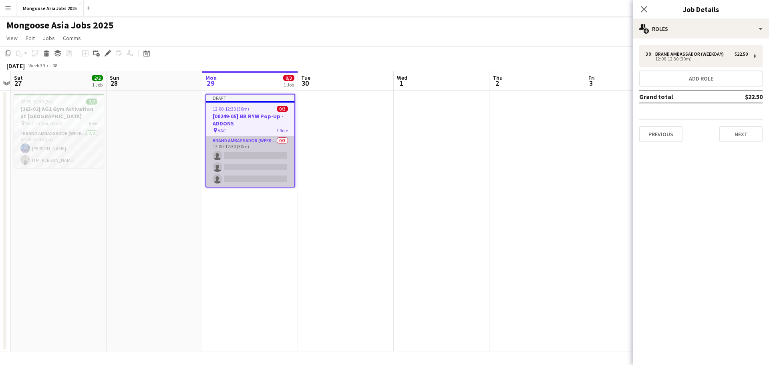
click at [249, 151] on app-card-role "Brand Ambassador (weekday) 0/3 12:00-12:30 (30m) single-neutral-actions single-…" at bounding box center [250, 161] width 88 height 50
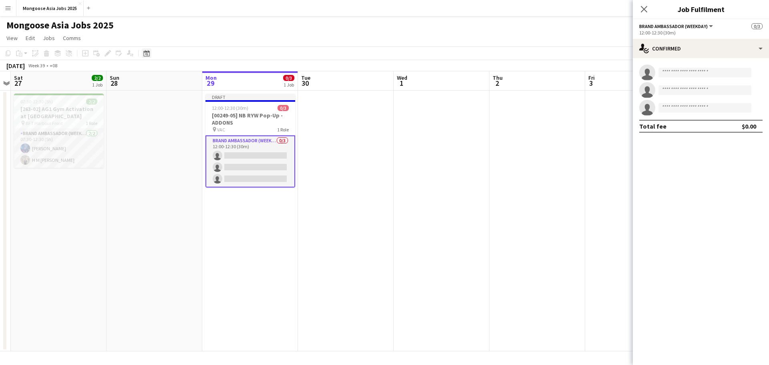
click at [148, 53] on icon "Date picker" at bounding box center [146, 53] width 6 height 6
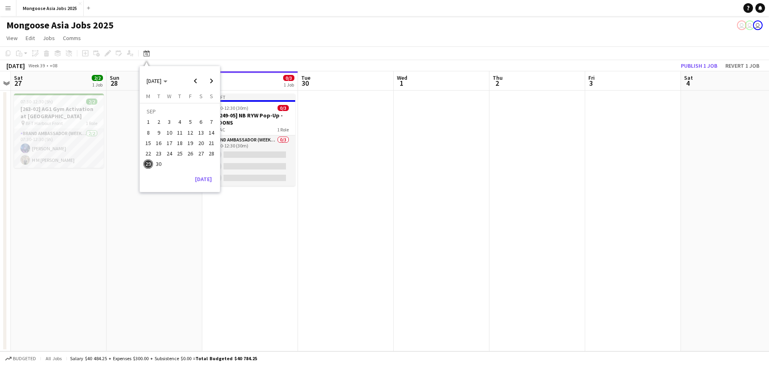
click at [206, 48] on app-toolbar "Copy Paste Paste Ctrl+V Paste with crew Ctrl+Shift+V Paste linked Job [GEOGRAPH…" at bounding box center [384, 53] width 769 height 14
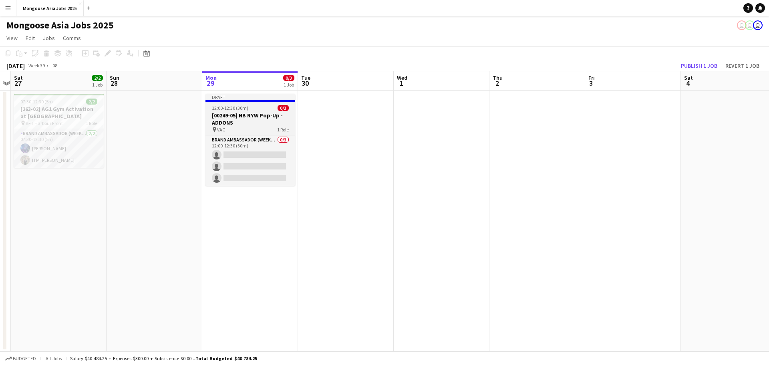
click at [263, 103] on app-job-card "Draft 12:00-12:30 (30m) 0/3 [00249-05] NB RYW Pop-Up -ADDONS pin VAC 1 Role Bra…" at bounding box center [250, 140] width 90 height 92
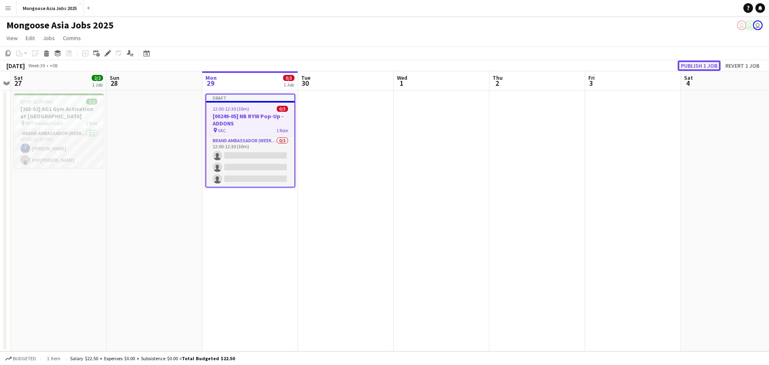
click at [710, 65] on button "Publish 1 job" at bounding box center [699, 65] width 43 height 10
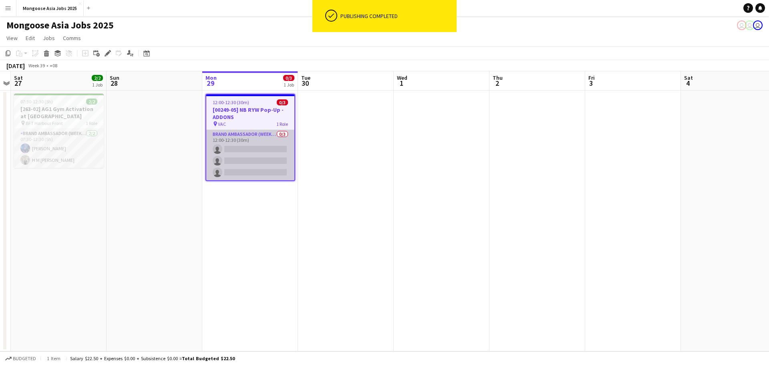
click at [259, 145] on app-card-role "Brand Ambassador (weekday) 0/3 12:00-12:30 (30m) single-neutral-actions single-…" at bounding box center [250, 155] width 88 height 50
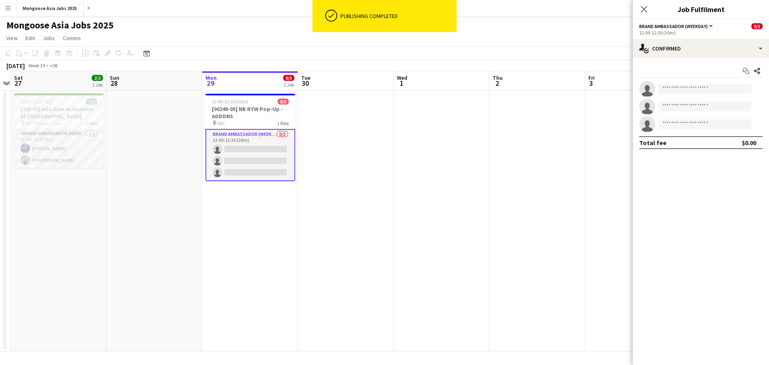
click at [648, 91] on icon at bounding box center [646, 90] width 11 height 11
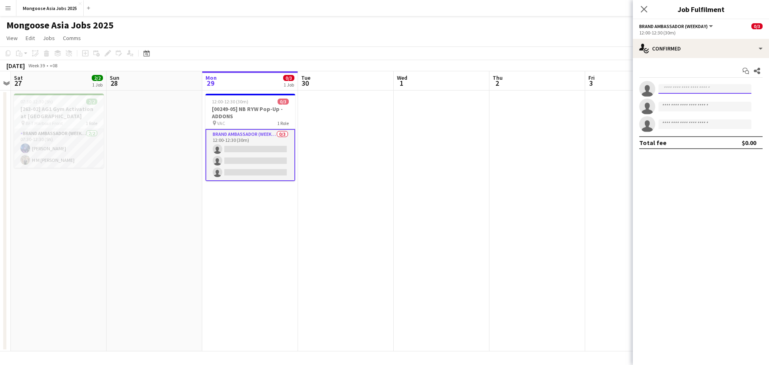
click at [677, 86] on input at bounding box center [704, 89] width 93 height 10
type input "*****"
click at [681, 102] on span "[PERSON_NAME]" at bounding box center [688, 100] width 46 height 7
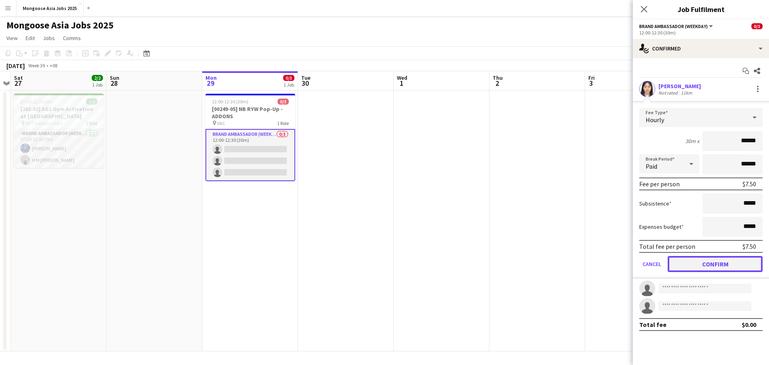
click at [718, 262] on button "Confirm" at bounding box center [714, 264] width 95 height 16
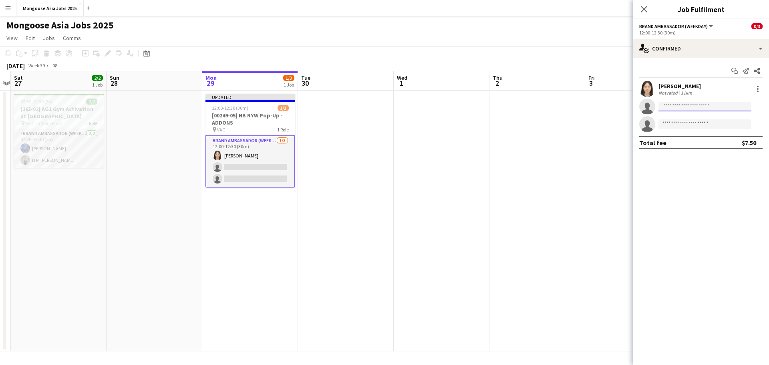
click at [690, 108] on input at bounding box center [704, 107] width 93 height 10
type input "*****"
click at [690, 119] on span "Jiayi [PERSON_NAME]" at bounding box center [692, 118] width 55 height 7
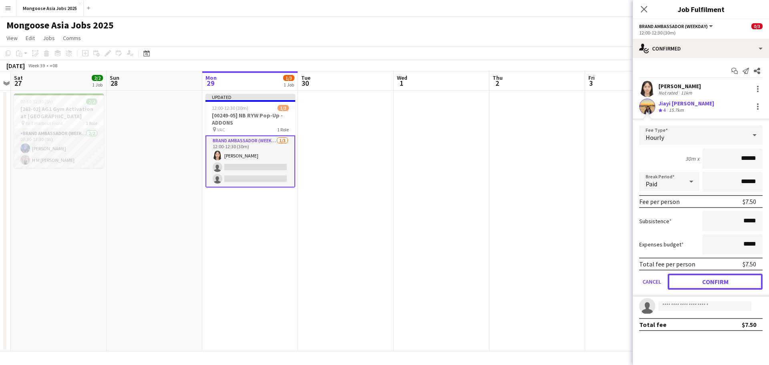
click at [724, 280] on button "Confirm" at bounding box center [714, 281] width 95 height 16
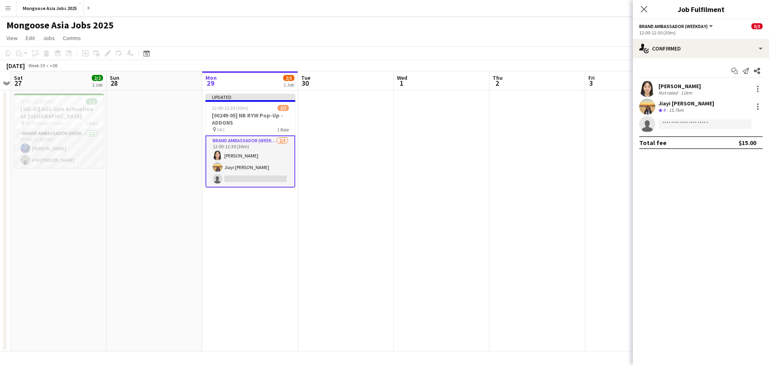
click at [703, 118] on app-invite-slot "single-neutral-actions" at bounding box center [701, 124] width 136 height 16
click at [702, 123] on input at bounding box center [704, 124] width 93 height 10
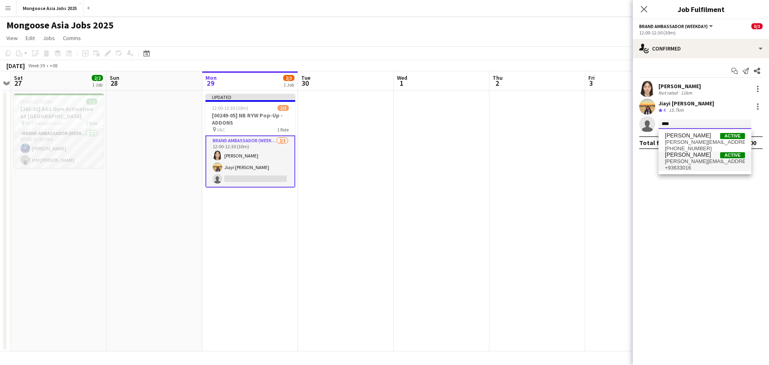
type input "****"
click at [692, 164] on span "[PERSON_NAME][EMAIL_ADDRESS][DOMAIN_NAME]" at bounding box center [705, 161] width 80 height 6
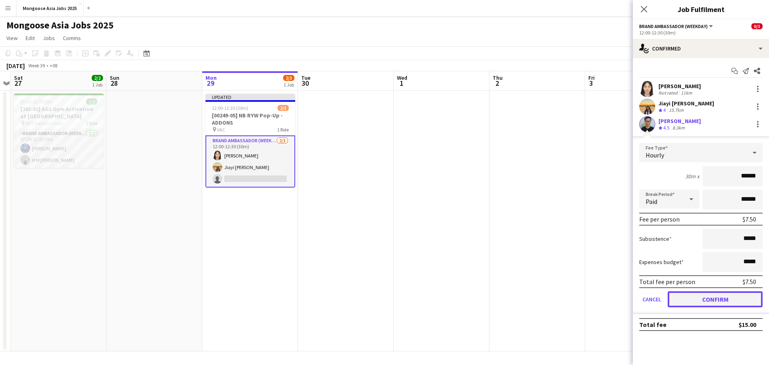
click at [719, 302] on button "Confirm" at bounding box center [714, 299] width 95 height 16
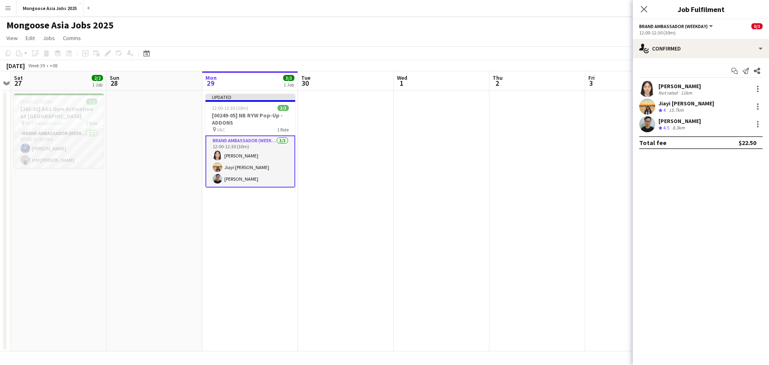
click at [252, 163] on app-card-role "Brand Ambassador (weekday) [DATE] 12:00-12:30 (30m) [PERSON_NAME] [PERSON_NAME]…" at bounding box center [250, 161] width 90 height 52
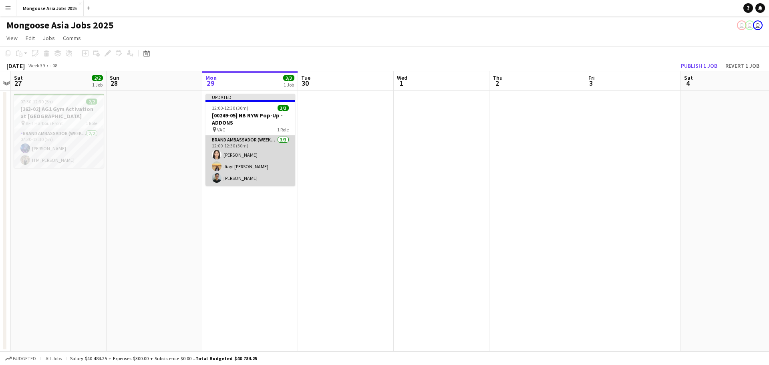
click at [263, 172] on app-card-role "Brand Ambassador (weekday) [DATE] 12:00-12:30 (30m) [PERSON_NAME] [PERSON_NAME]…" at bounding box center [250, 160] width 90 height 50
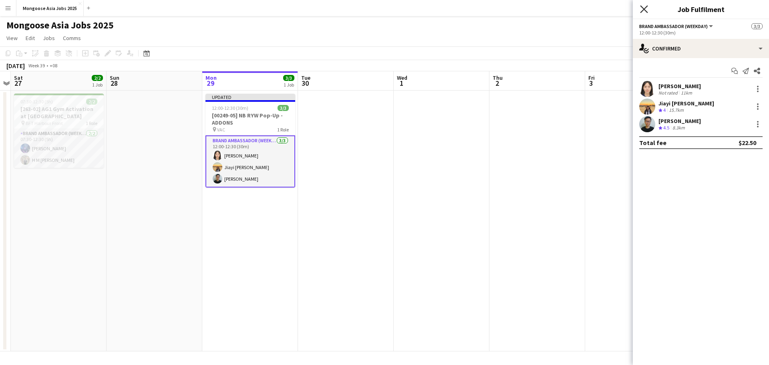
click at [644, 7] on icon "Close pop-in" at bounding box center [644, 9] width 8 height 8
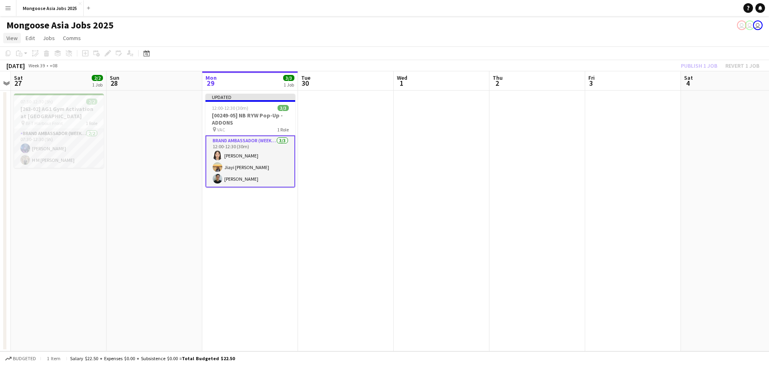
click at [14, 36] on span "View" at bounding box center [11, 37] width 11 height 7
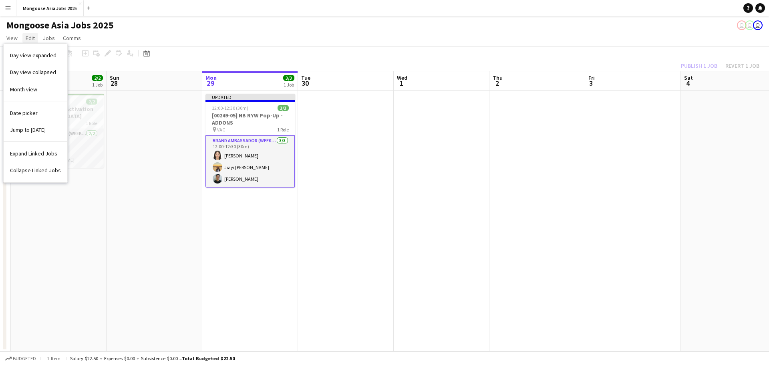
click at [30, 40] on span "Edit" at bounding box center [30, 37] width 9 height 7
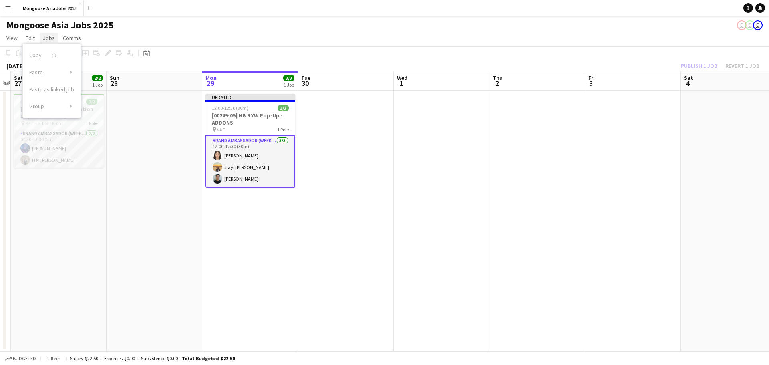
click at [53, 37] on span "Jobs" at bounding box center [49, 37] width 12 height 7
click at [69, 35] on span "Comms" at bounding box center [72, 37] width 18 height 7
click at [267, 35] on app-page-menu "View Day view expanded Day view collapsed Month view Date picker Jump to [DATE]…" at bounding box center [384, 38] width 769 height 15
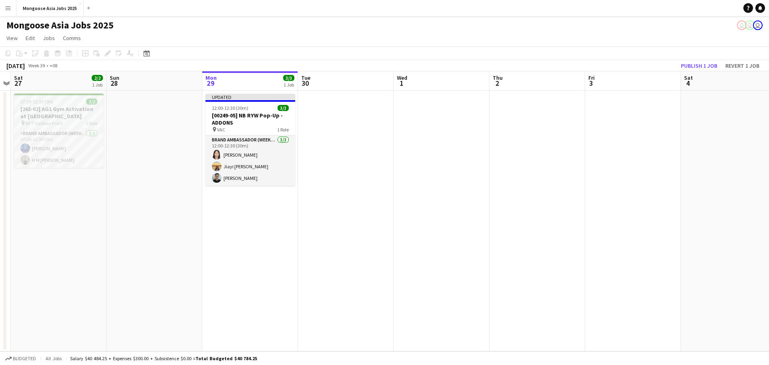
click at [70, 103] on div "07:30-12:30 (5h) 2/2" at bounding box center [59, 102] width 90 height 6
click at [71, 101] on div "07:30-12:30 (5h) 2/2" at bounding box center [59, 102] width 88 height 6
click at [691, 65] on button "Publish 1 job" at bounding box center [699, 65] width 43 height 10
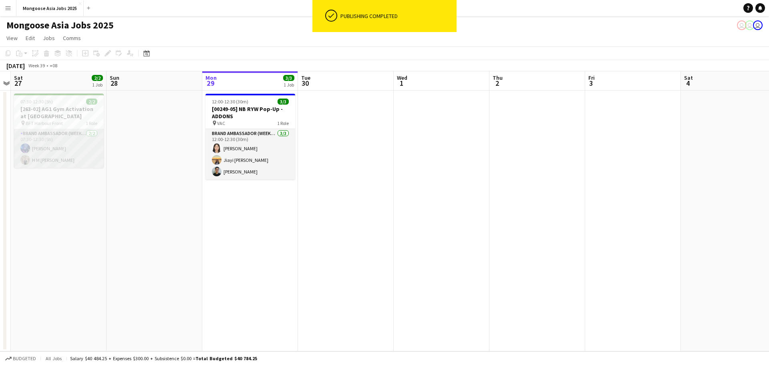
click at [53, 141] on app-card-role "Brand Ambassador (weekend) [DATE] 07:30-12:30 (5h) [PERSON_NAME] [PERSON_NAME] …" at bounding box center [59, 148] width 90 height 39
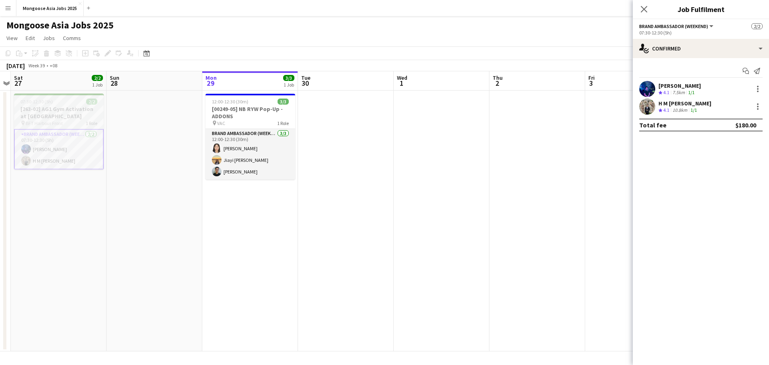
click at [81, 112] on h3 "[263-02] AG1 Gym Activation at [GEOGRAPHIC_DATA]" at bounding box center [59, 112] width 90 height 14
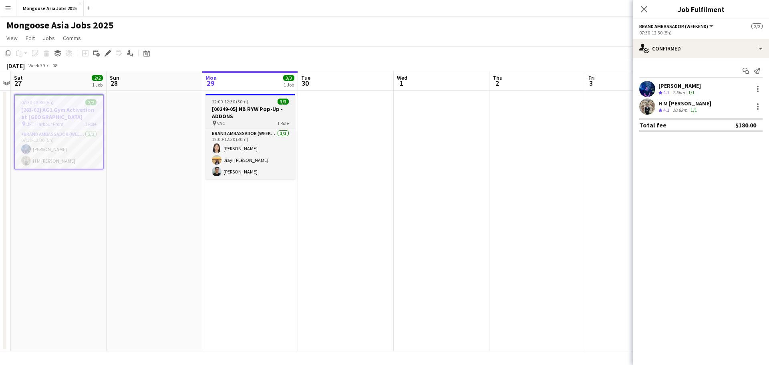
click at [233, 120] on div "pin VAC 1 Role" at bounding box center [250, 123] width 90 height 6
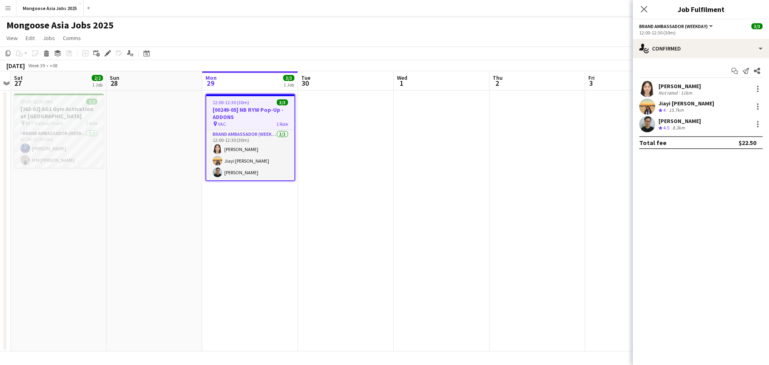
click at [79, 120] on div "pin BFT Harbour Front 1 Role" at bounding box center [59, 123] width 90 height 6
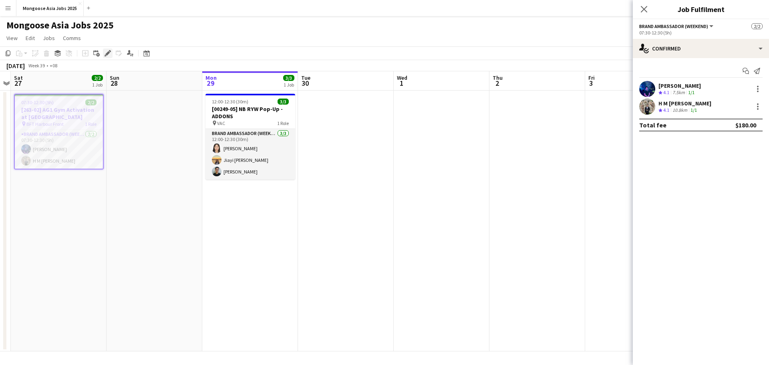
click at [106, 53] on icon "Edit" at bounding box center [108, 53] width 6 height 6
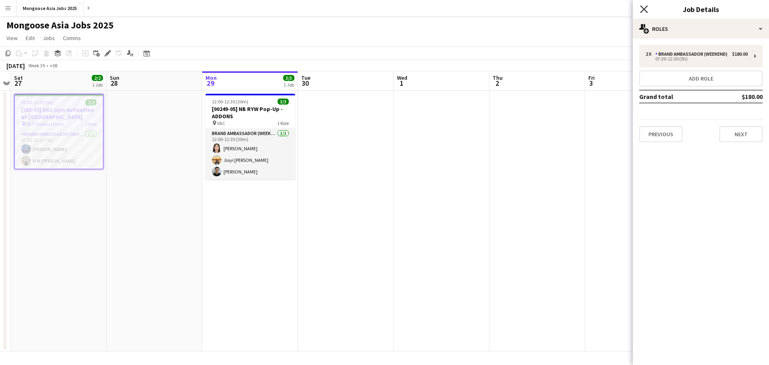
click at [643, 9] on icon at bounding box center [644, 9] width 8 height 8
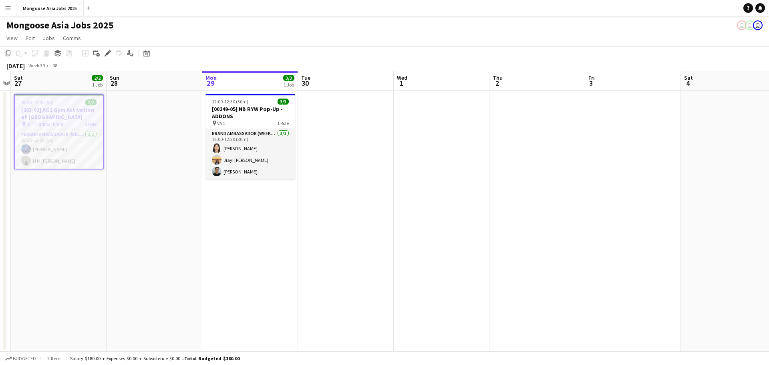
click at [9, 8] on app-icon "Menu" at bounding box center [8, 8] width 6 height 6
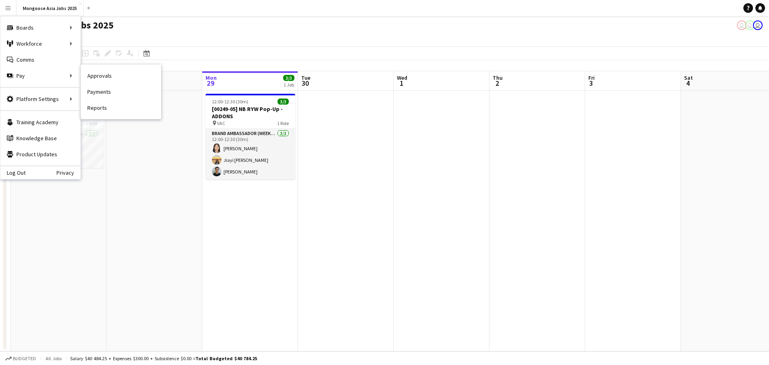
click at [116, 72] on link "Approvals" at bounding box center [121, 76] width 80 height 16
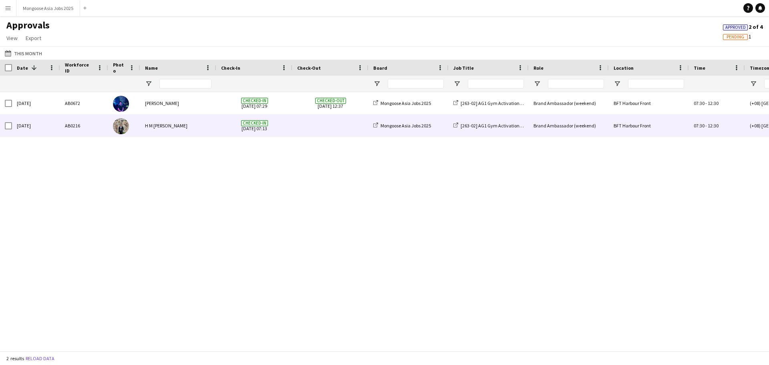
click at [331, 130] on span at bounding box center [330, 126] width 66 height 22
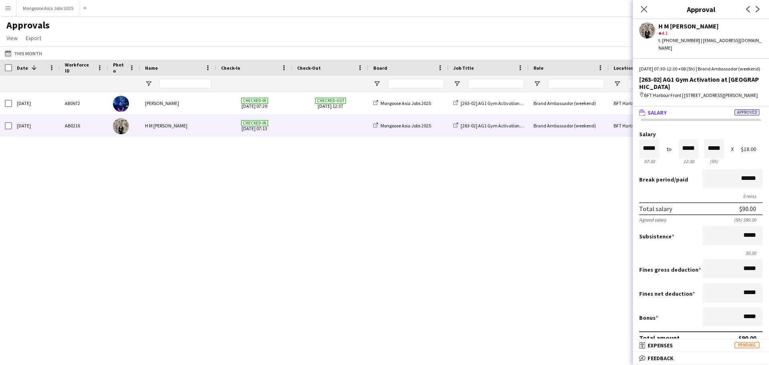
click at [742, 115] on span "Approved" at bounding box center [746, 112] width 25 height 6
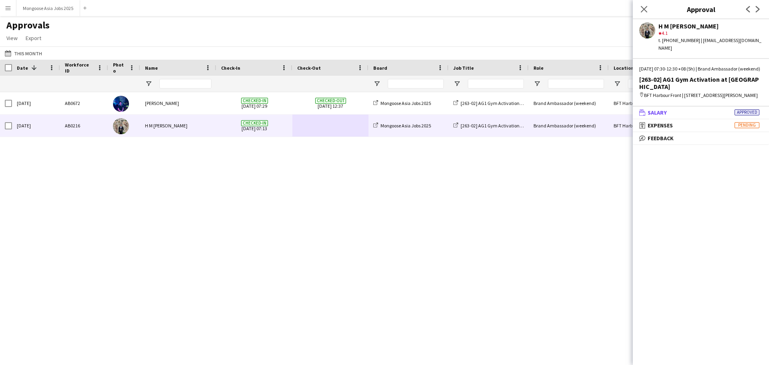
click at [744, 115] on span "Approved" at bounding box center [746, 112] width 25 height 6
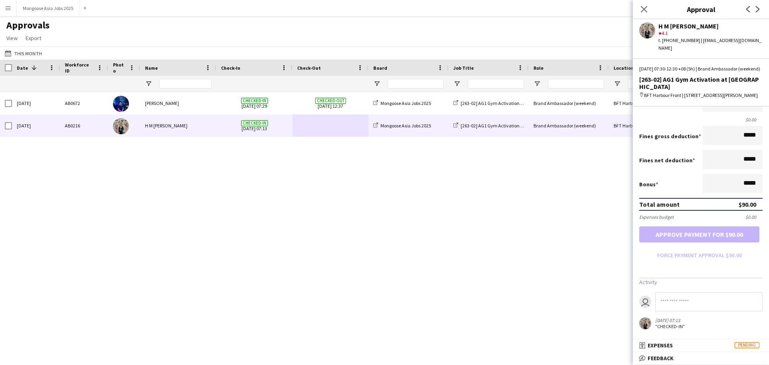
scroll to position [142, 0]
click at [744, 178] on input "*****" at bounding box center [732, 182] width 60 height 19
click at [559, 208] on div "AB0672 [DATE] [PERSON_NAME] Checked-in [DATE] 07:29 Checked-out [DATE] 12:37 Mo…" at bounding box center [384, 218] width 769 height 253
click at [642, 8] on icon at bounding box center [644, 9] width 8 height 8
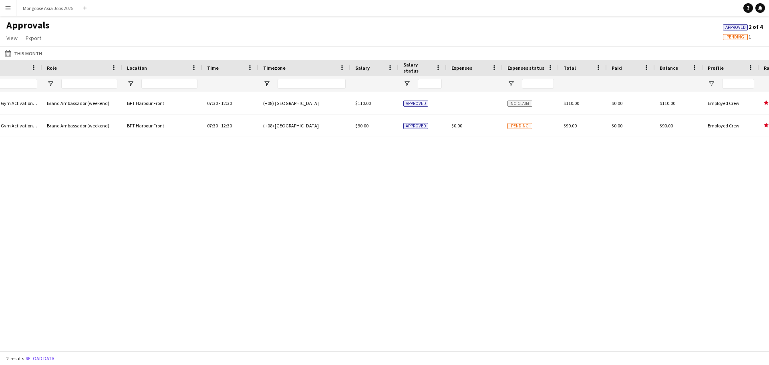
scroll to position [0, 595]
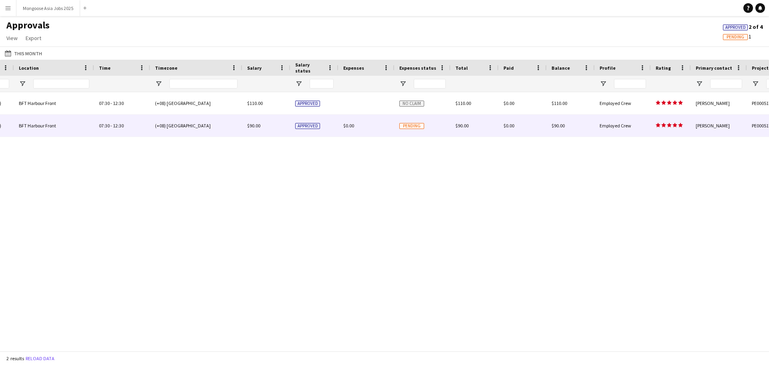
click at [415, 125] on span "Pending" at bounding box center [411, 126] width 25 height 6
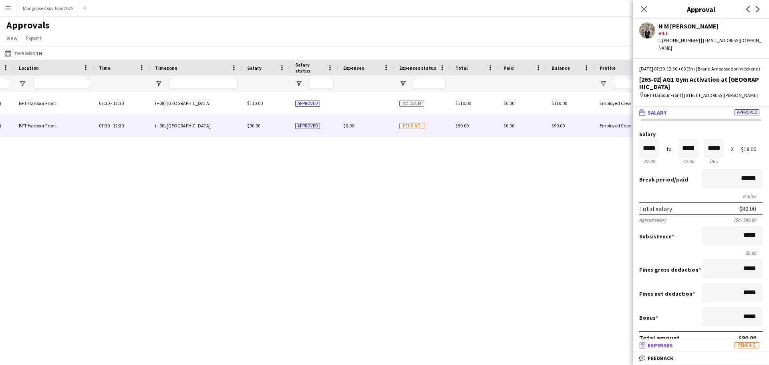
click at [661, 346] on span "Expenses" at bounding box center [659, 345] width 25 height 7
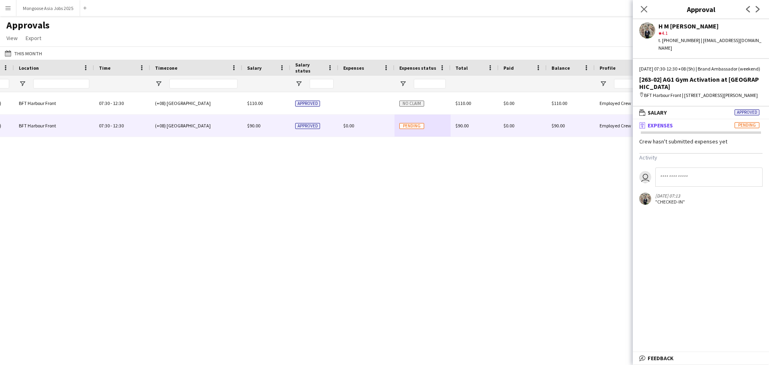
click at [743, 129] on mat-panel-title "receipt Expenses Pending" at bounding box center [699, 125] width 133 height 7
click at [744, 128] on span "Pending" at bounding box center [746, 125] width 25 height 6
click at [562, 193] on div "[263-02] AG1 Gym Activation at [GEOGRAPHIC_DATA] Front Brand Ambassador (weeken…" at bounding box center [384, 218] width 769 height 253
click at [646, 13] on app-icon "Close pop-in" at bounding box center [644, 10] width 12 height 12
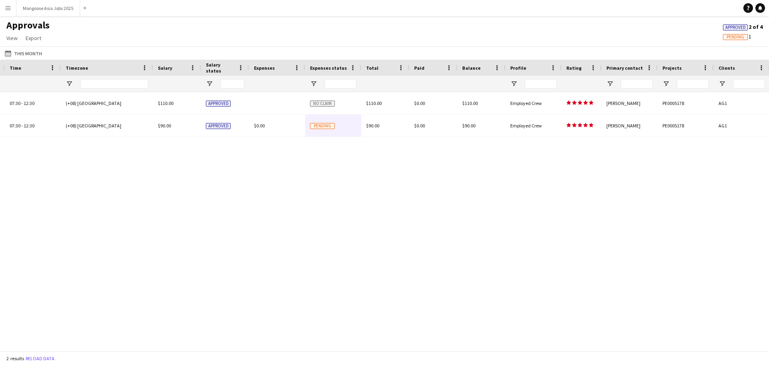
scroll to position [0, 685]
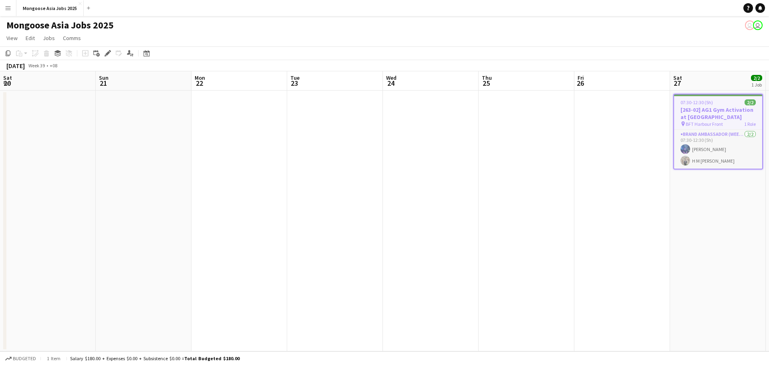
scroll to position [0, 217]
